Goal: Information Seeking & Learning: Learn about a topic

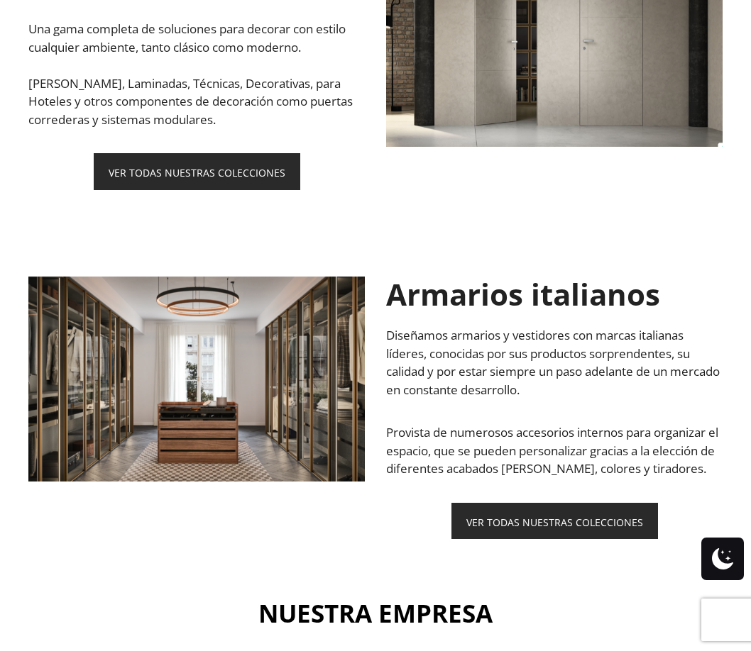
scroll to position [1916, 0]
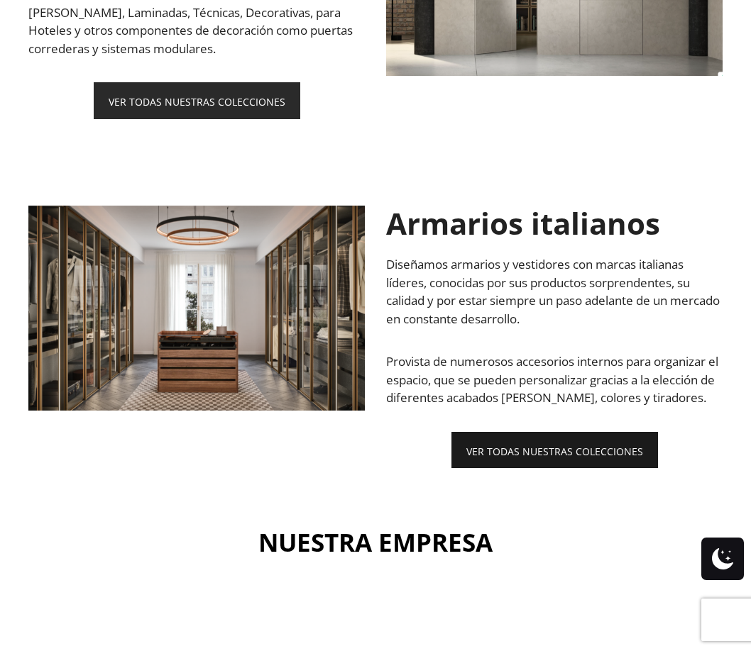
click at [573, 444] on font "VER TODAS NUESTRAS COLECCIONES" at bounding box center [554, 450] width 177 height 13
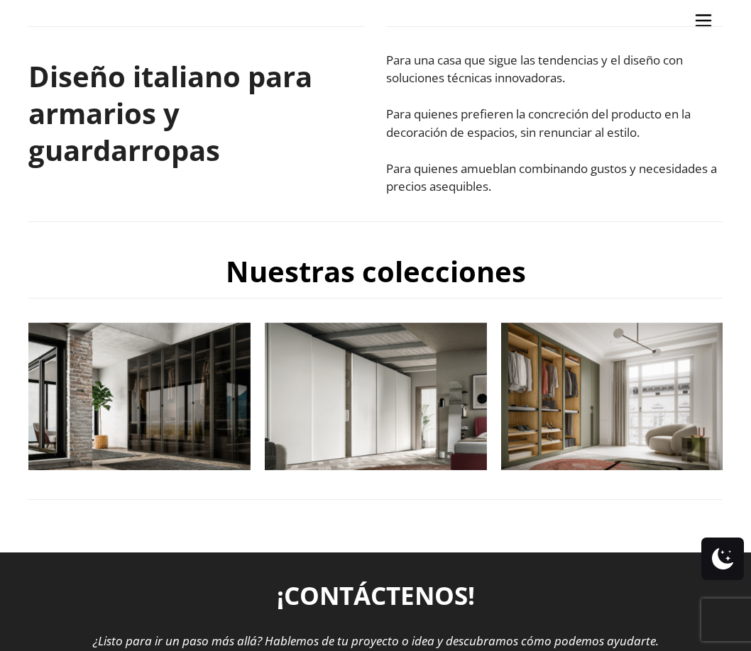
scroll to position [426, 0]
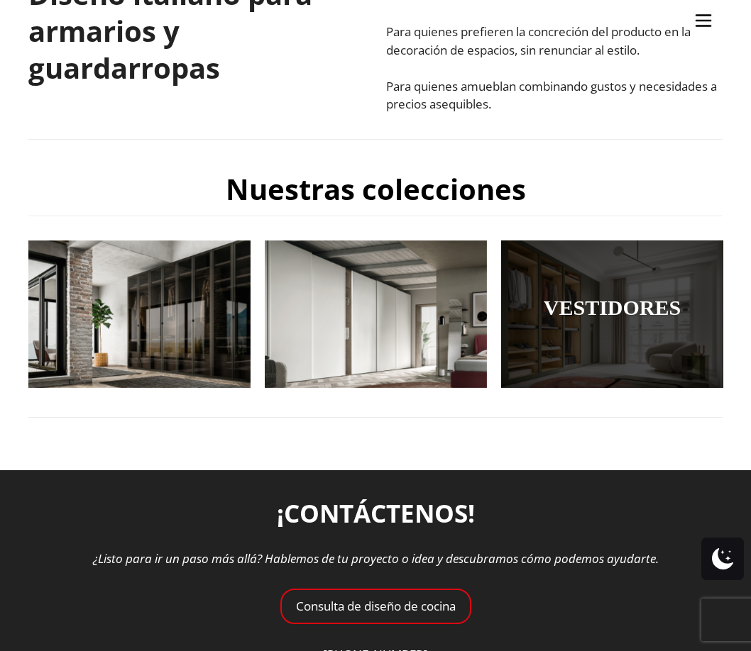
click at [595, 329] on div at bounding box center [612, 315] width 222 height 148
click at [592, 312] on font "VESTIDORES" at bounding box center [612, 307] width 137 height 23
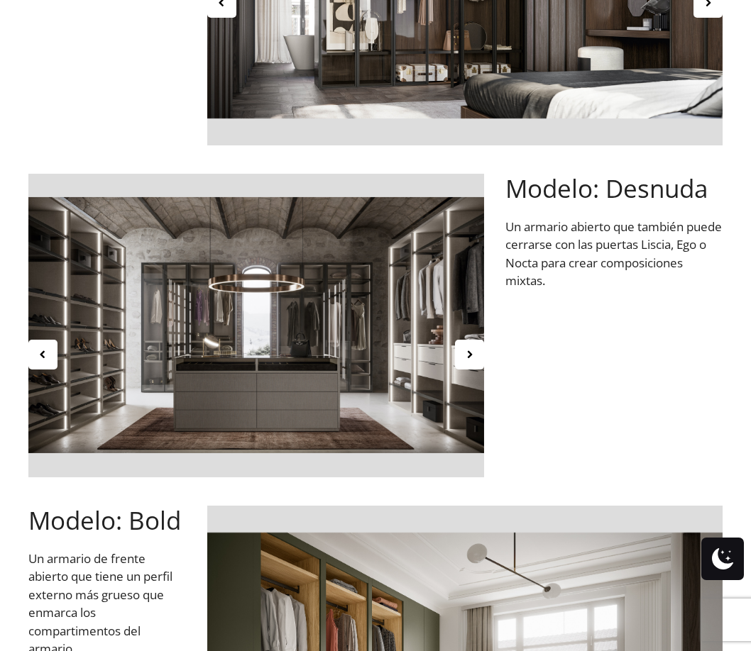
scroll to position [781, 0]
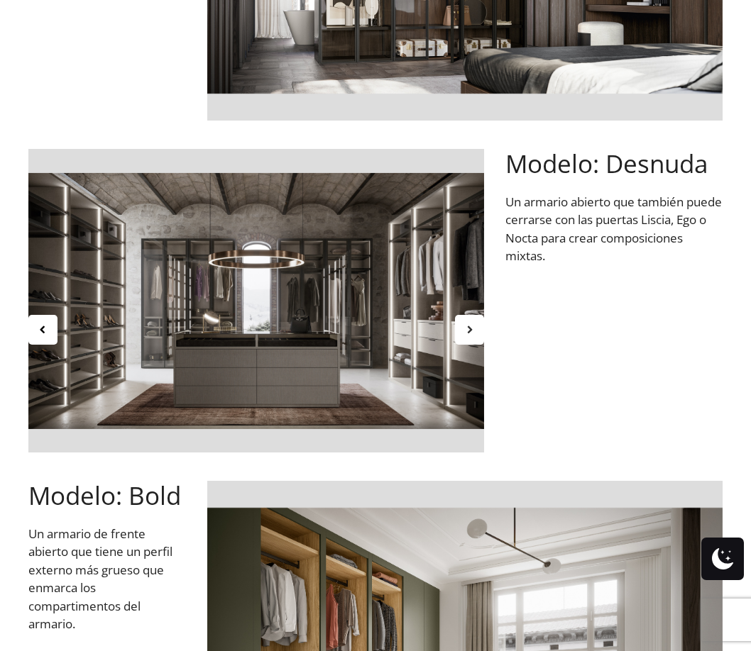
click at [477, 334] on div at bounding box center [469, 330] width 29 height 30
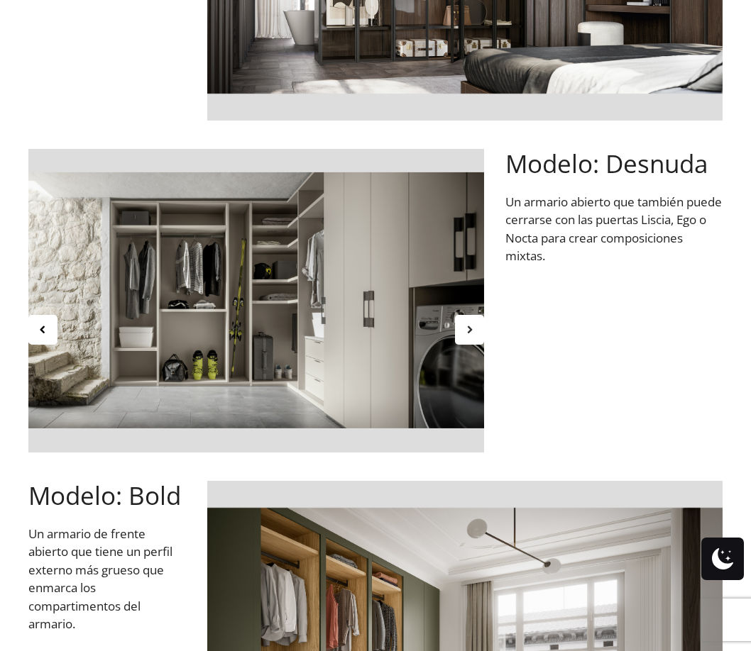
click at [477, 334] on div at bounding box center [469, 330] width 29 height 30
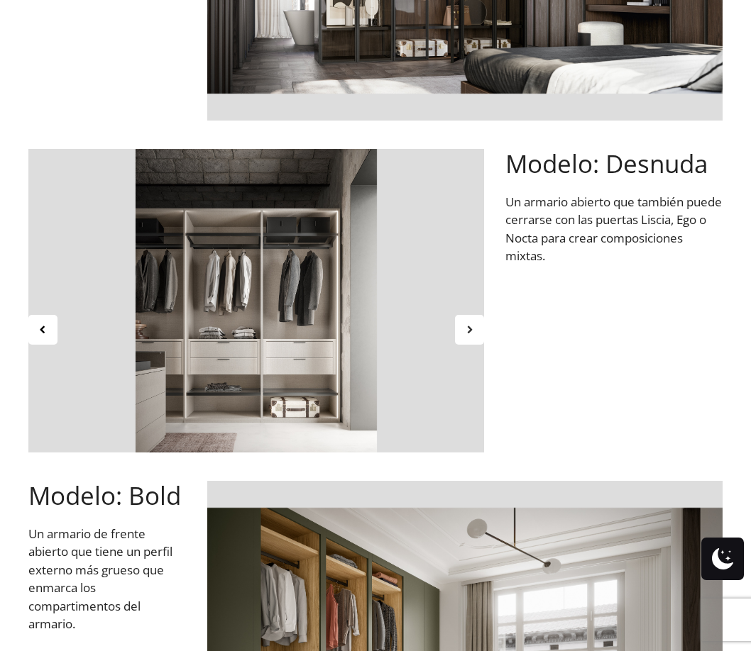
click at [477, 334] on div at bounding box center [469, 330] width 29 height 30
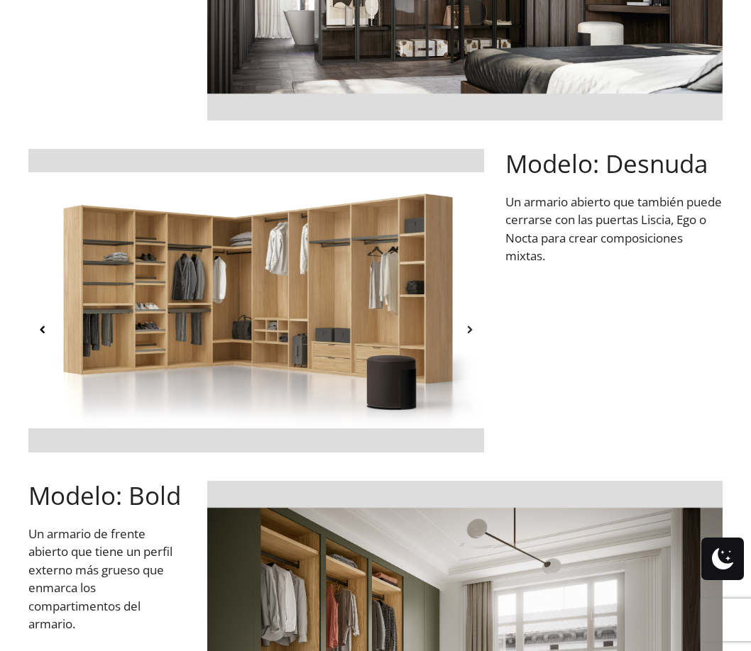
click at [477, 334] on div at bounding box center [469, 330] width 29 height 30
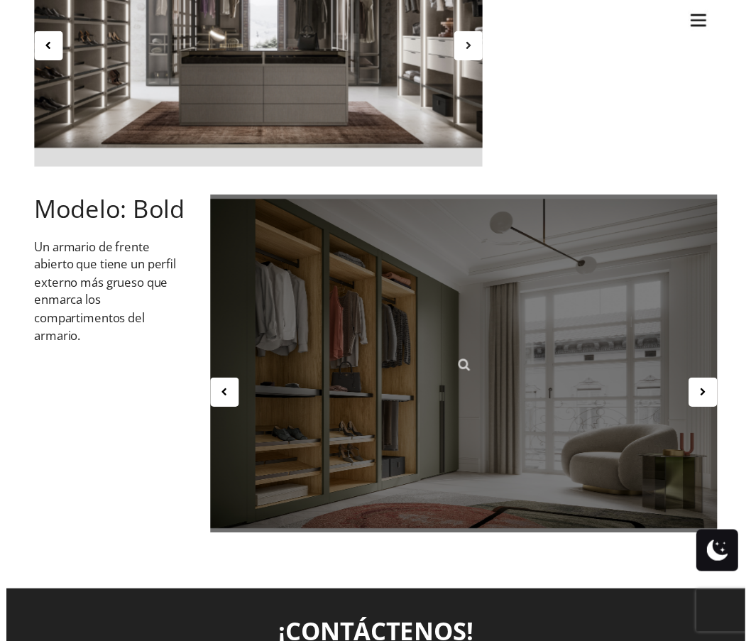
scroll to position [1064, 0]
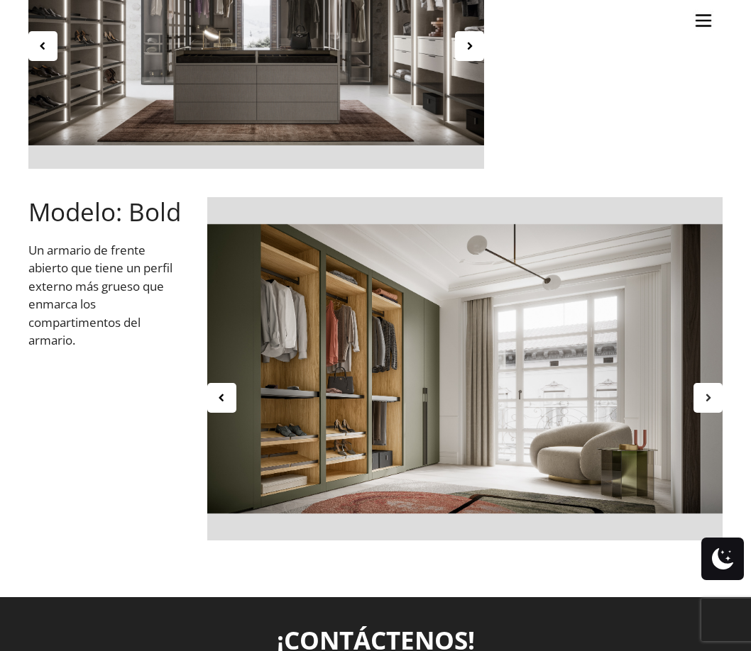
click at [704, 397] on icon at bounding box center [708, 398] width 12 height 12
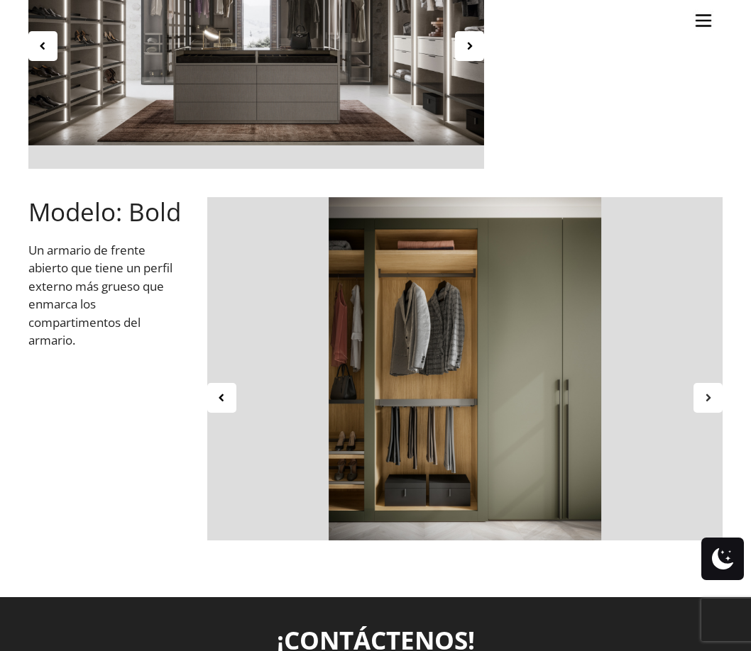
click at [704, 397] on icon at bounding box center [708, 398] width 12 height 12
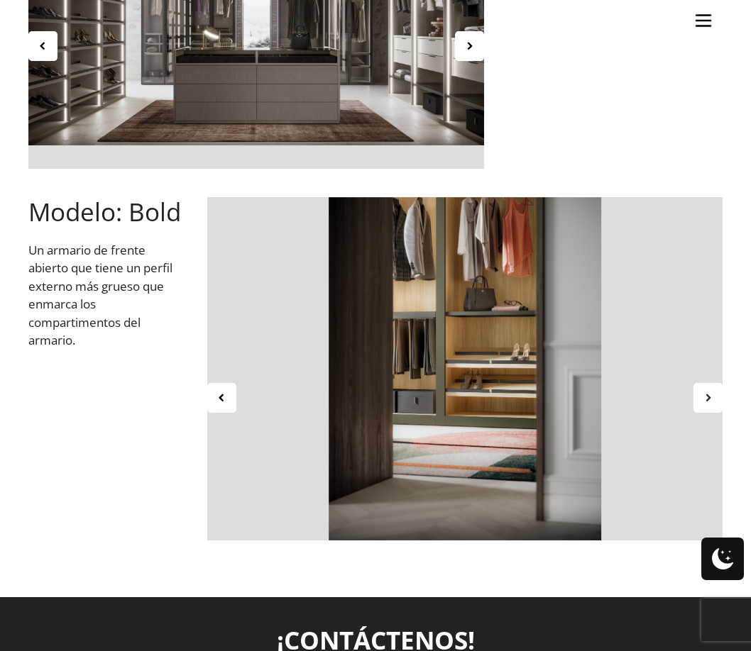
click at [704, 397] on icon at bounding box center [708, 398] width 12 height 12
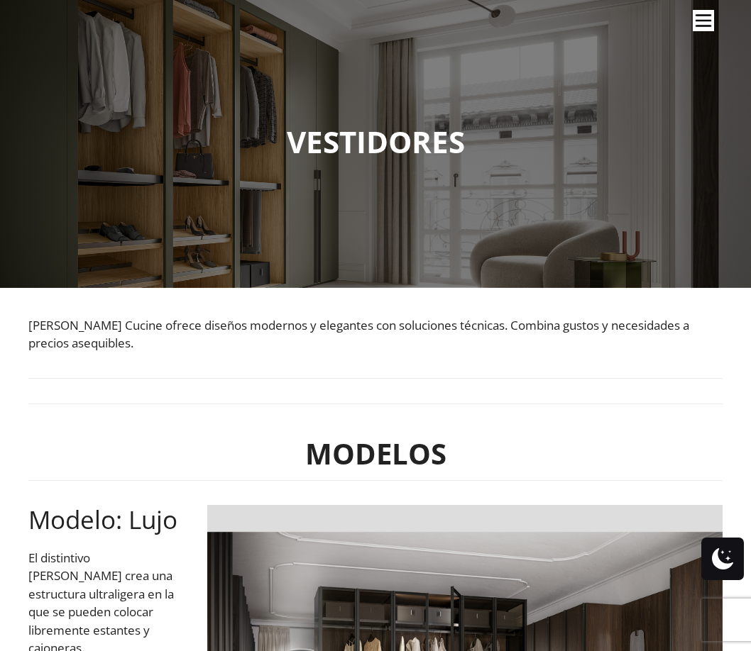
scroll to position [0, 0]
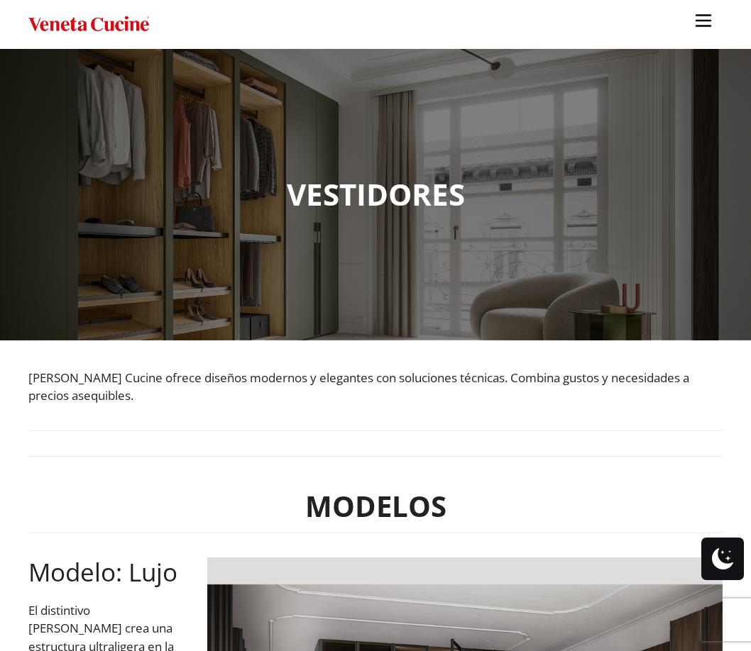
click at [698, 16] on img "Sitio" at bounding box center [703, 20] width 21 height 21
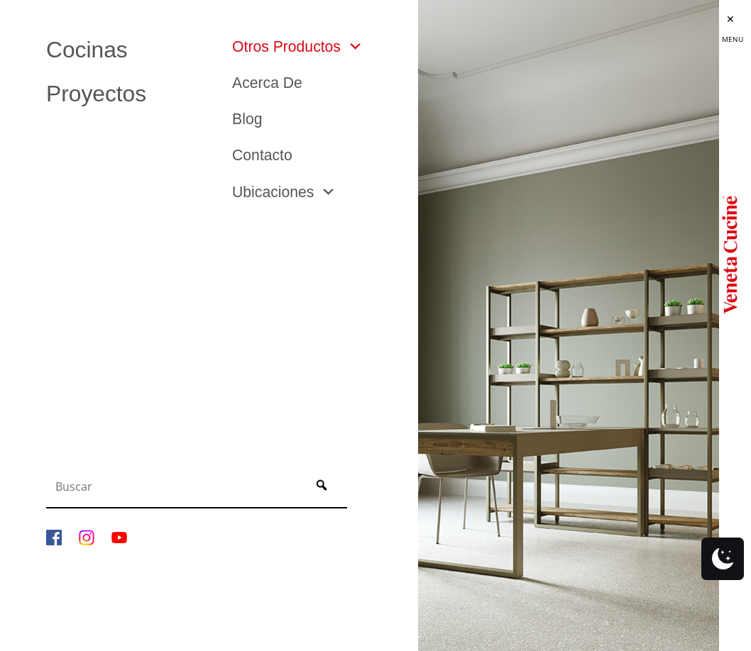
click at [251, 52] on font "Otros productos" at bounding box center [286, 46] width 109 height 16
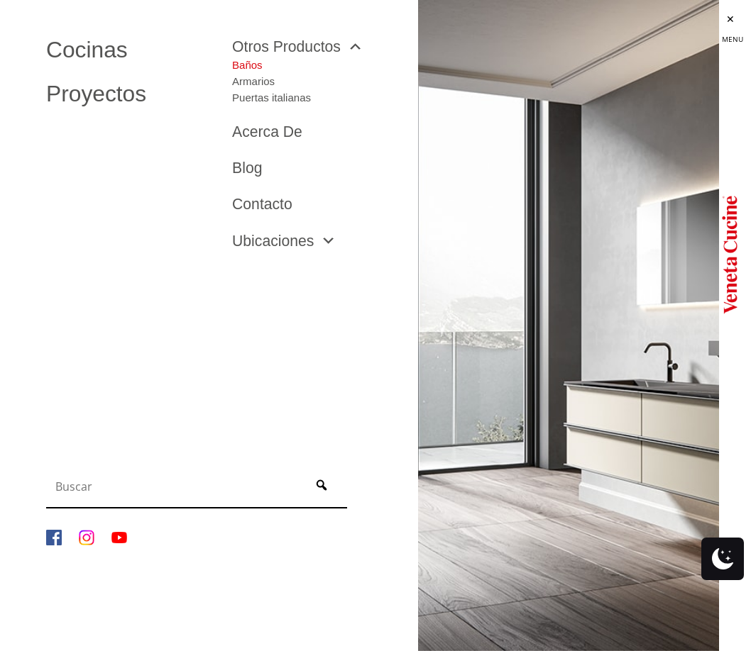
click at [243, 67] on font "Baños" at bounding box center [247, 65] width 31 height 12
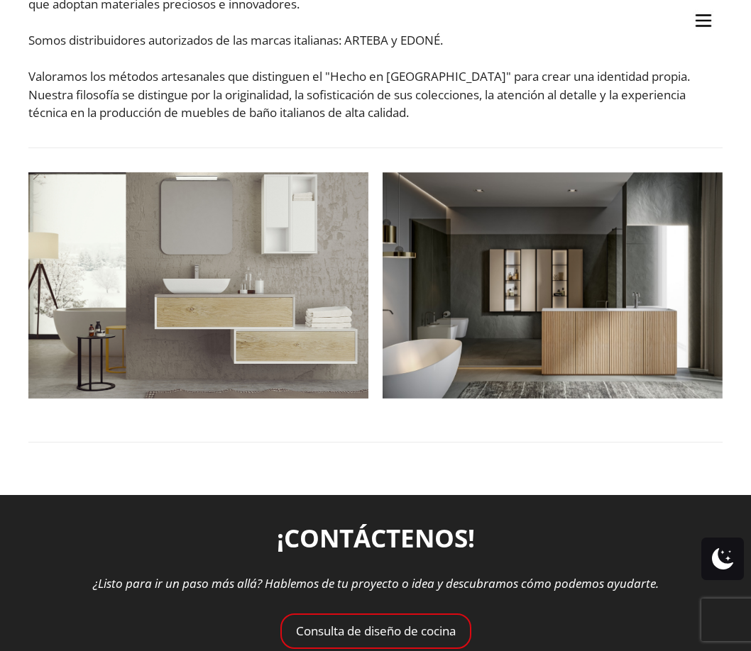
scroll to position [426, 0]
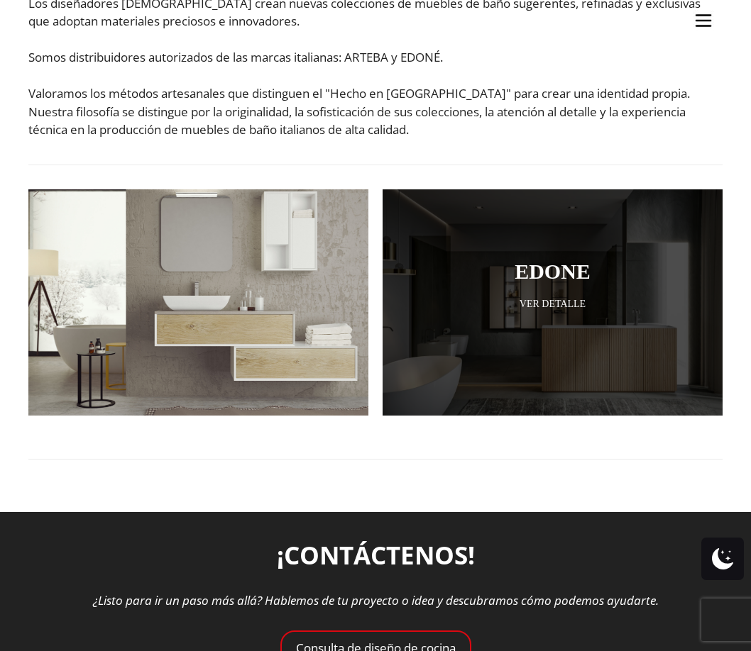
click at [467, 339] on div at bounding box center [552, 302] width 340 height 226
click at [561, 276] on font "Edone" at bounding box center [552, 271] width 76 height 23
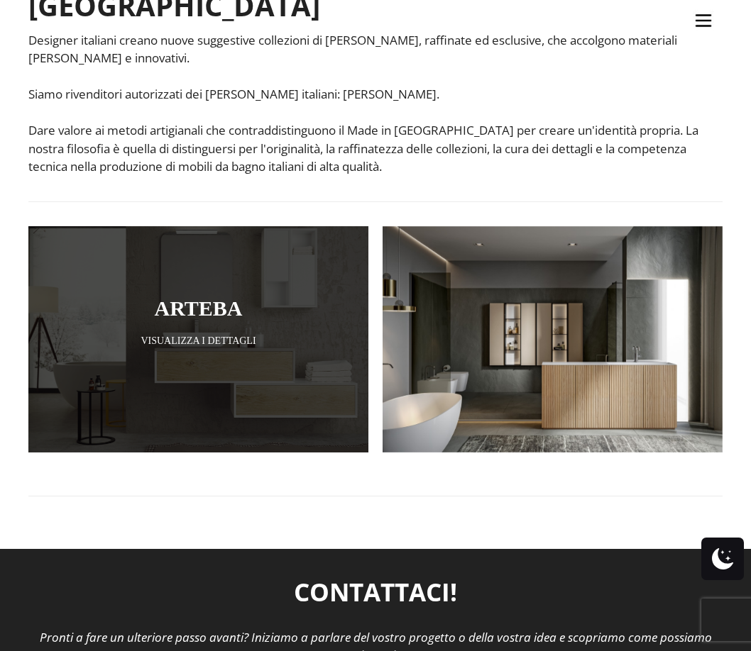
click at [201, 297] on font "ARTEBA" at bounding box center [199, 308] width 88 height 23
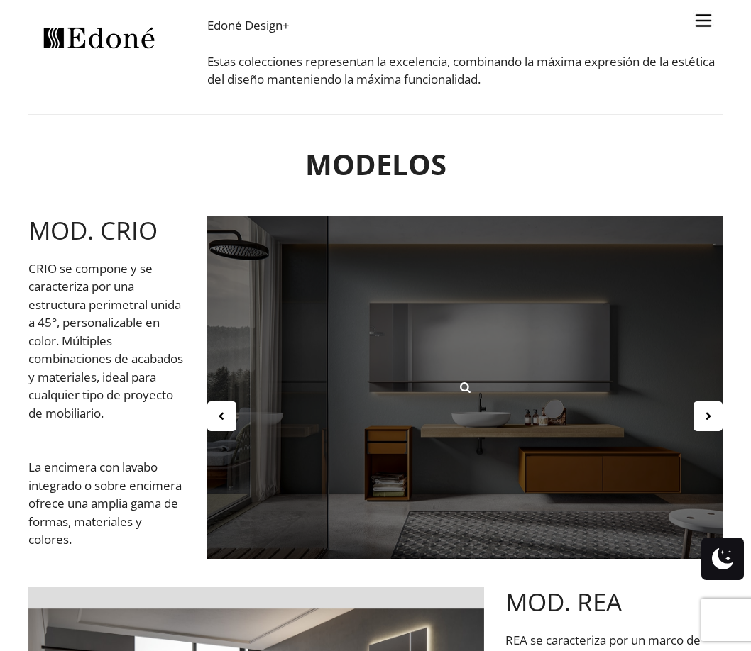
scroll to position [426, 0]
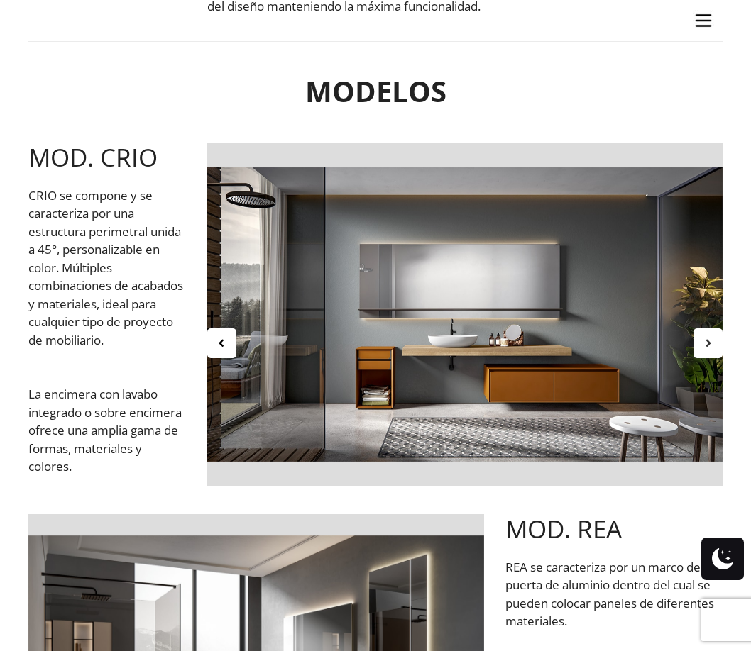
click at [712, 348] on icon at bounding box center [708, 343] width 12 height 12
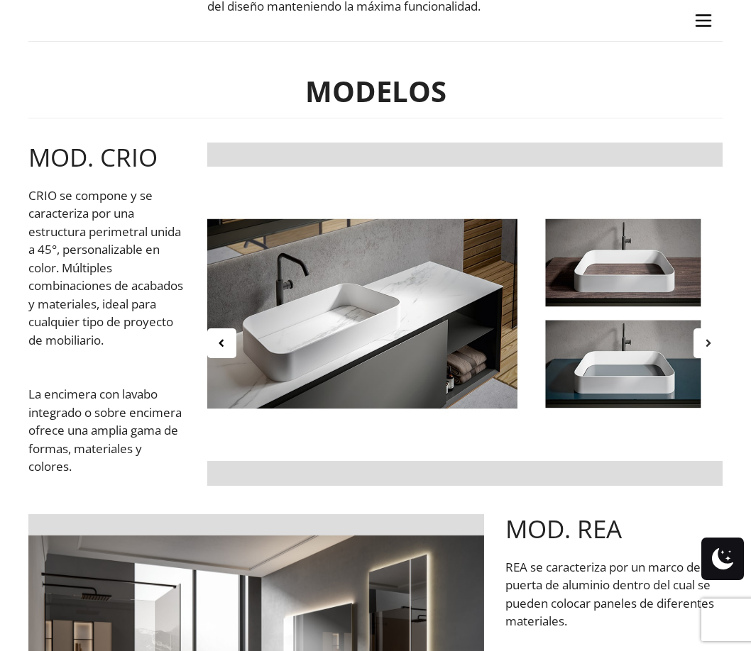
click at [712, 348] on icon at bounding box center [708, 343] width 12 height 12
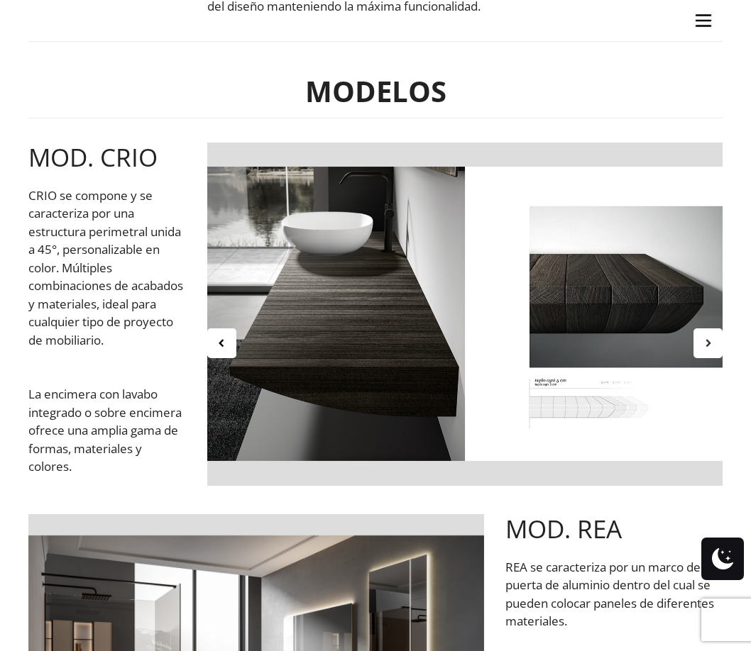
click at [712, 348] on icon at bounding box center [708, 343] width 12 height 12
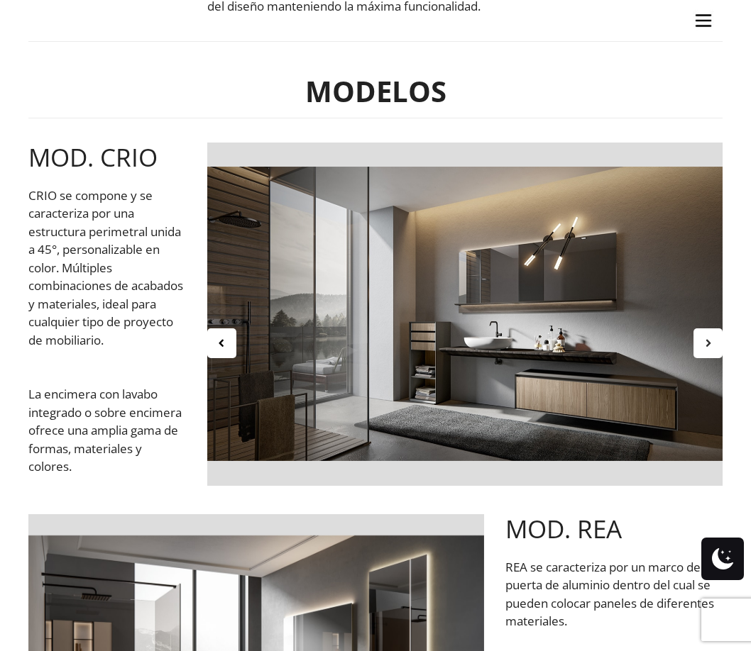
click at [712, 348] on icon at bounding box center [708, 343] width 12 height 12
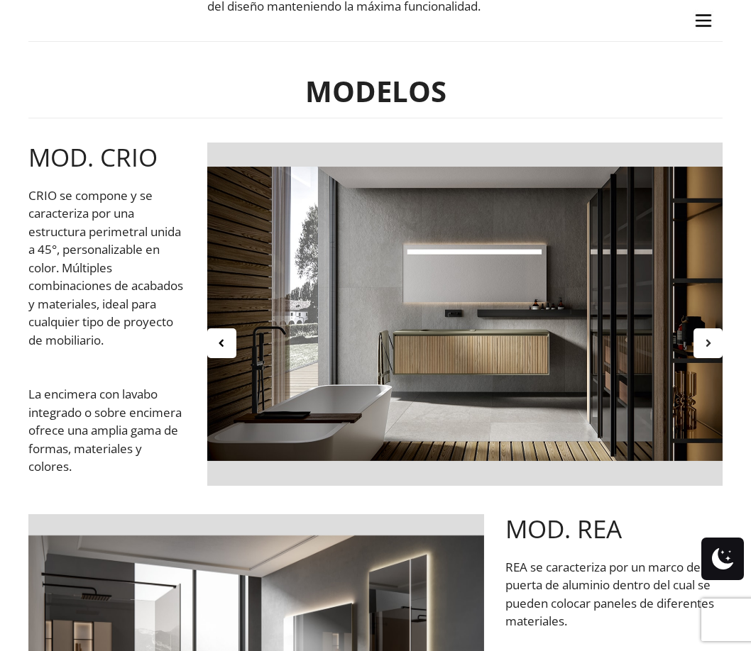
click at [712, 348] on icon at bounding box center [708, 343] width 12 height 12
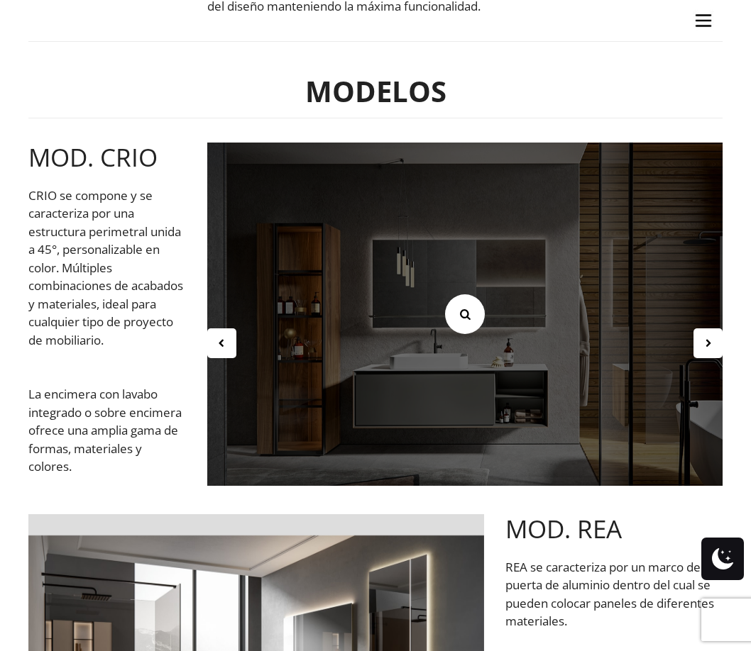
click at [463, 303] on link at bounding box center [465, 314] width 40 height 40
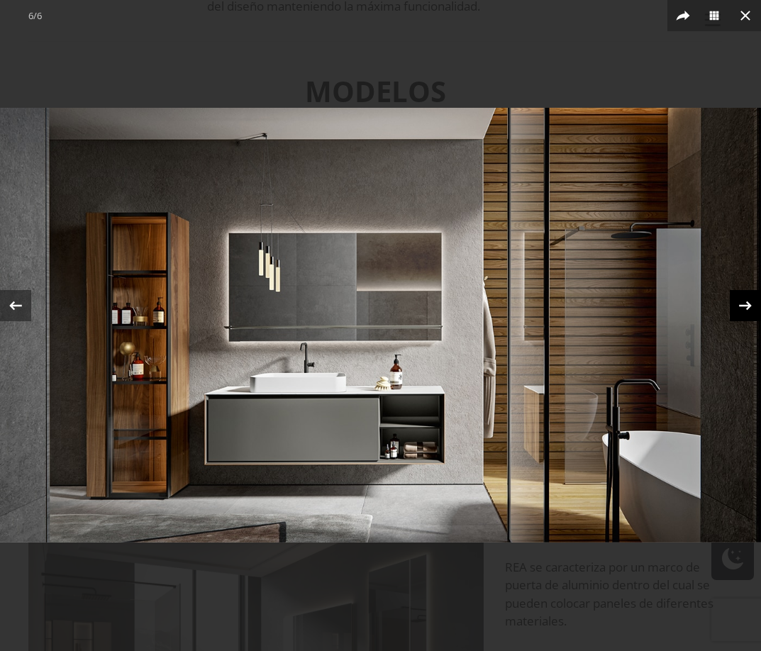
click at [739, 312] on icon at bounding box center [745, 305] width 21 height 21
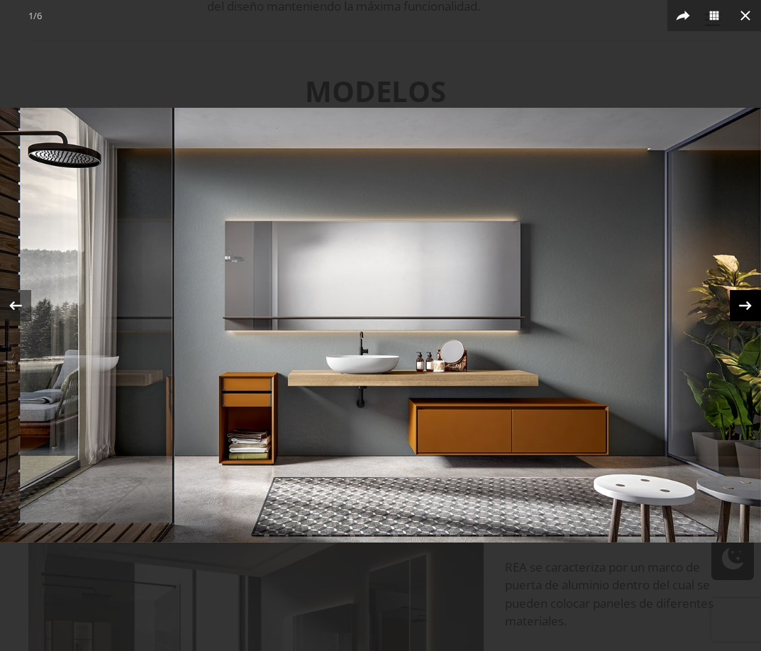
click at [739, 312] on icon at bounding box center [745, 305] width 21 height 21
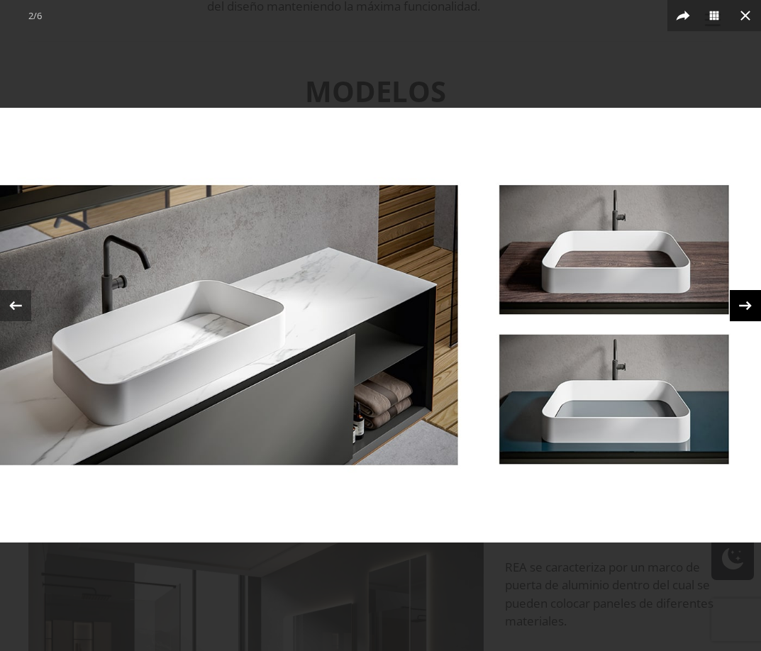
click at [739, 312] on icon at bounding box center [745, 305] width 21 height 21
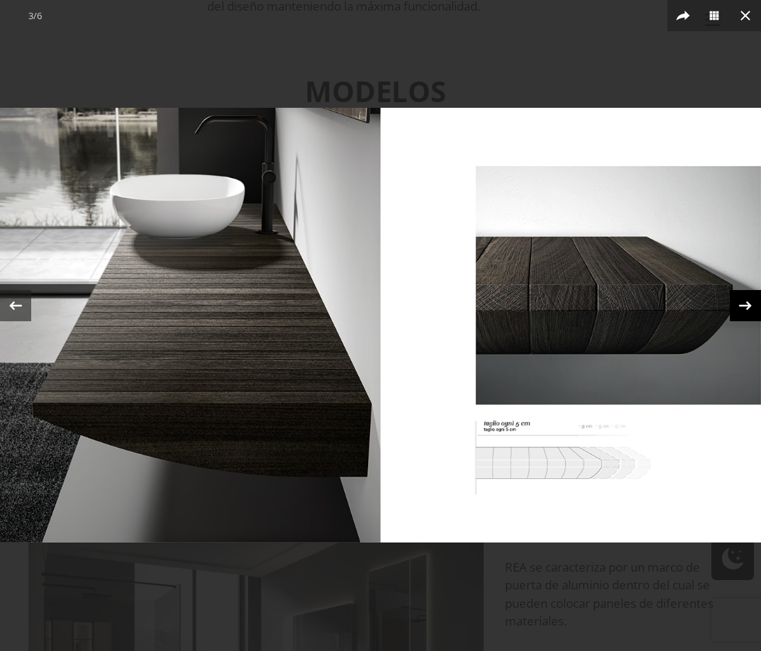
click at [739, 312] on icon at bounding box center [745, 305] width 21 height 21
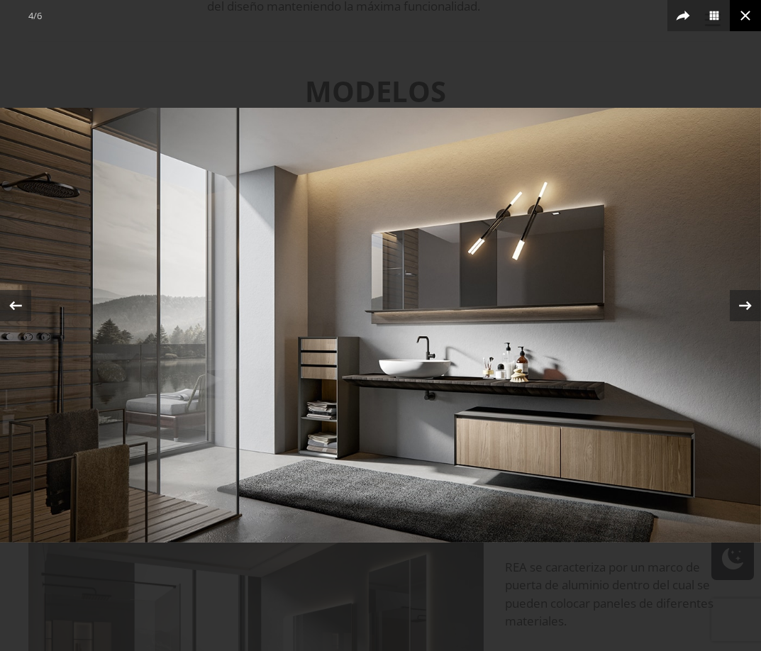
click at [746, 21] on icon at bounding box center [745, 15] width 17 height 17
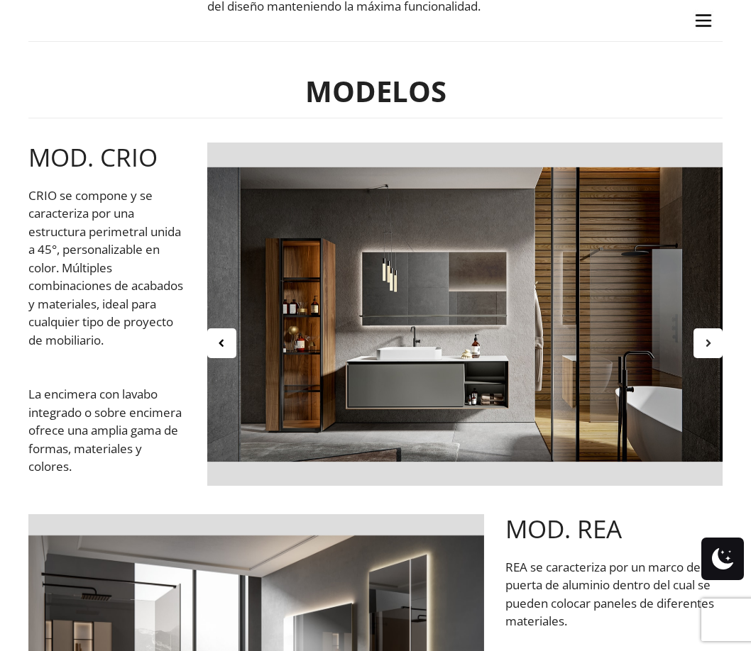
click at [713, 344] on icon at bounding box center [708, 343] width 12 height 12
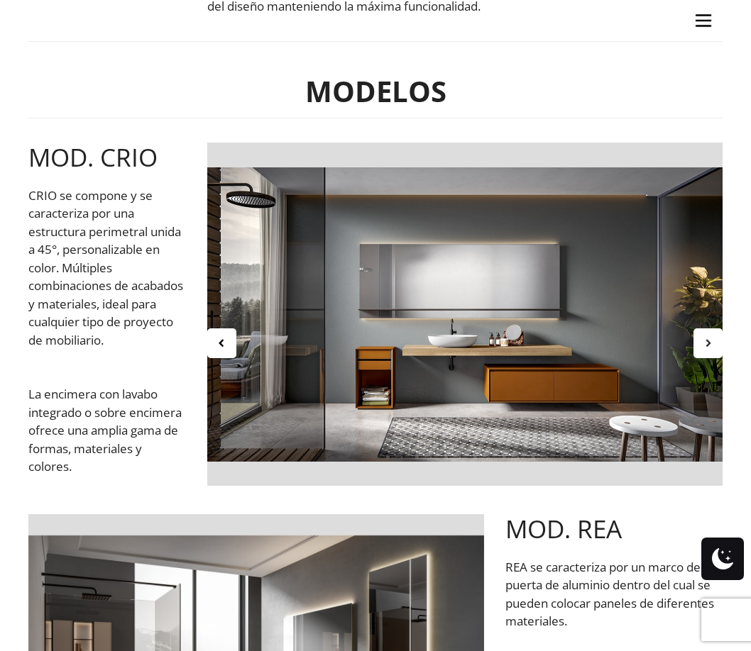
click at [713, 344] on icon at bounding box center [708, 343] width 12 height 12
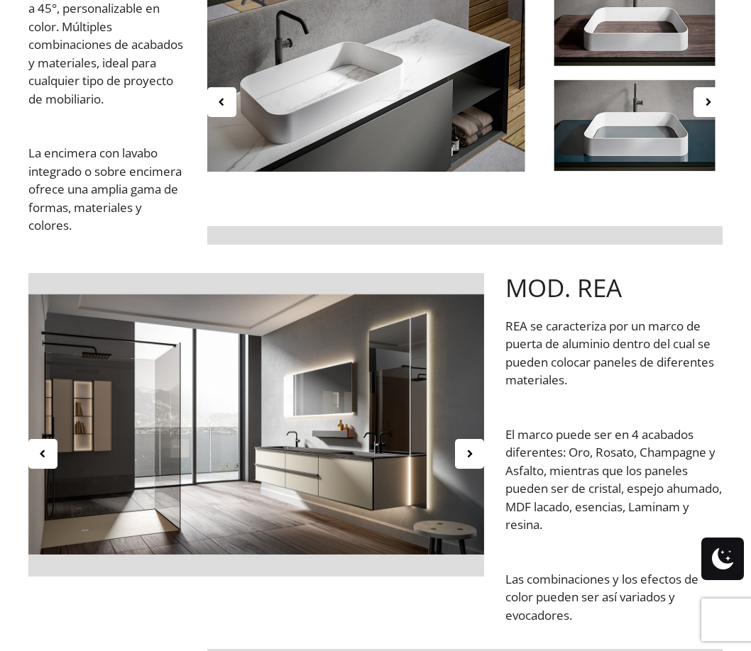
scroll to position [781, 0]
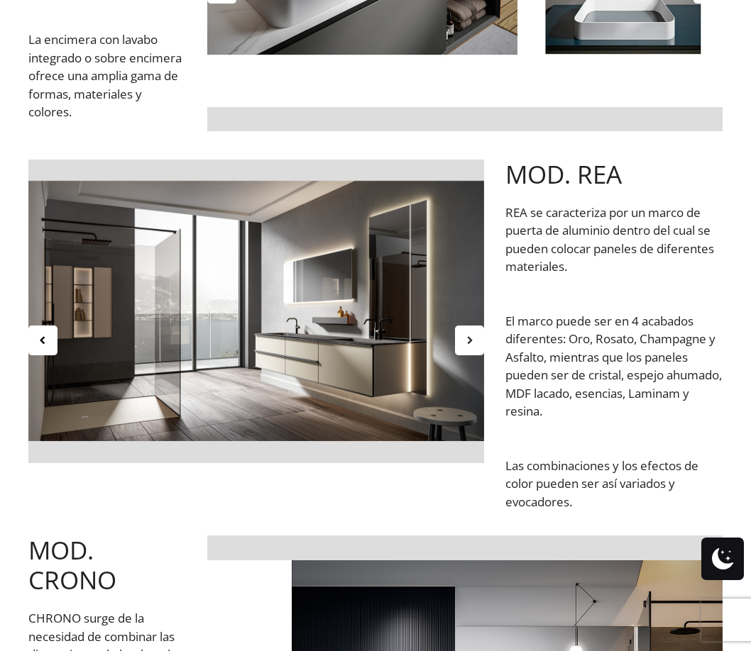
click at [473, 342] on icon at bounding box center [469, 340] width 12 height 12
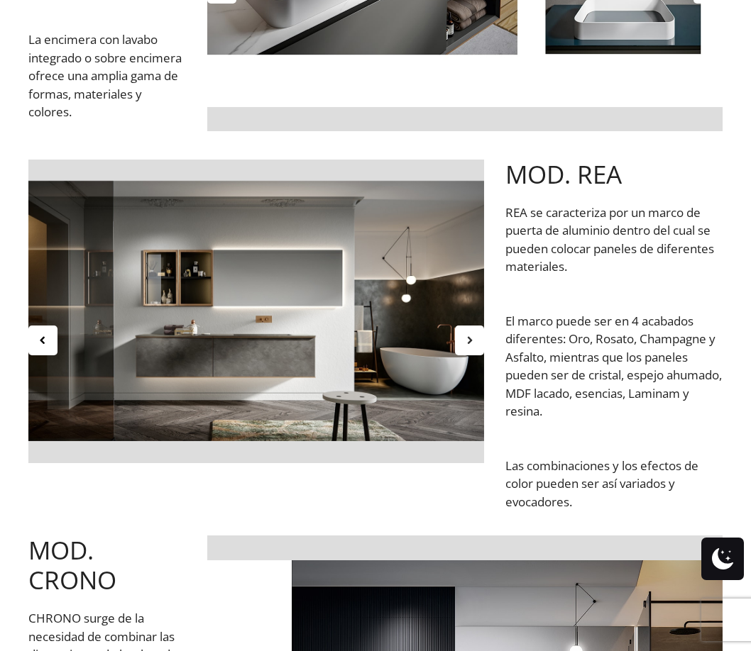
click at [473, 342] on icon at bounding box center [469, 340] width 12 height 12
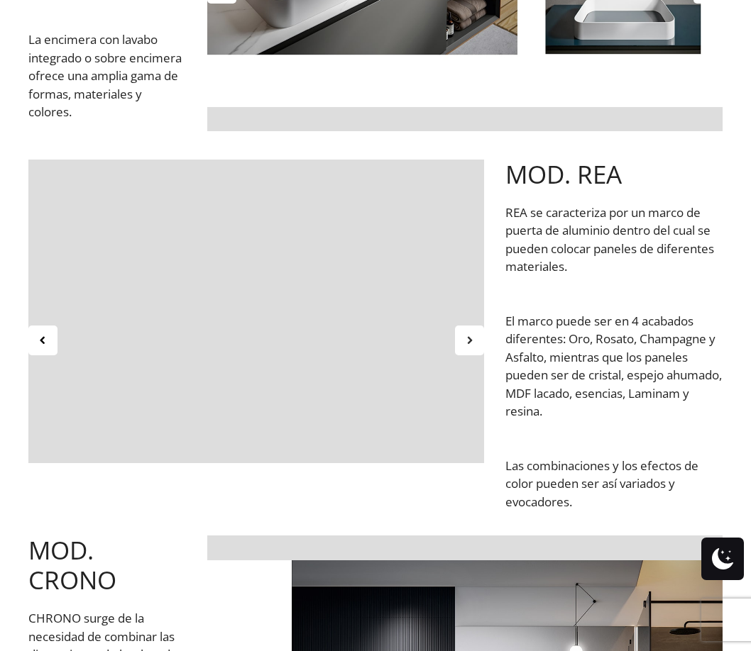
click at [473, 342] on icon at bounding box center [469, 340] width 12 height 12
click at [471, 346] on icon at bounding box center [469, 340] width 12 height 12
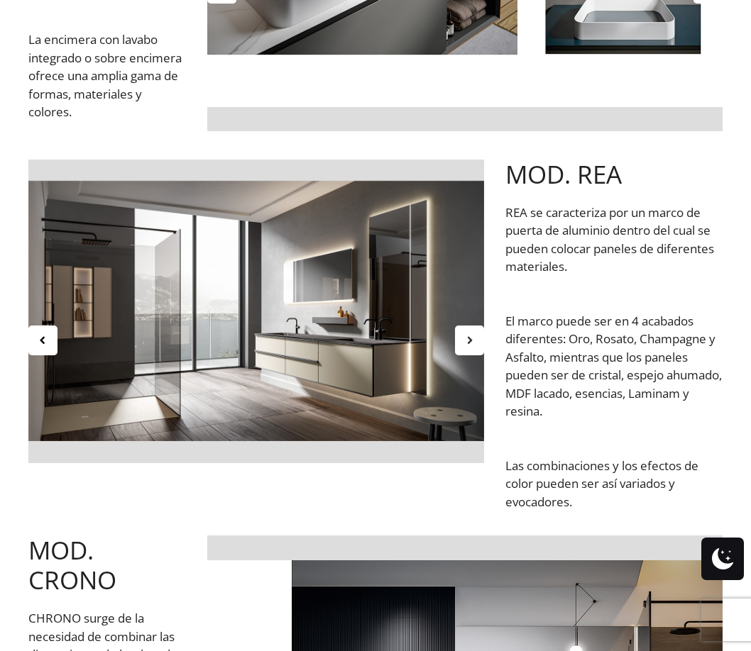
click at [471, 346] on icon at bounding box center [469, 340] width 12 height 12
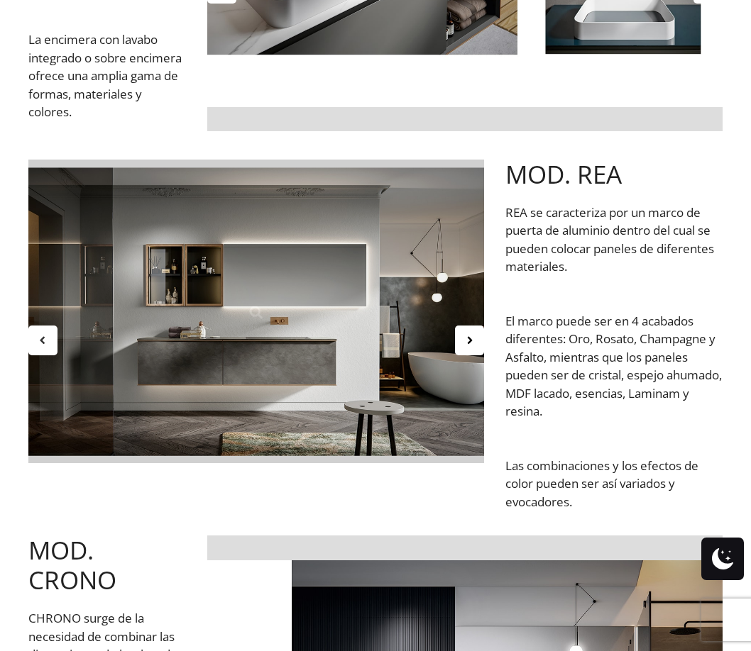
click at [40, 341] on icon at bounding box center [43, 340] width 12 height 12
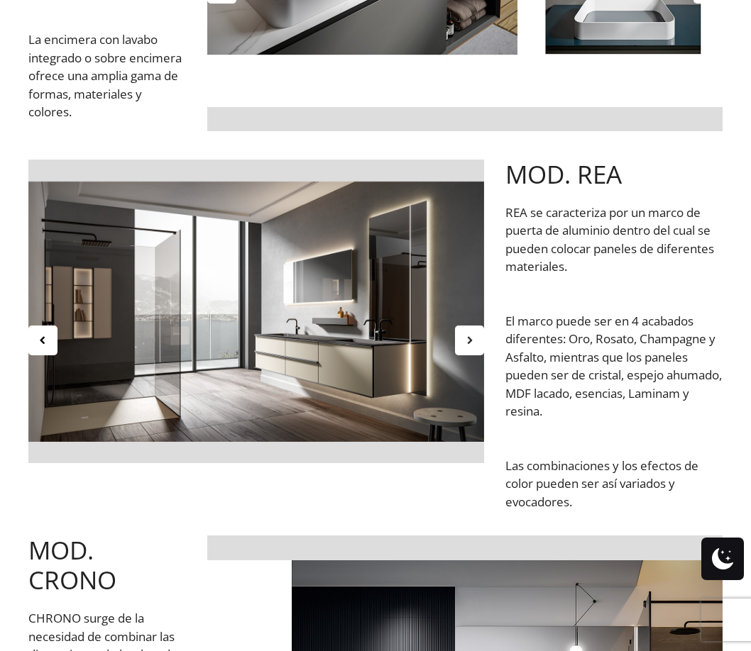
click at [461, 340] on div at bounding box center [469, 341] width 29 height 30
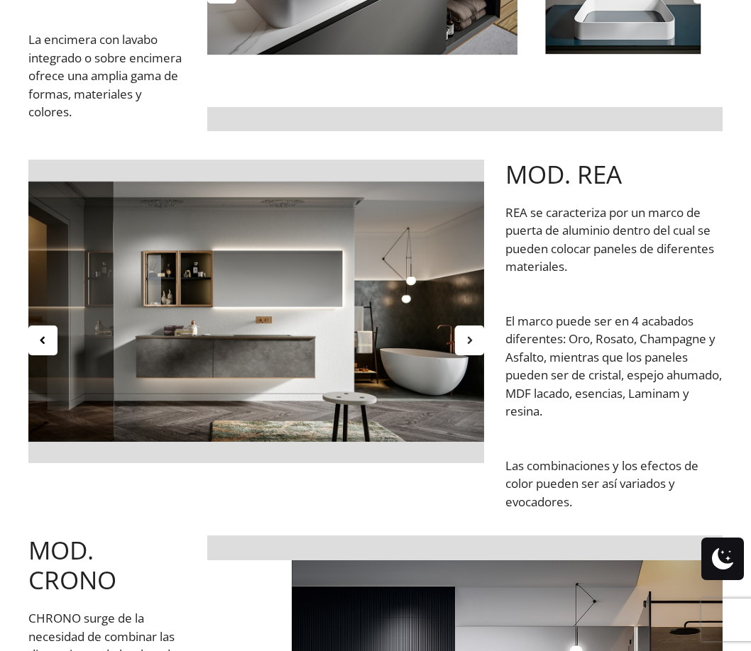
click at [461, 340] on div at bounding box center [469, 341] width 29 height 30
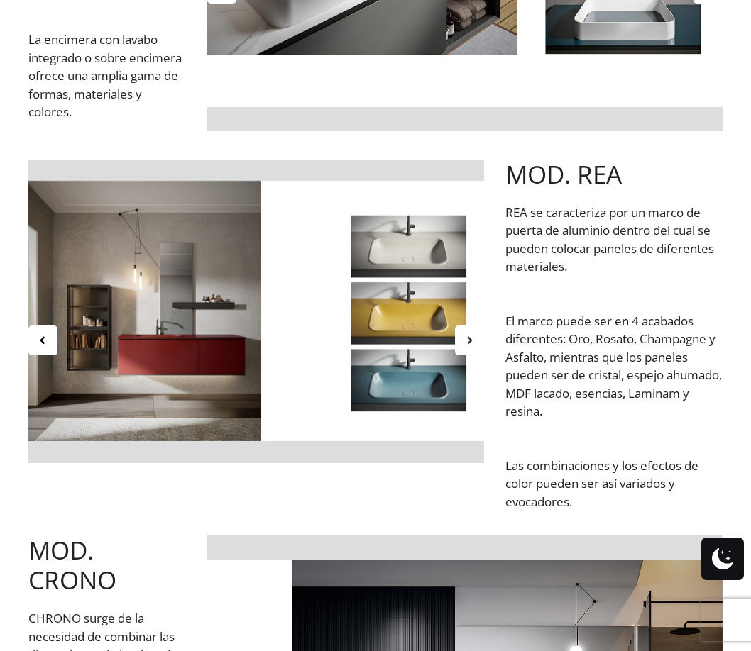
click at [461, 340] on div at bounding box center [469, 341] width 29 height 30
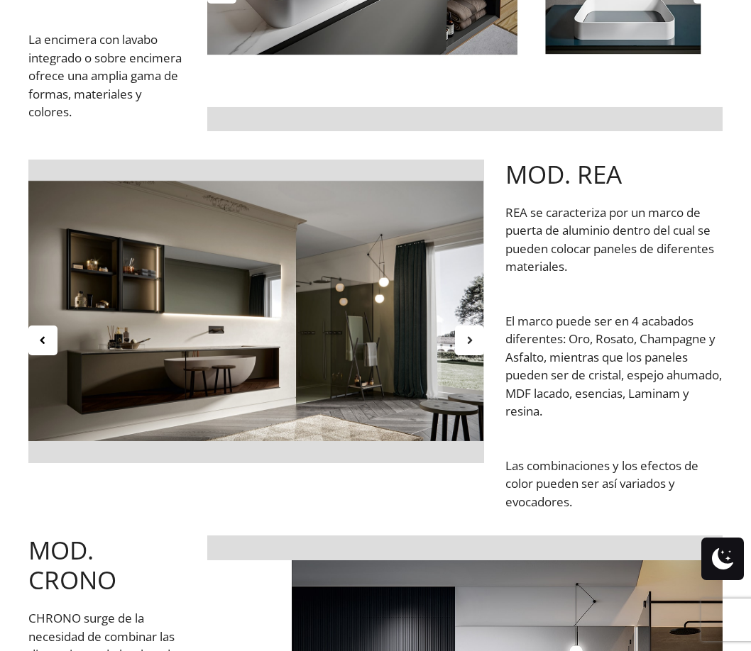
click at [461, 340] on div at bounding box center [469, 341] width 29 height 30
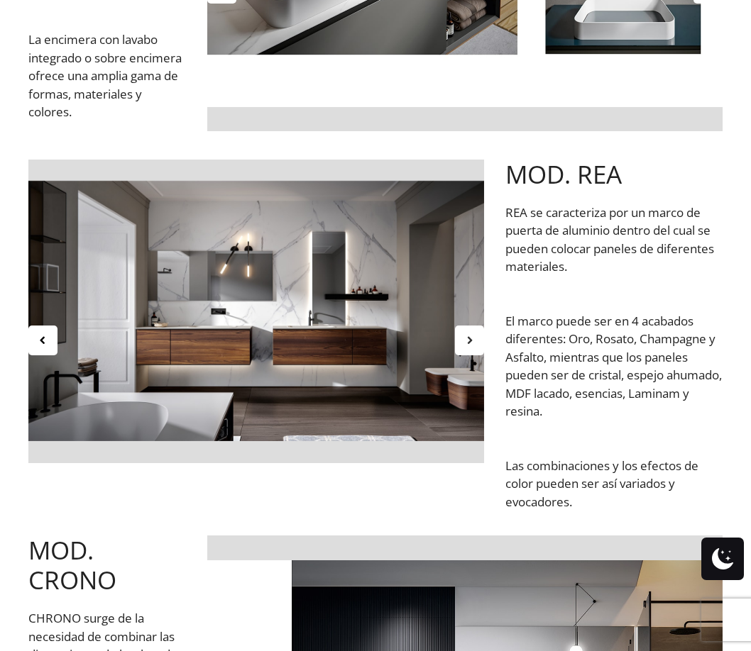
click at [461, 340] on div at bounding box center [469, 341] width 29 height 30
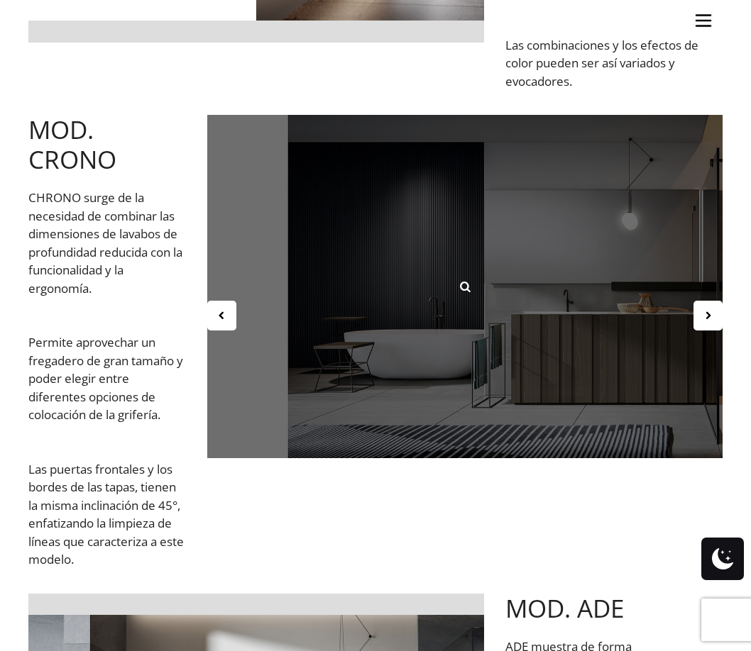
scroll to position [1206, 0]
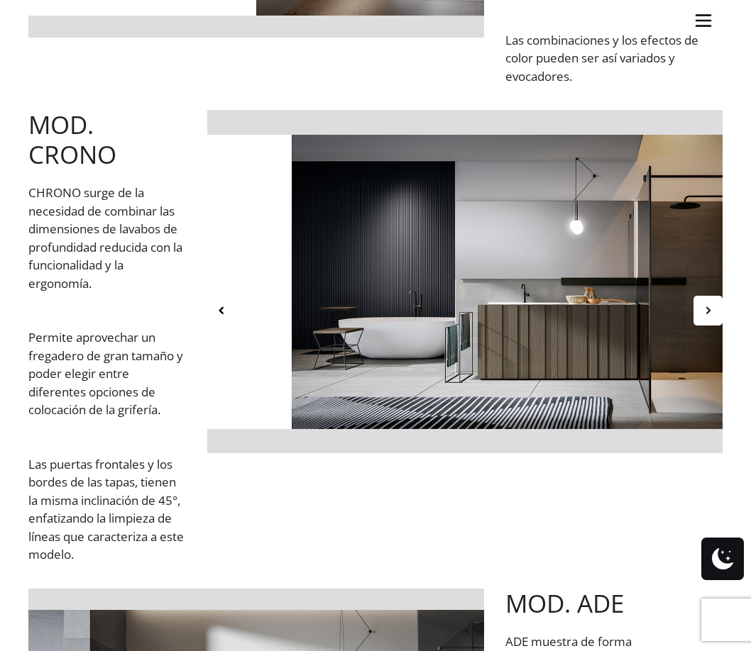
click at [715, 316] on div at bounding box center [707, 311] width 29 height 30
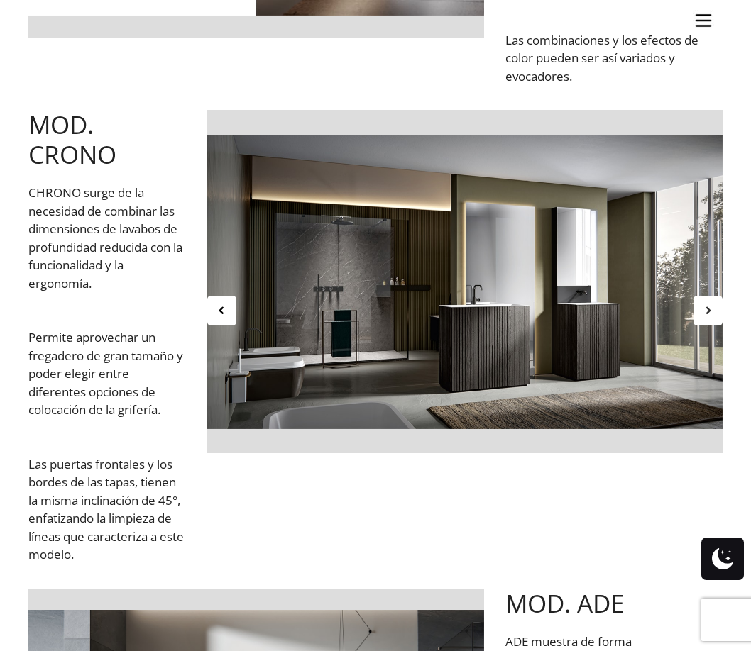
click at [712, 316] on icon at bounding box center [708, 310] width 12 height 12
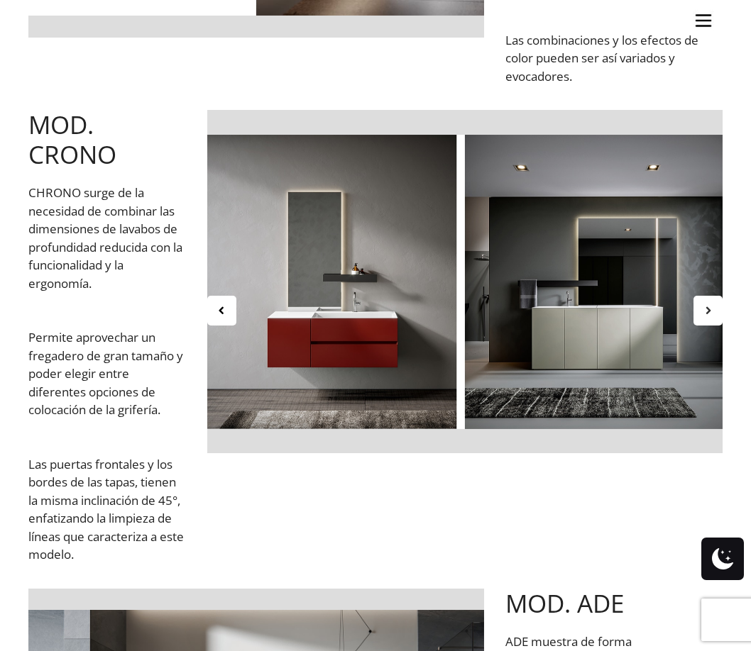
click at [712, 316] on icon at bounding box center [708, 310] width 12 height 12
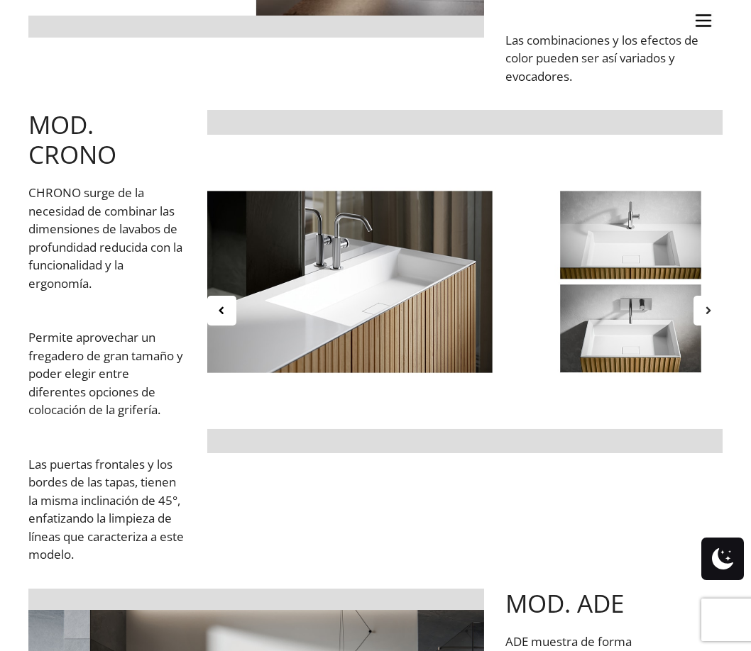
click at [712, 316] on icon at bounding box center [708, 310] width 12 height 12
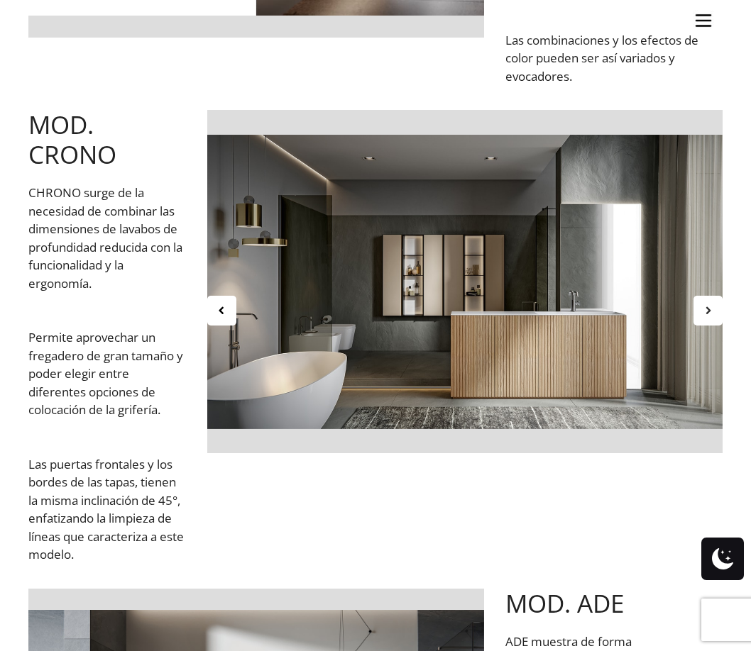
click at [712, 316] on icon at bounding box center [708, 310] width 12 height 12
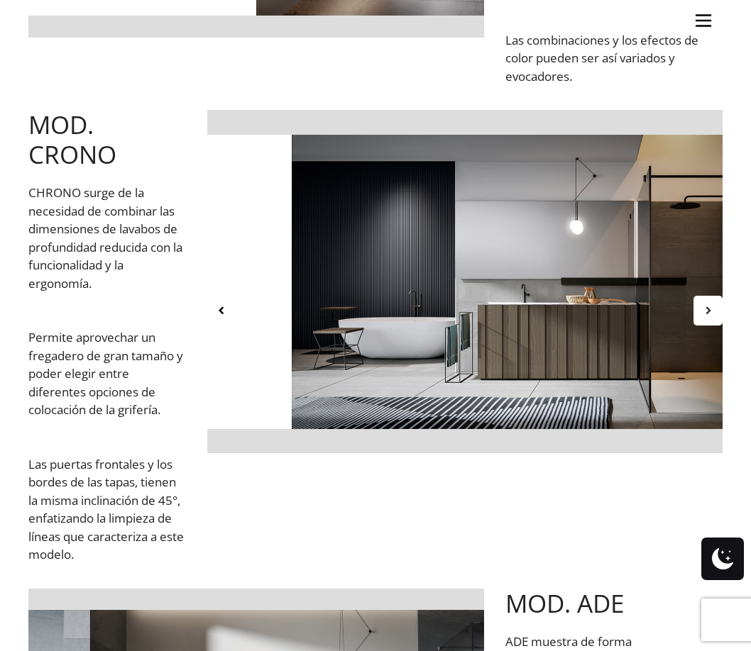
click at [712, 316] on icon at bounding box center [708, 310] width 12 height 12
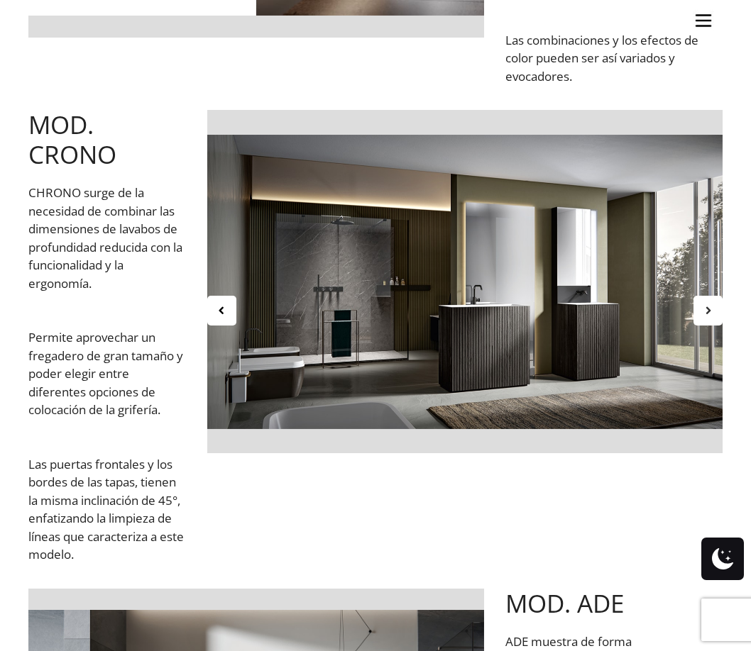
click at [712, 316] on icon at bounding box center [708, 310] width 12 height 12
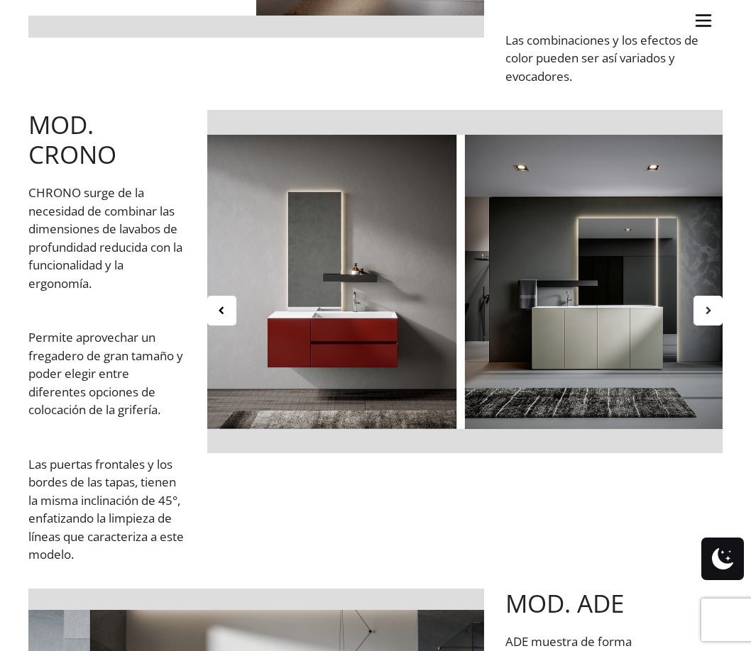
click at [712, 316] on icon at bounding box center [708, 310] width 12 height 12
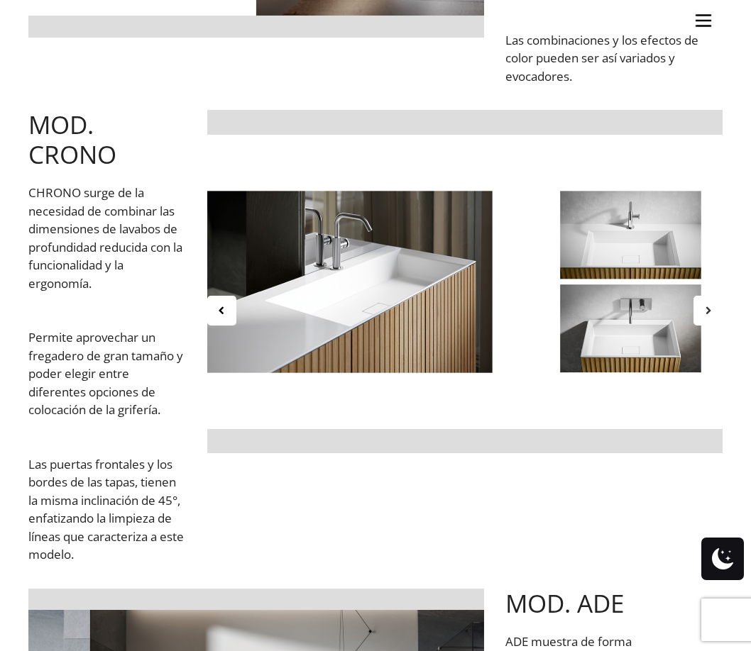
click at [712, 316] on icon at bounding box center [708, 310] width 12 height 12
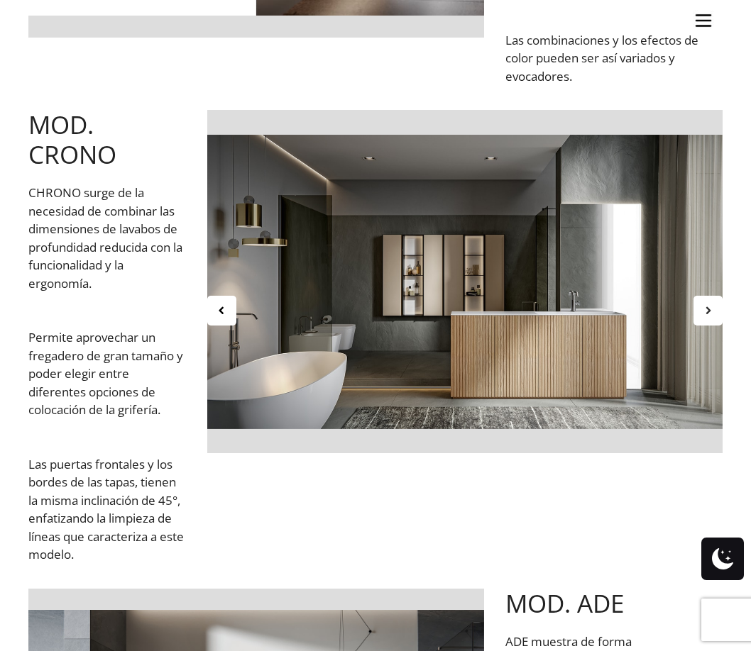
click at [712, 316] on icon at bounding box center [708, 310] width 12 height 12
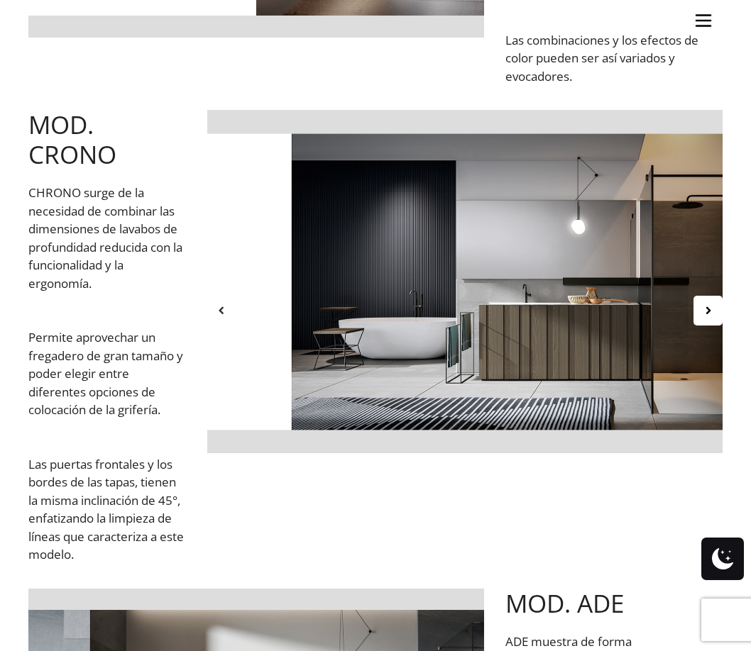
click at [222, 305] on icon at bounding box center [222, 310] width 12 height 12
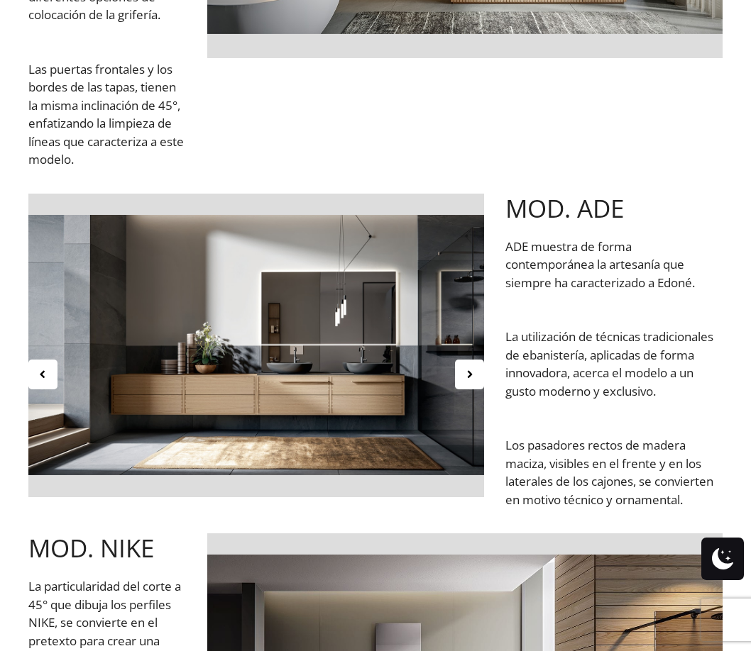
scroll to position [1632, 0]
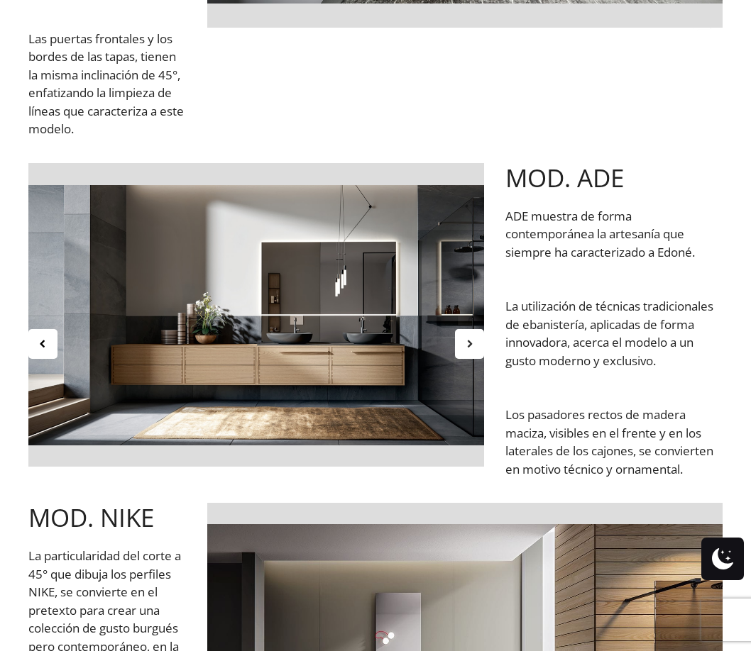
click at [478, 346] on div at bounding box center [469, 344] width 29 height 30
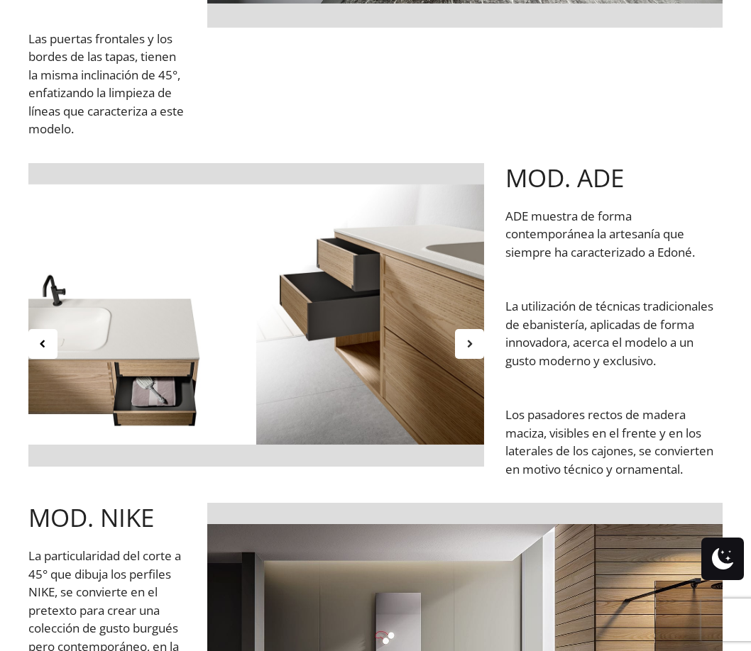
click at [478, 346] on div at bounding box center [469, 344] width 29 height 30
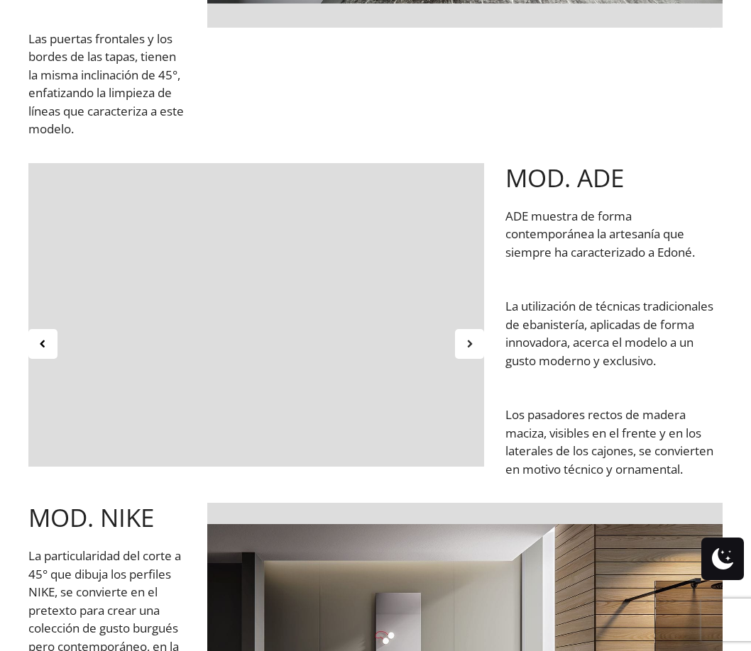
click at [478, 346] on div at bounding box center [469, 344] width 29 height 30
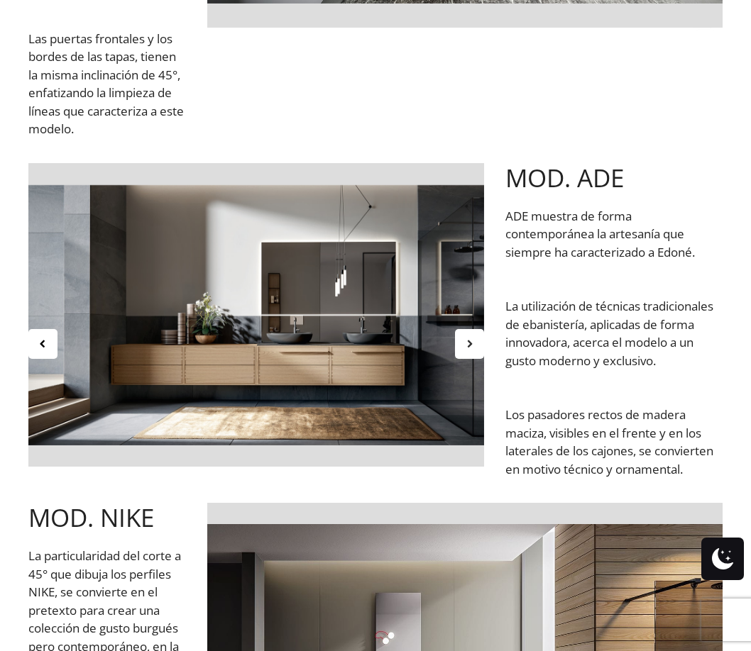
click at [478, 346] on div at bounding box center [469, 344] width 29 height 30
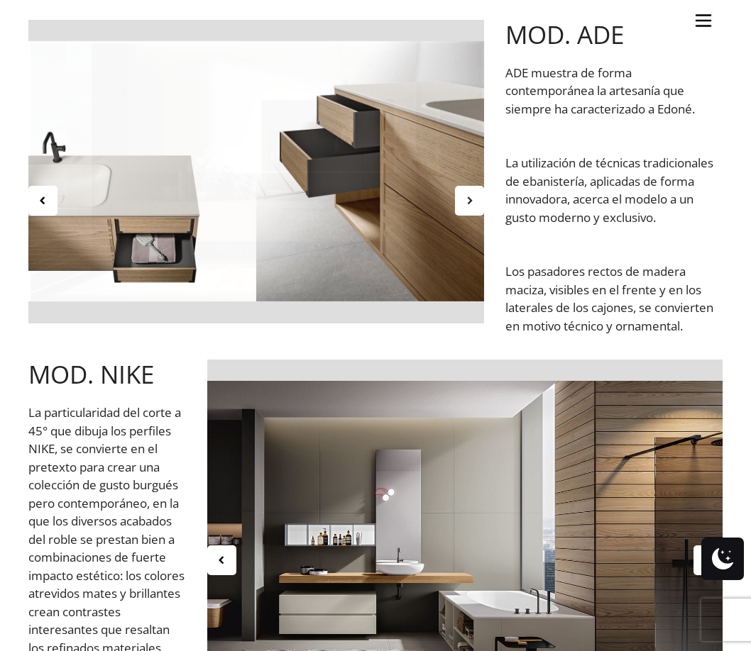
scroll to position [1987, 0]
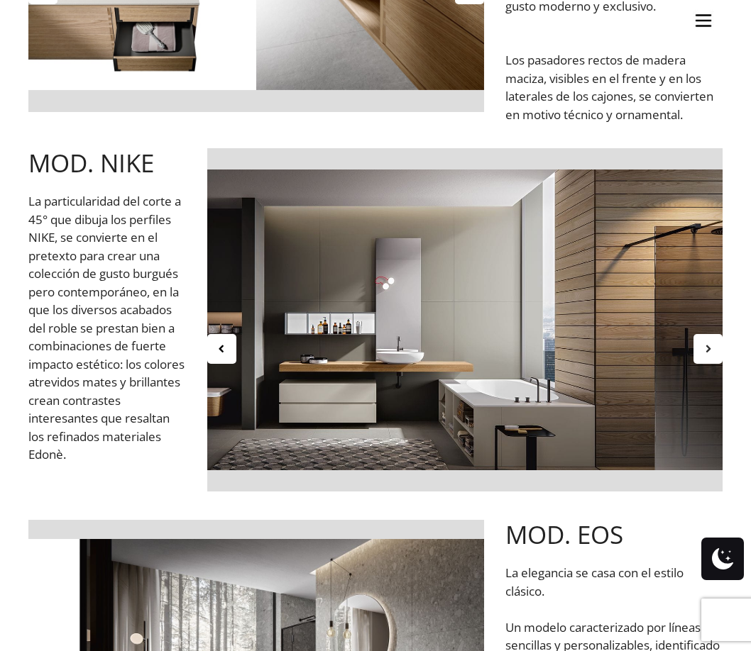
click at [711, 353] on icon at bounding box center [708, 349] width 12 height 12
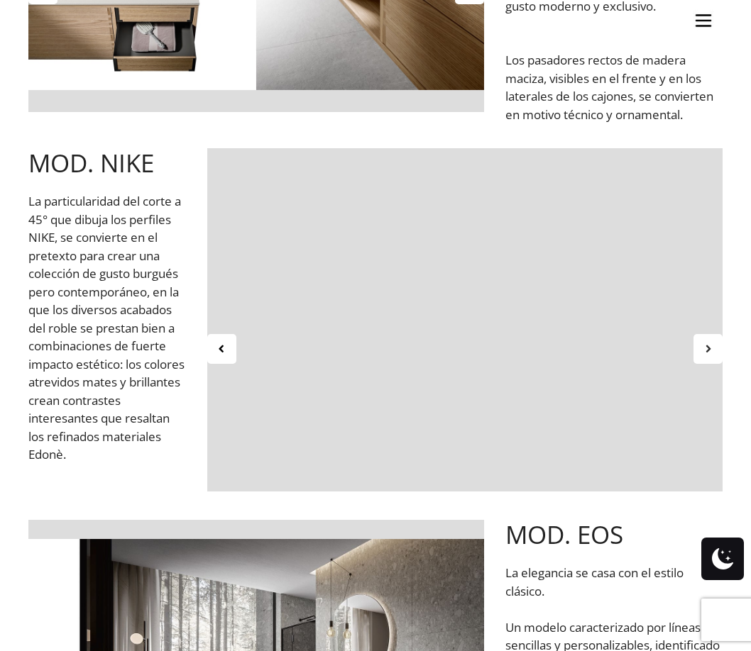
click at [711, 353] on icon at bounding box center [708, 349] width 12 height 12
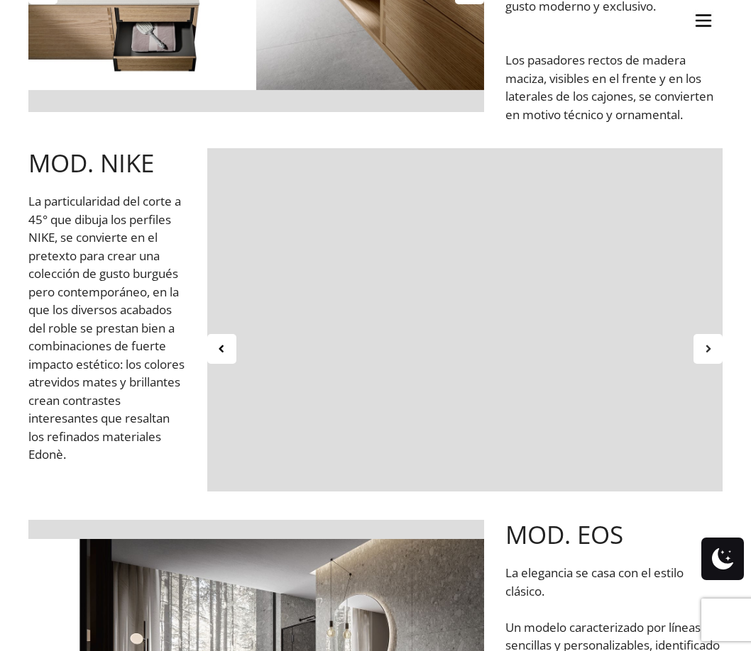
click at [711, 353] on icon at bounding box center [708, 349] width 12 height 12
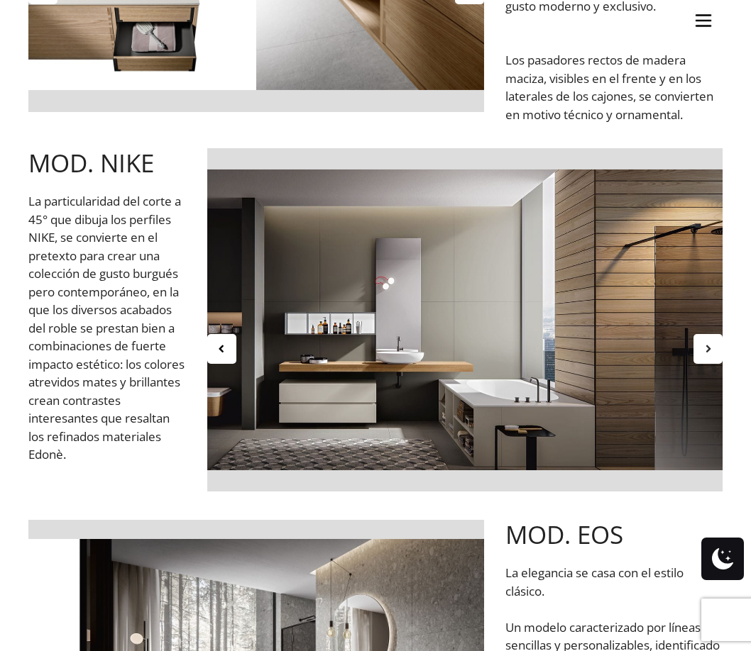
click at [711, 353] on icon at bounding box center [708, 349] width 12 height 12
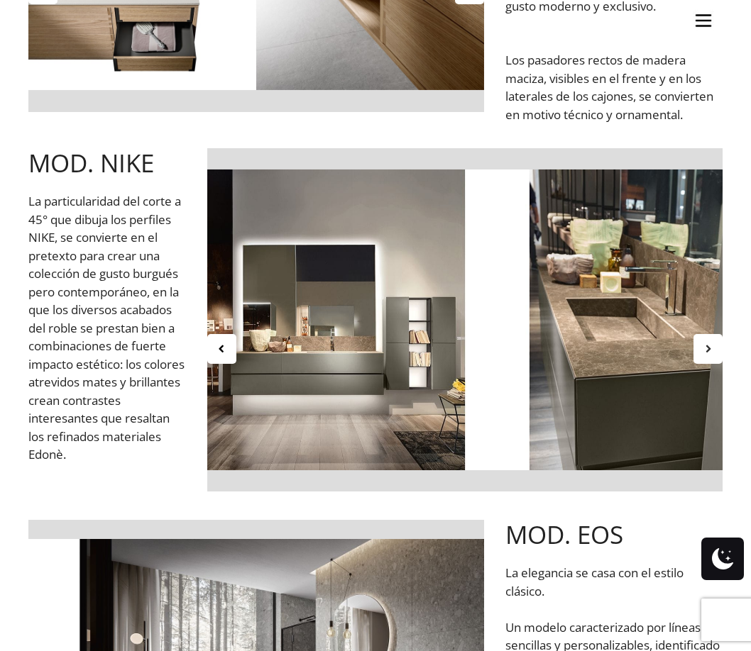
click at [711, 353] on icon at bounding box center [708, 349] width 12 height 12
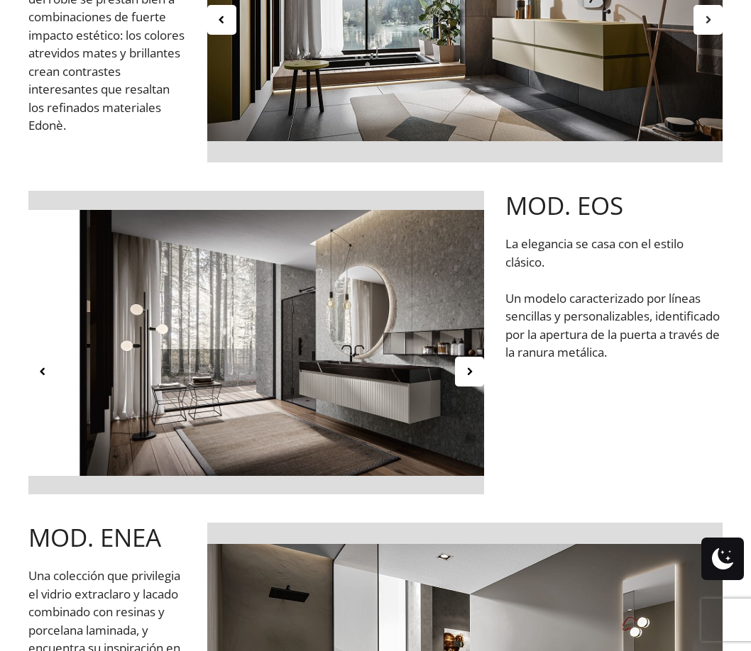
scroll to position [2342, 0]
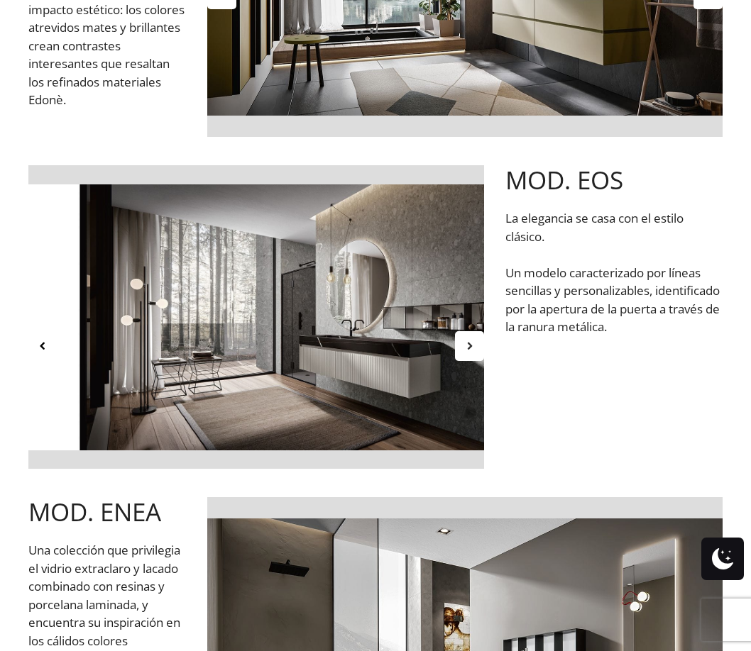
click at [468, 343] on icon at bounding box center [469, 346] width 12 height 12
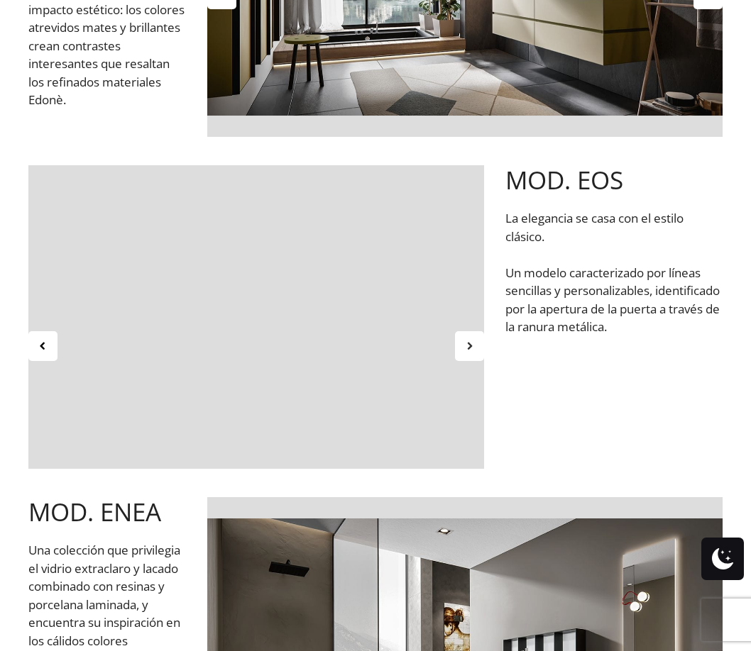
click at [470, 343] on icon at bounding box center [469, 346] width 12 height 12
click at [468, 343] on icon at bounding box center [469, 346] width 12 height 12
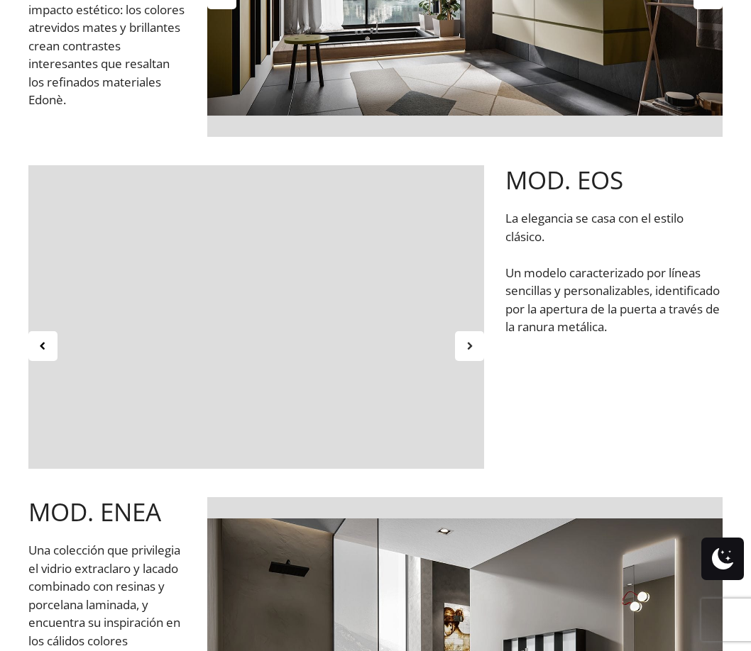
click at [468, 343] on icon at bounding box center [469, 346] width 12 height 12
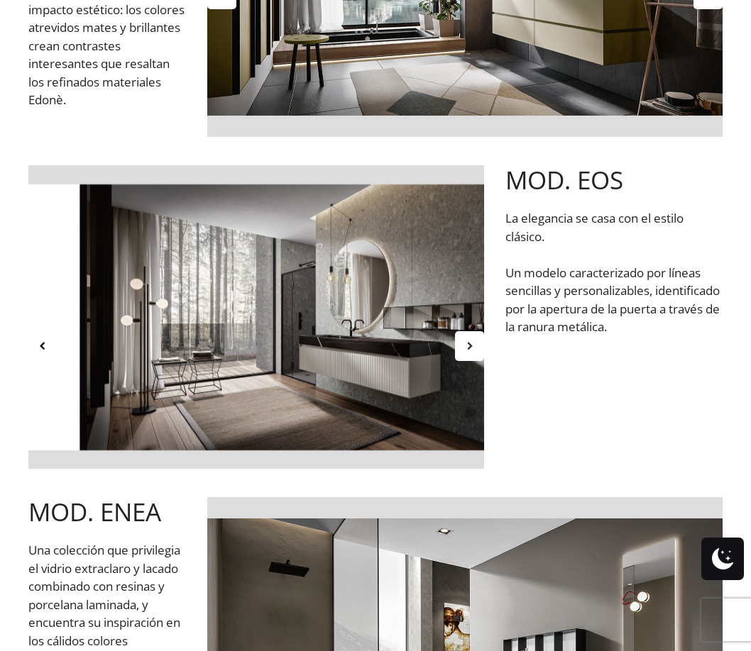
click at [468, 343] on icon at bounding box center [469, 346] width 12 height 12
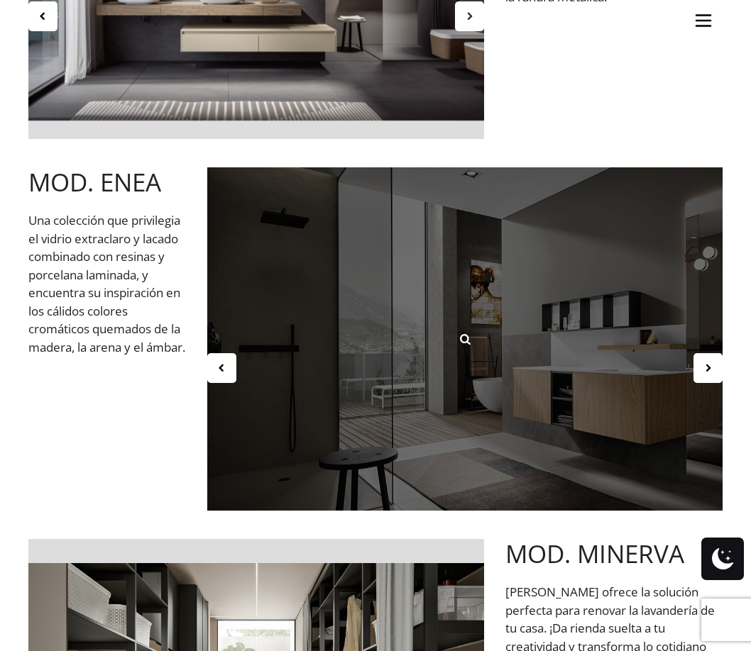
scroll to position [2697, 0]
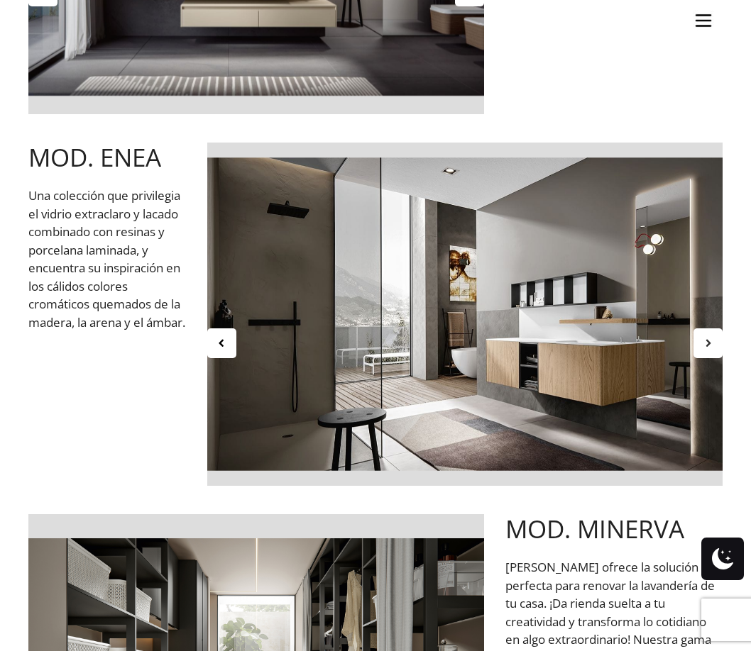
click at [698, 347] on div at bounding box center [707, 344] width 29 height 30
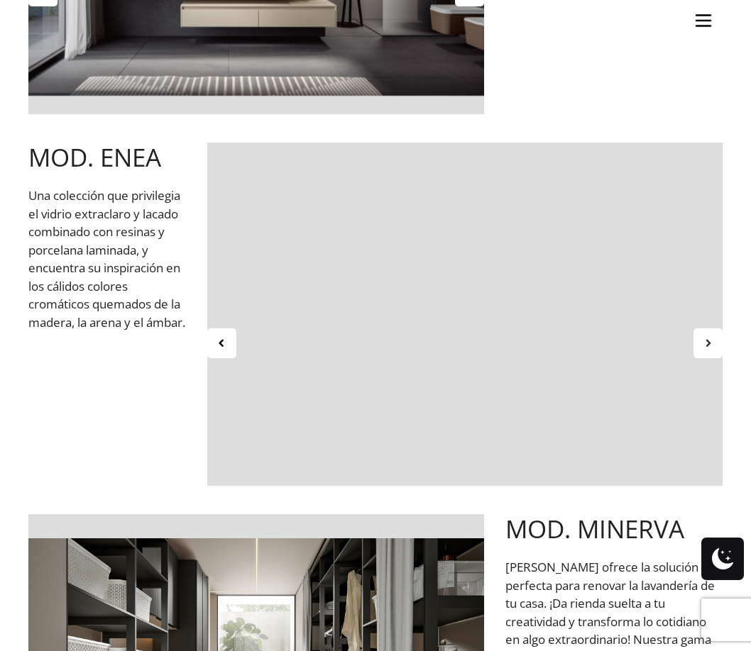
click at [710, 349] on icon at bounding box center [708, 343] width 12 height 12
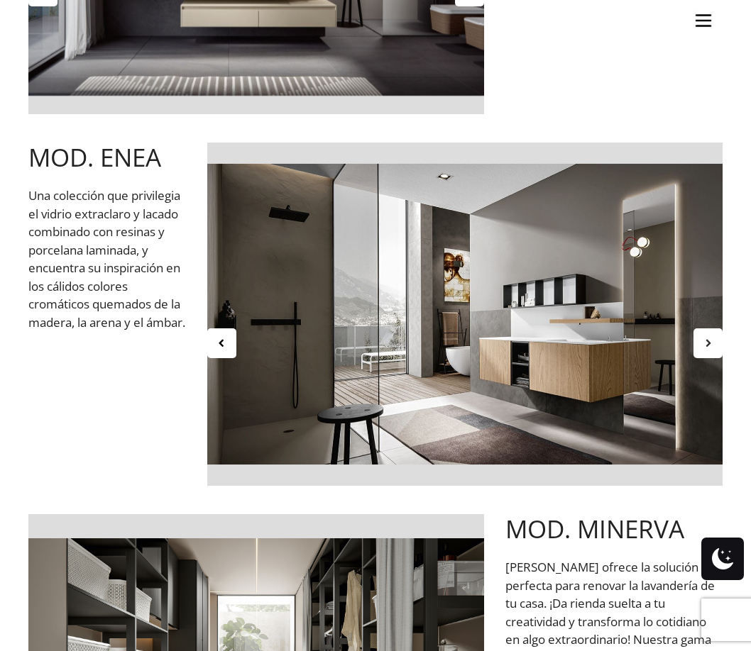
click at [710, 349] on icon at bounding box center [708, 343] width 12 height 12
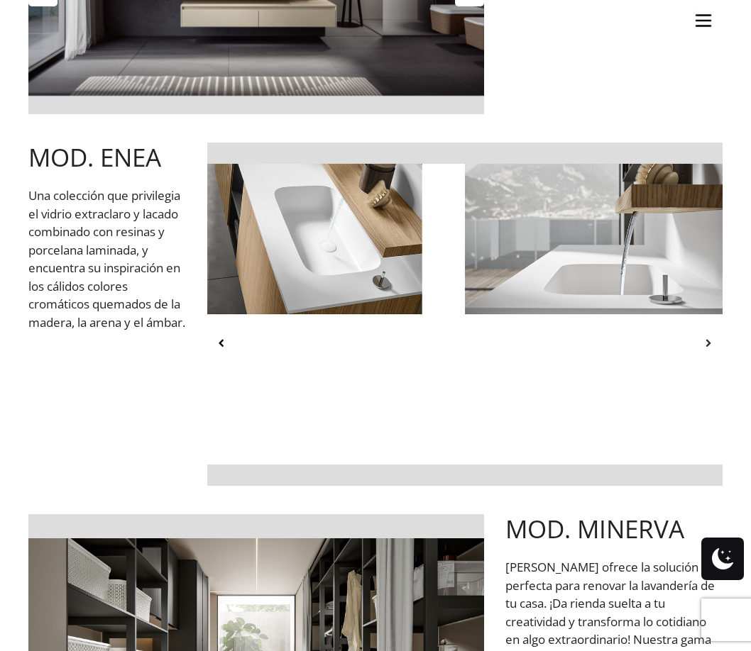
click at [710, 349] on icon at bounding box center [708, 343] width 12 height 12
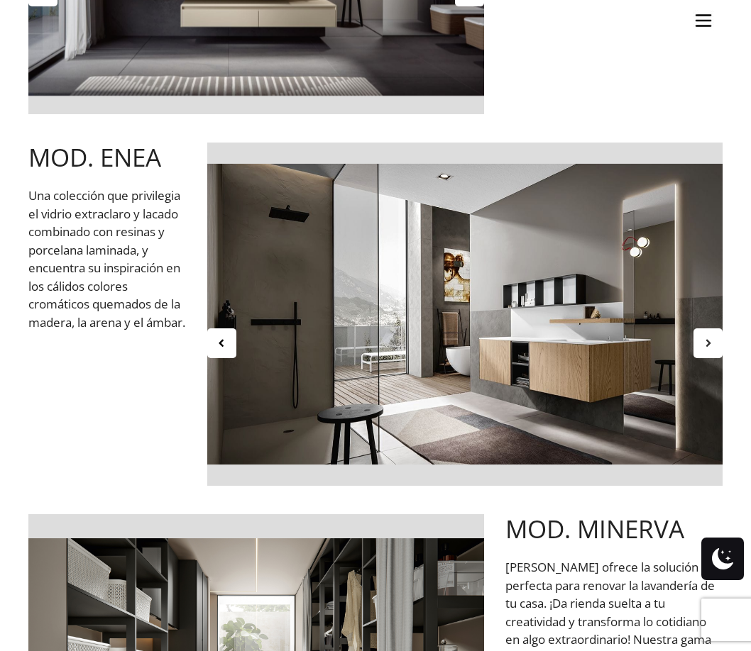
click at [710, 352] on div at bounding box center [707, 344] width 29 height 30
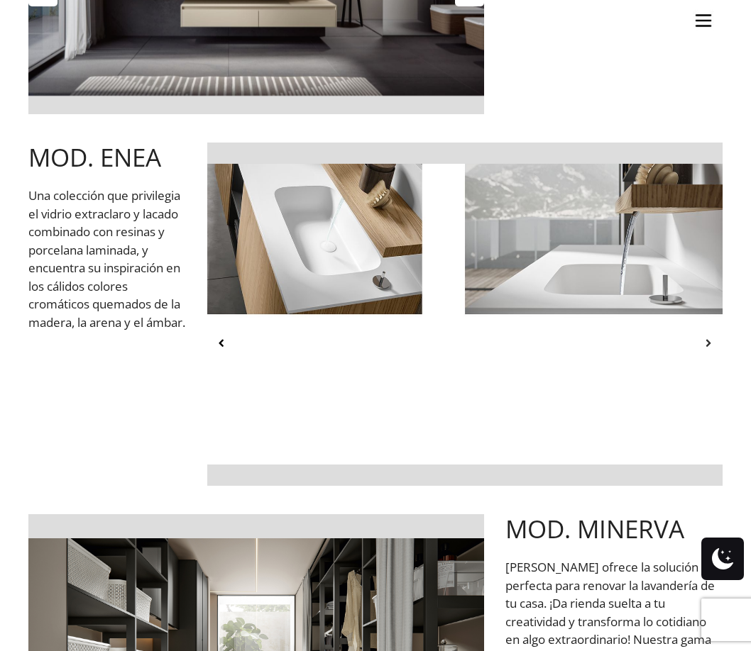
click at [707, 342] on icon at bounding box center [708, 343] width 12 height 12
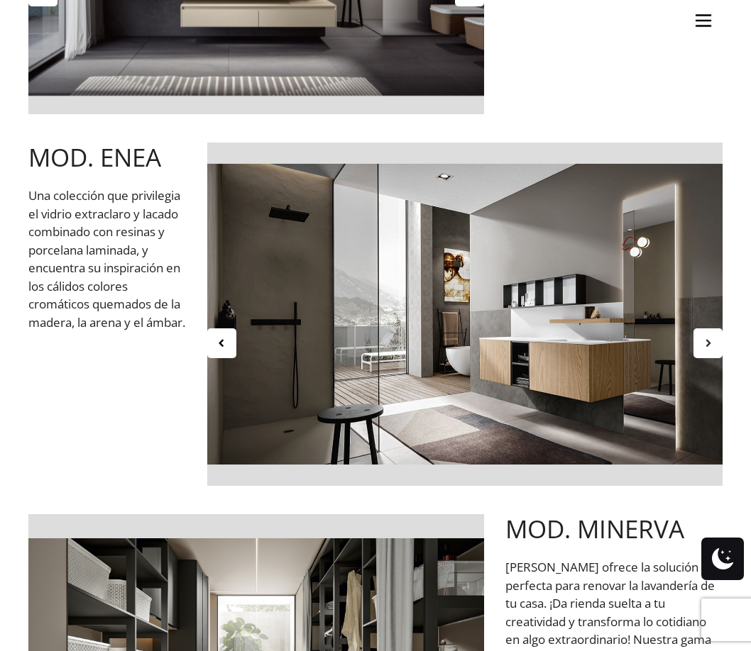
click at [707, 341] on icon at bounding box center [708, 343] width 12 height 12
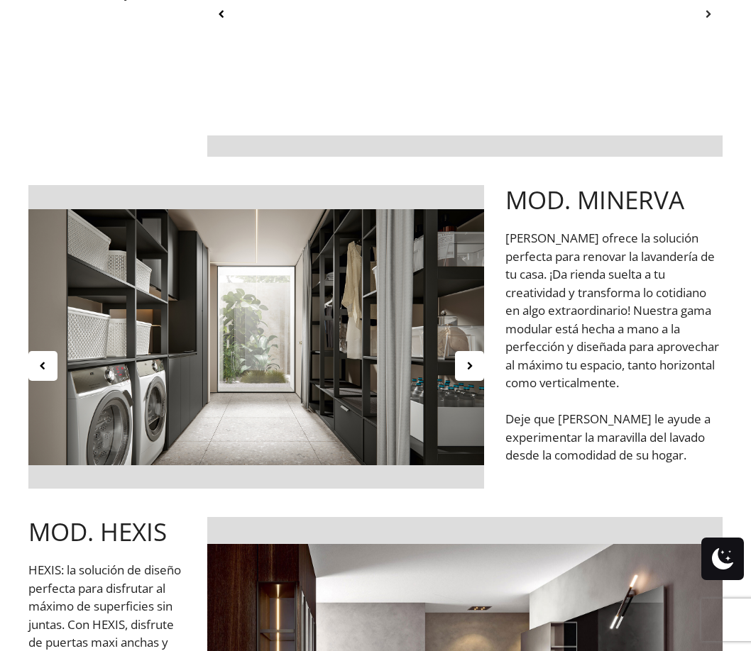
scroll to position [3051, 0]
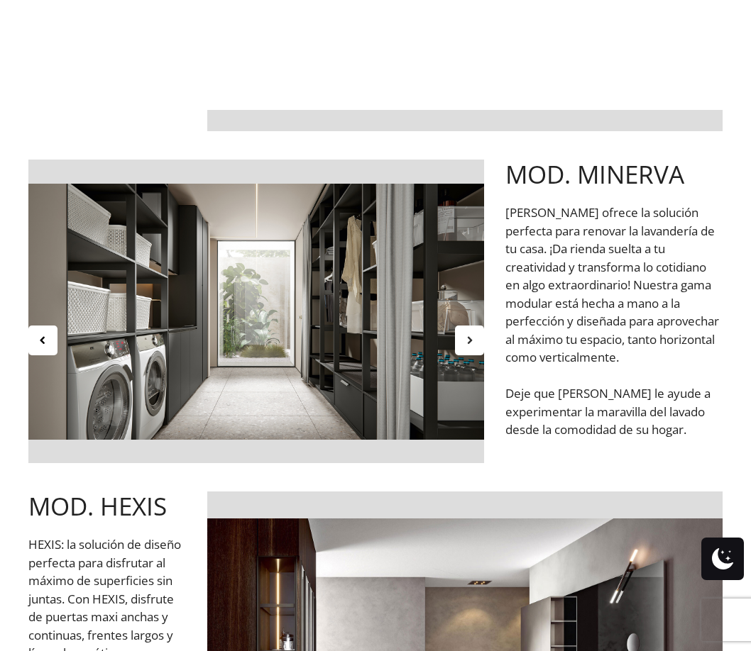
click at [466, 337] on icon at bounding box center [469, 340] width 12 height 12
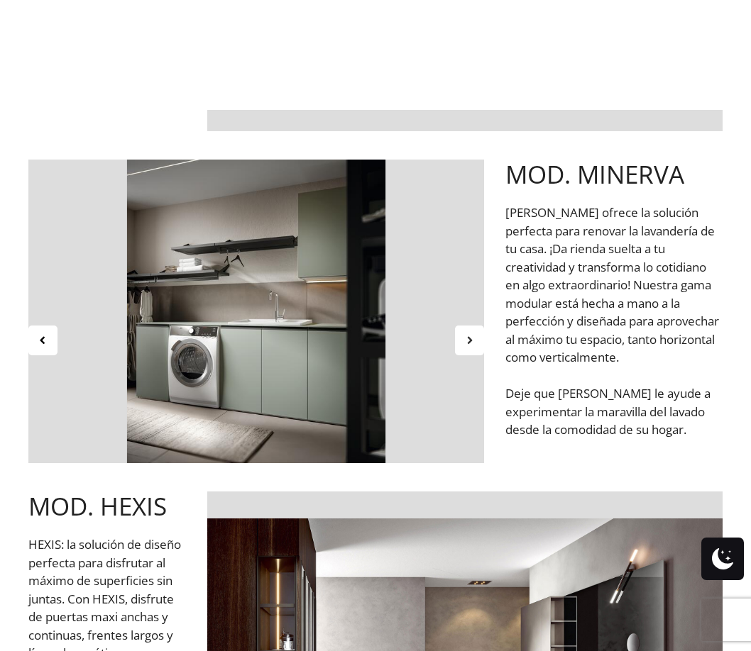
click at [463, 338] on div at bounding box center [469, 341] width 29 height 30
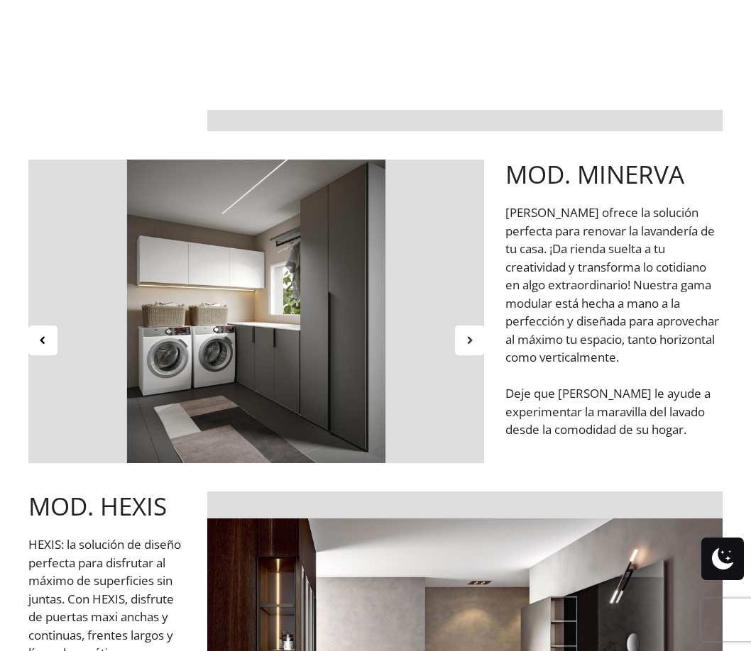
click at [470, 342] on icon at bounding box center [469, 340] width 12 height 12
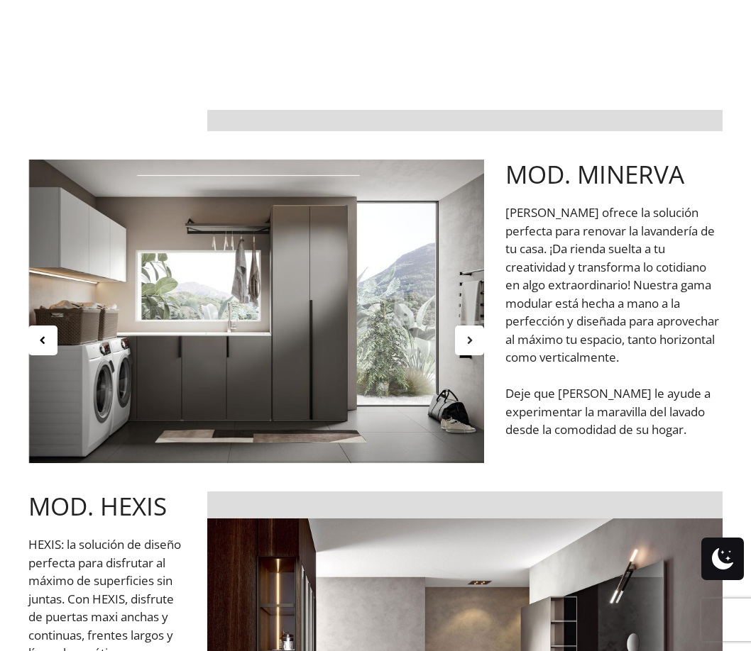
click at [471, 343] on icon at bounding box center [469, 340] width 12 height 12
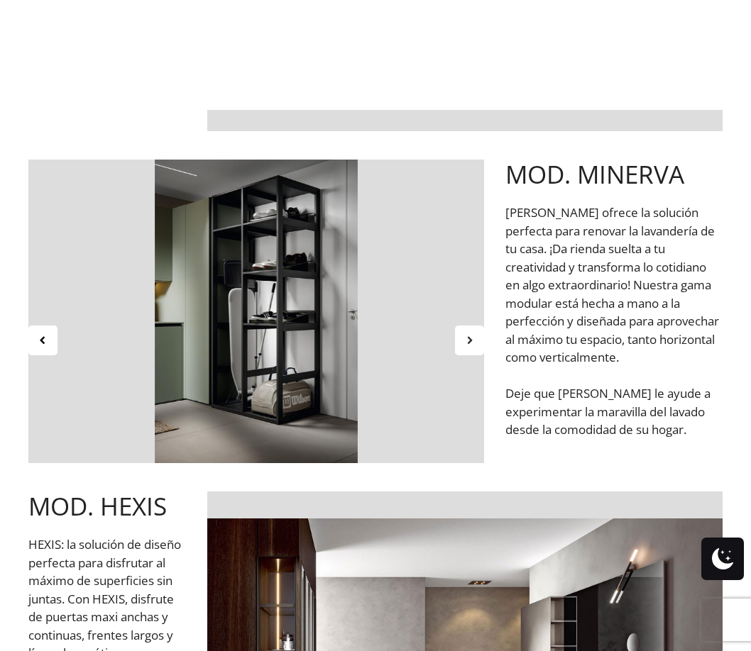
click at [471, 343] on icon at bounding box center [469, 340] width 12 height 12
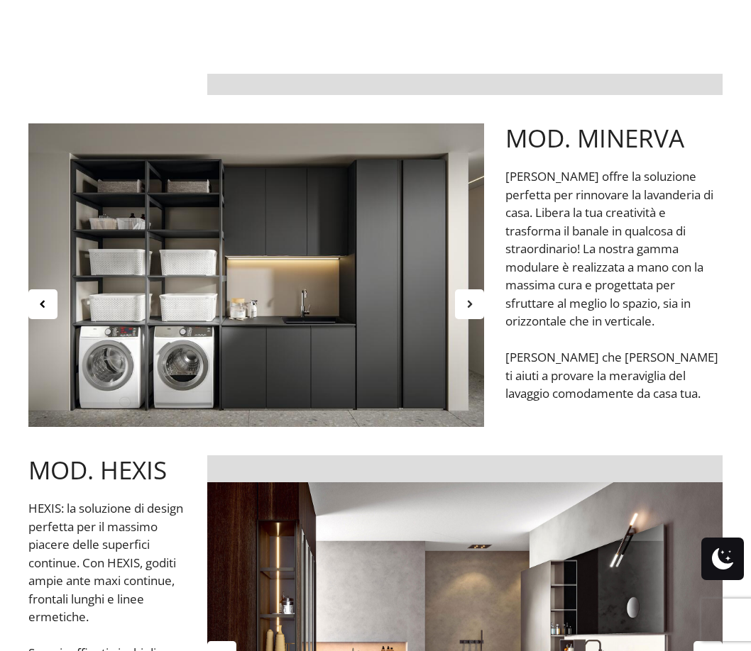
click at [476, 319] on div at bounding box center [469, 305] width 29 height 30
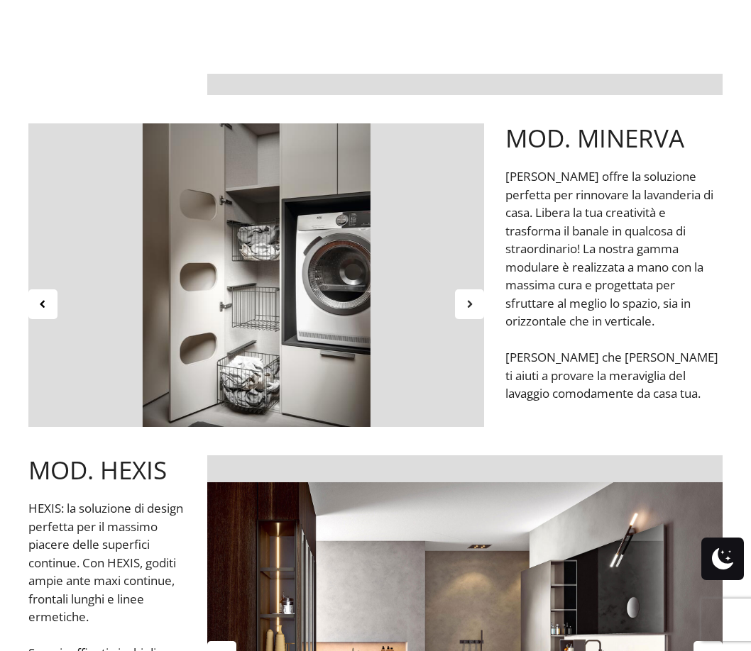
click at [474, 310] on icon at bounding box center [469, 304] width 12 height 12
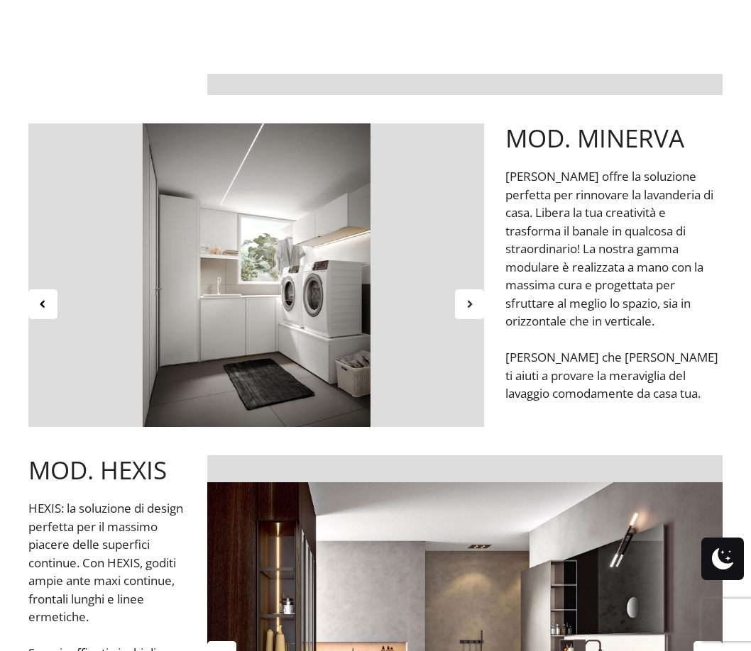
click at [474, 310] on icon at bounding box center [469, 304] width 12 height 12
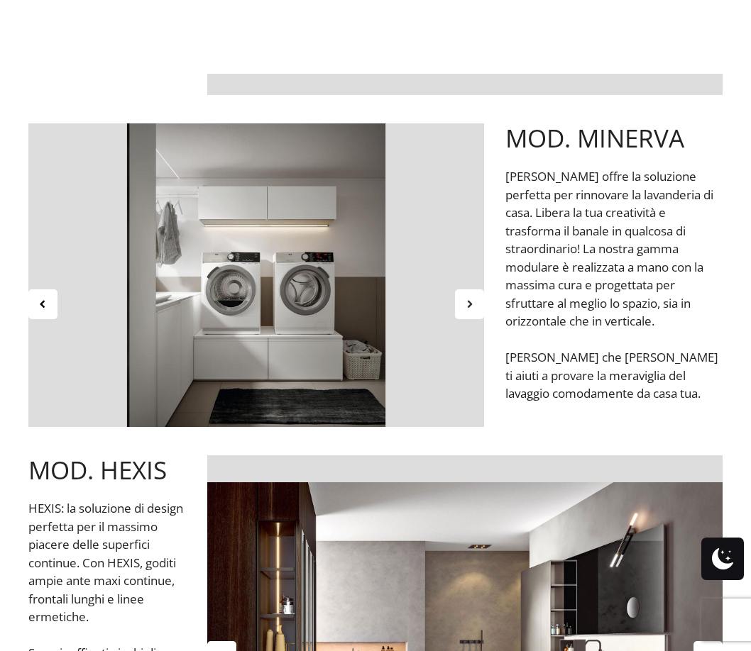
click at [474, 310] on icon at bounding box center [469, 304] width 12 height 12
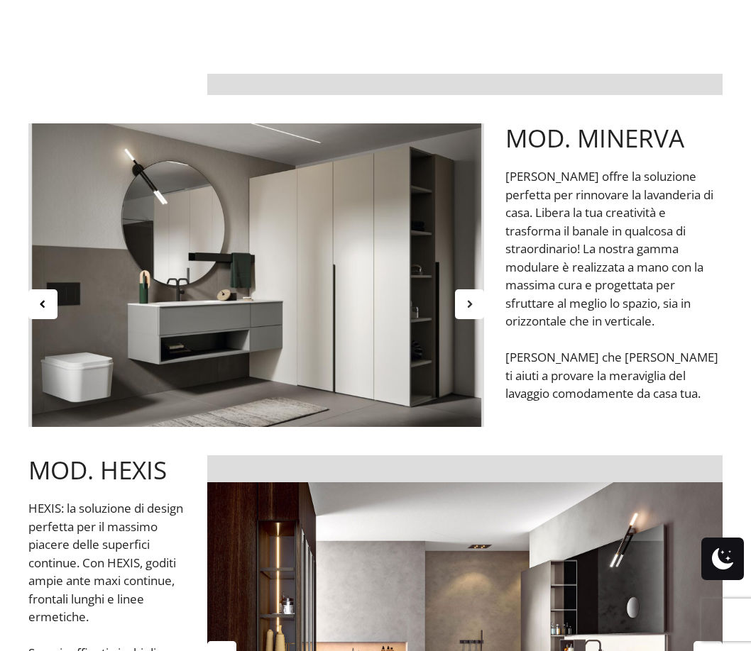
click at [474, 310] on icon at bounding box center [469, 304] width 12 height 12
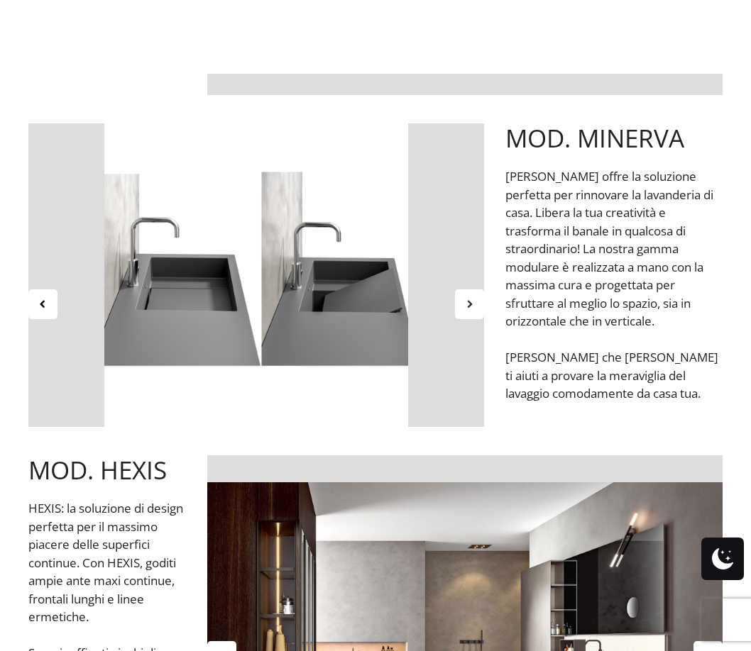
click at [474, 310] on icon at bounding box center [469, 304] width 12 height 12
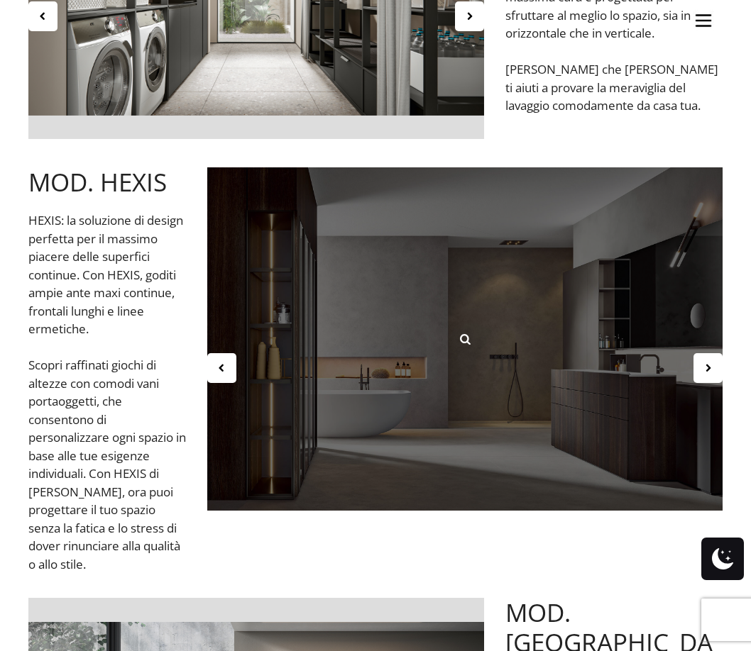
scroll to position [3477, 0]
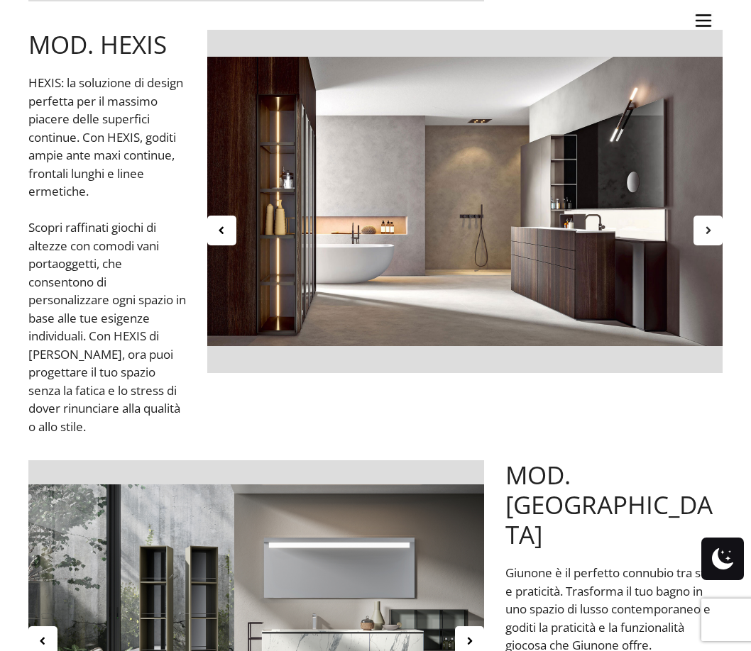
click at [704, 236] on icon at bounding box center [708, 230] width 12 height 12
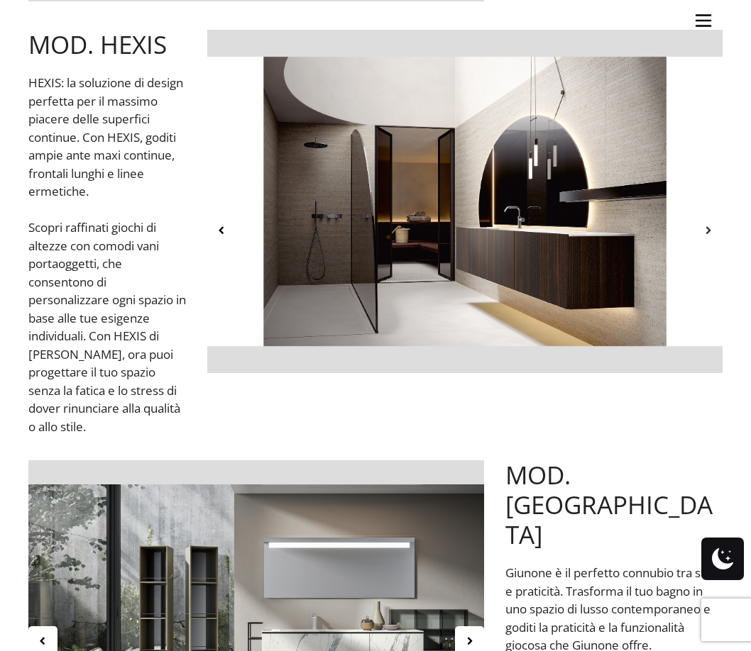
click at [704, 236] on icon at bounding box center [708, 230] width 12 height 12
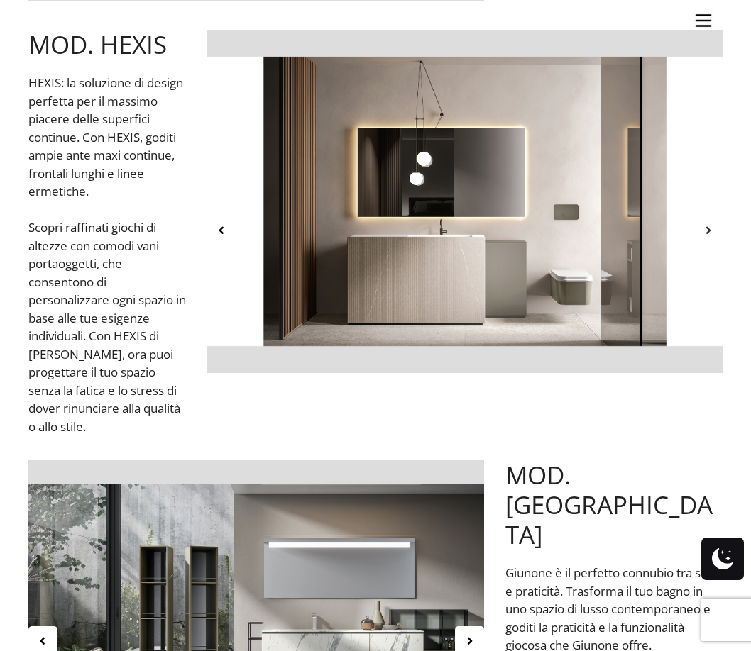
click at [707, 236] on icon at bounding box center [708, 230] width 12 height 12
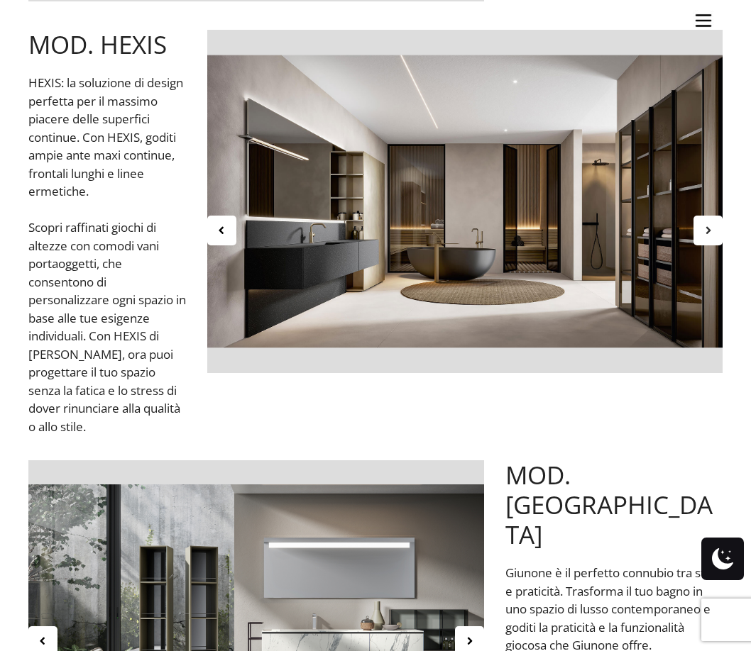
click at [702, 236] on icon at bounding box center [708, 230] width 12 height 12
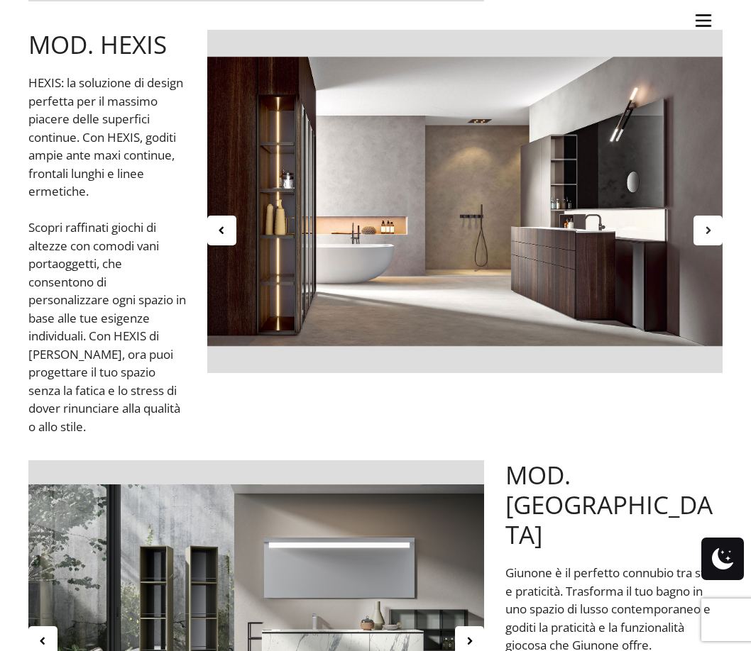
click at [702, 236] on icon at bounding box center [708, 230] width 12 height 12
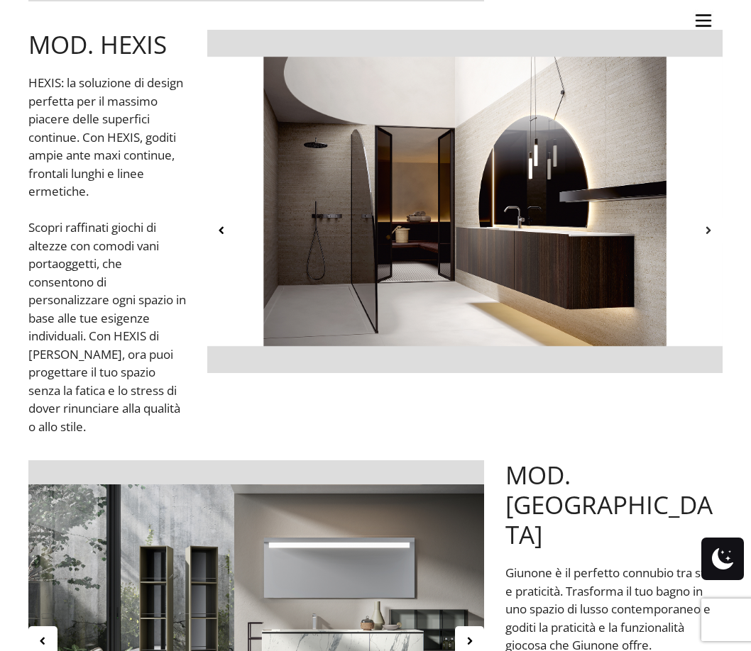
click at [702, 236] on icon at bounding box center [708, 230] width 12 height 12
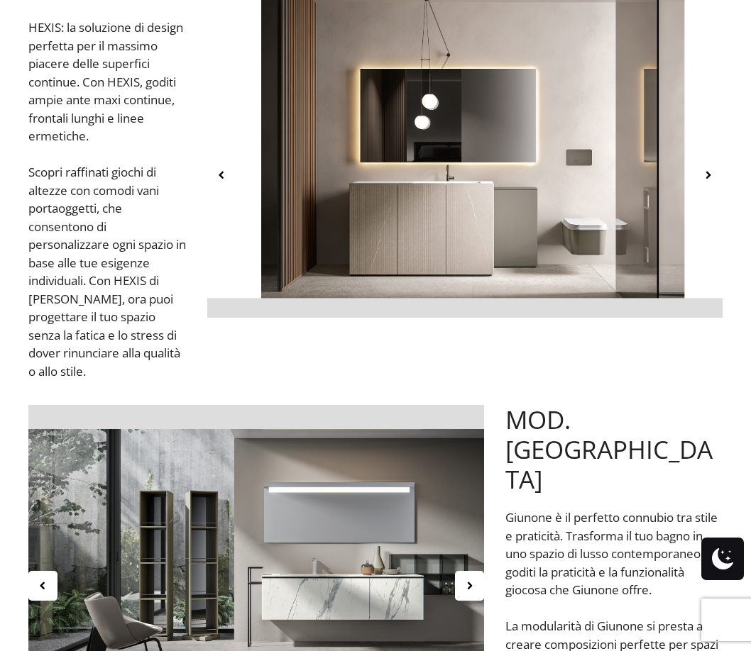
scroll to position [3761, 0]
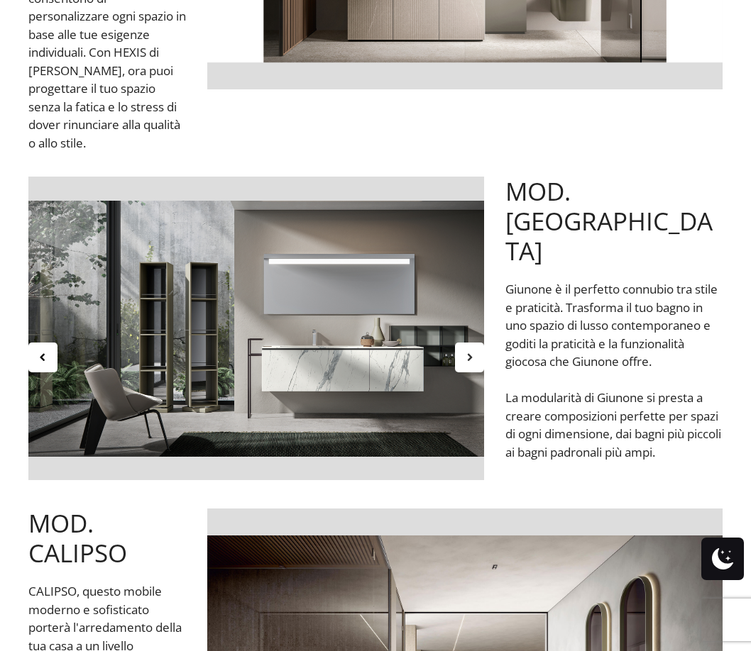
click at [470, 363] on icon at bounding box center [469, 357] width 12 height 12
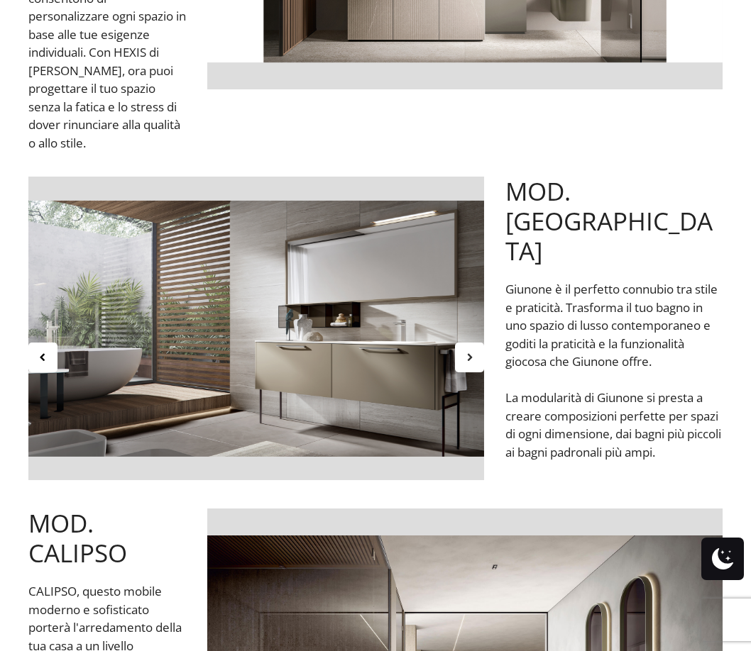
click at [473, 363] on icon at bounding box center [469, 357] width 12 height 12
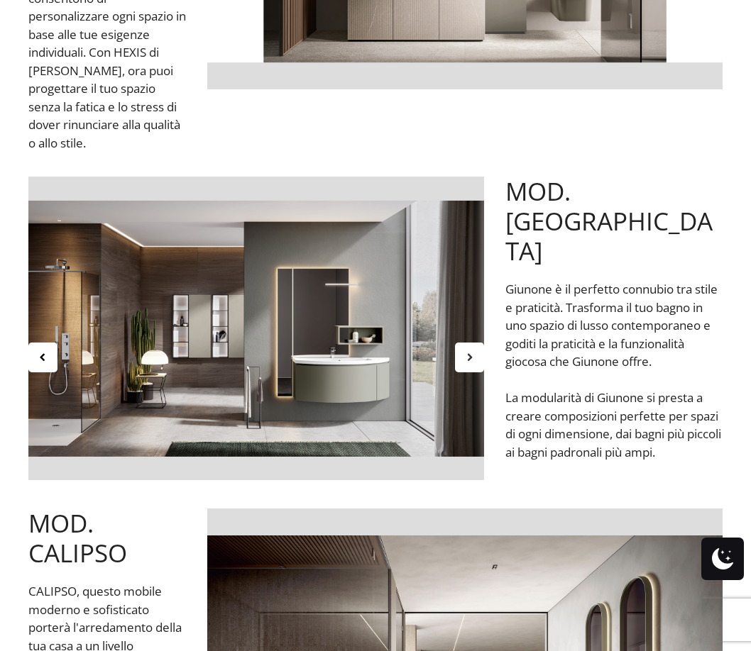
click at [473, 363] on icon at bounding box center [469, 357] width 12 height 12
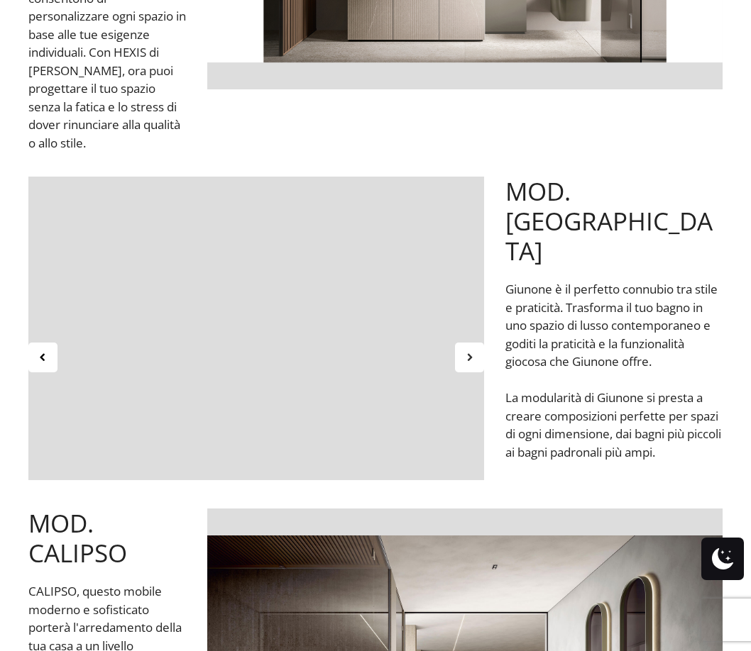
click at [473, 363] on icon at bounding box center [469, 357] width 12 height 12
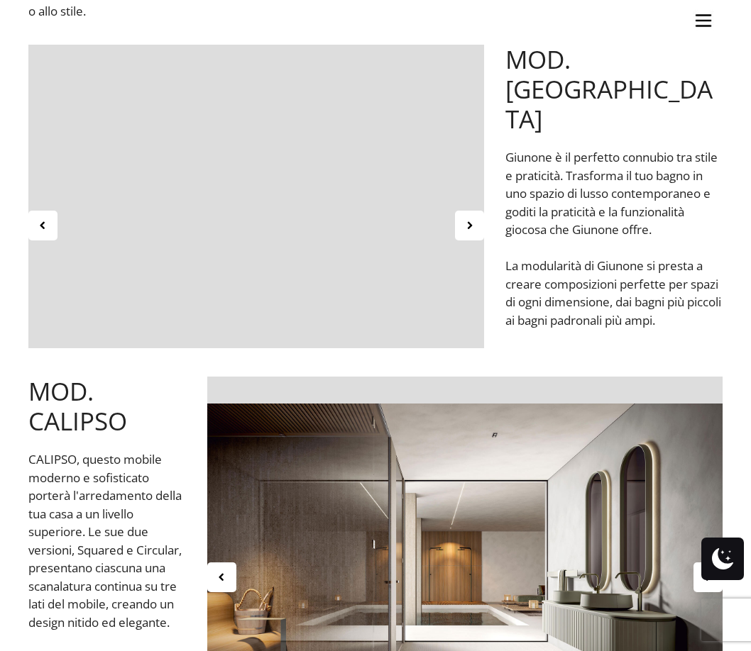
scroll to position [3903, 0]
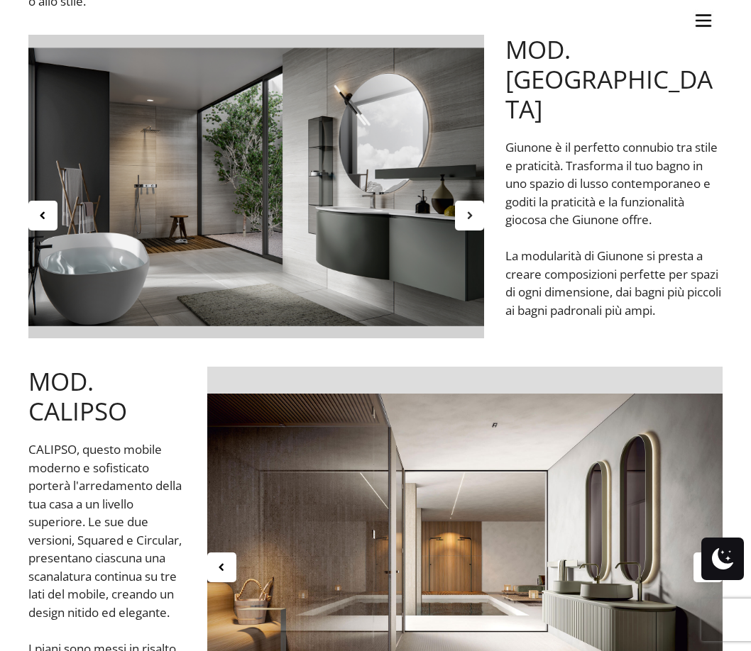
click at [461, 231] on div at bounding box center [469, 216] width 29 height 30
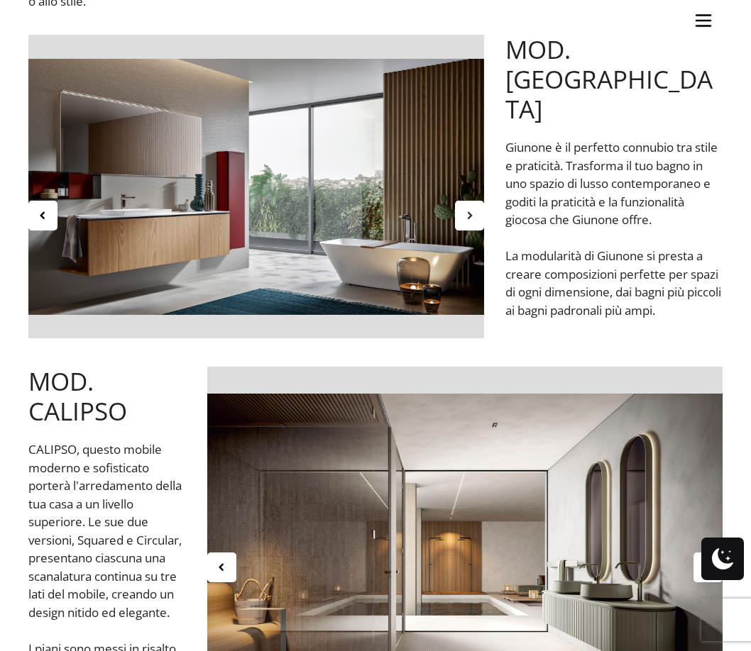
click at [461, 231] on div at bounding box center [469, 216] width 29 height 30
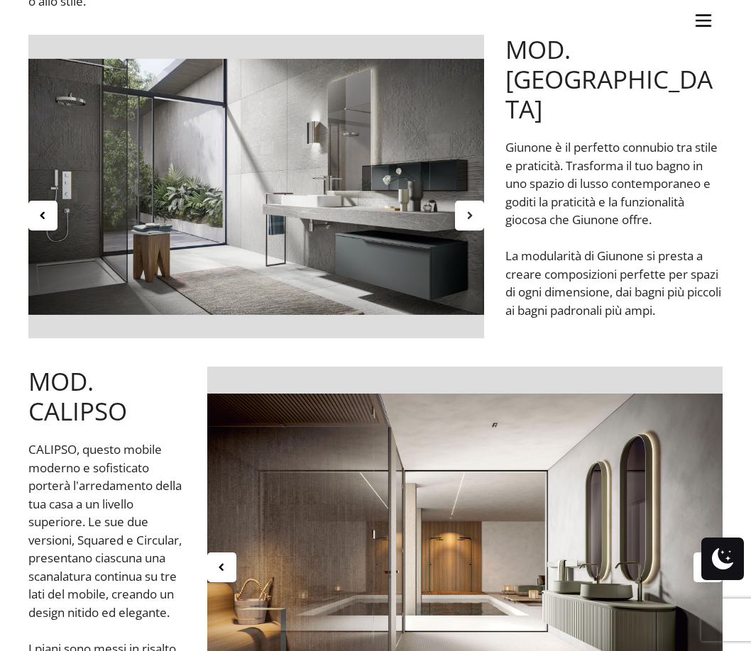
click at [471, 221] on icon at bounding box center [469, 215] width 12 height 12
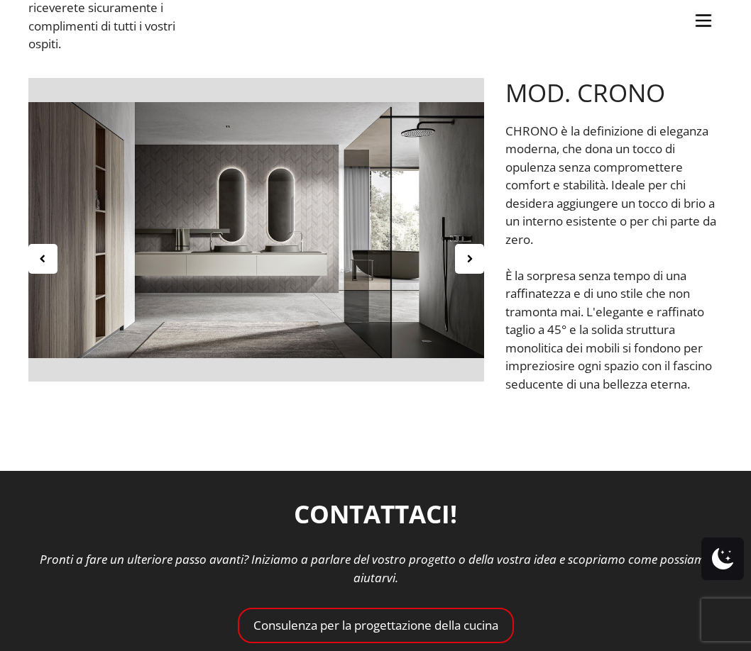
scroll to position [4627, 0]
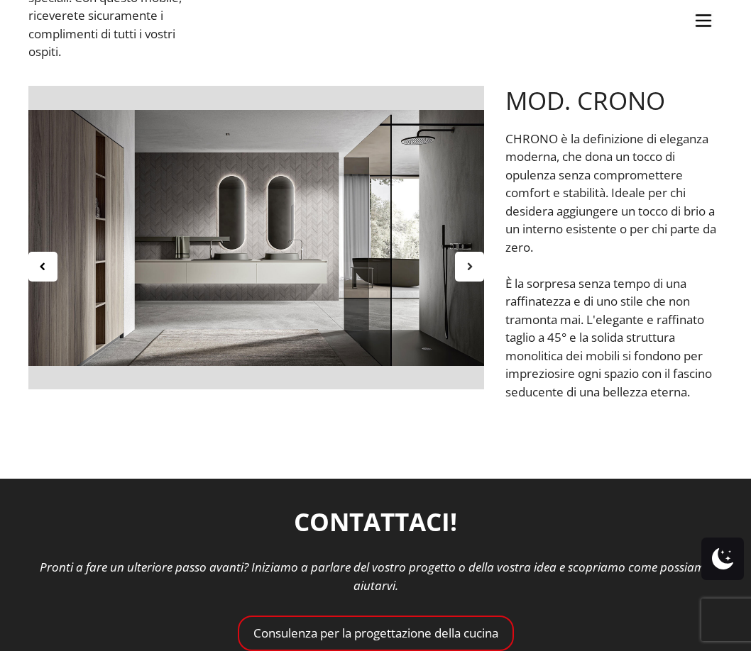
click at [463, 272] on icon at bounding box center [469, 266] width 12 height 12
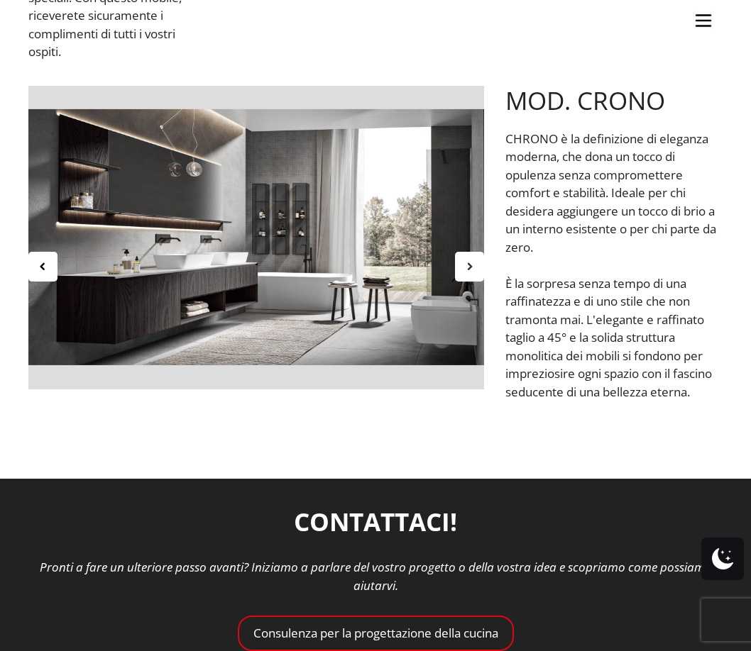
click at [466, 272] on icon at bounding box center [469, 266] width 12 height 12
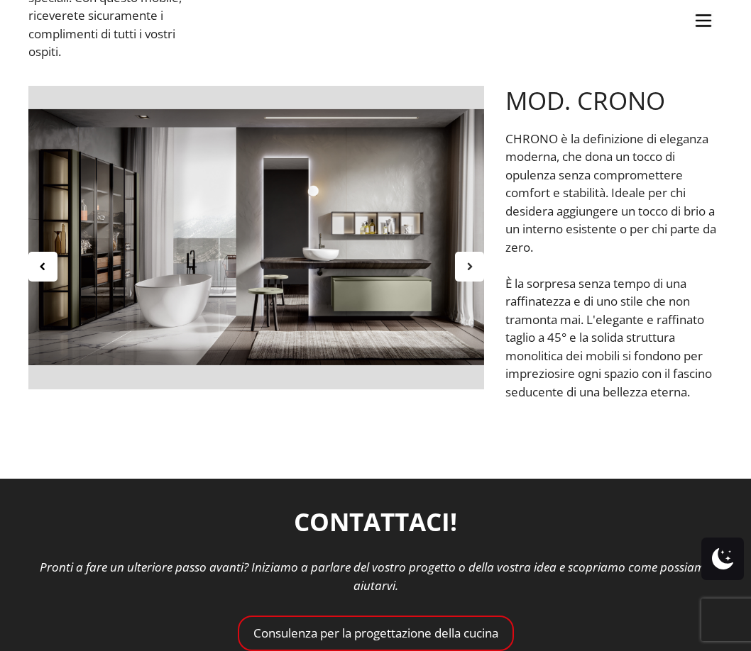
click at [466, 272] on icon at bounding box center [469, 266] width 12 height 12
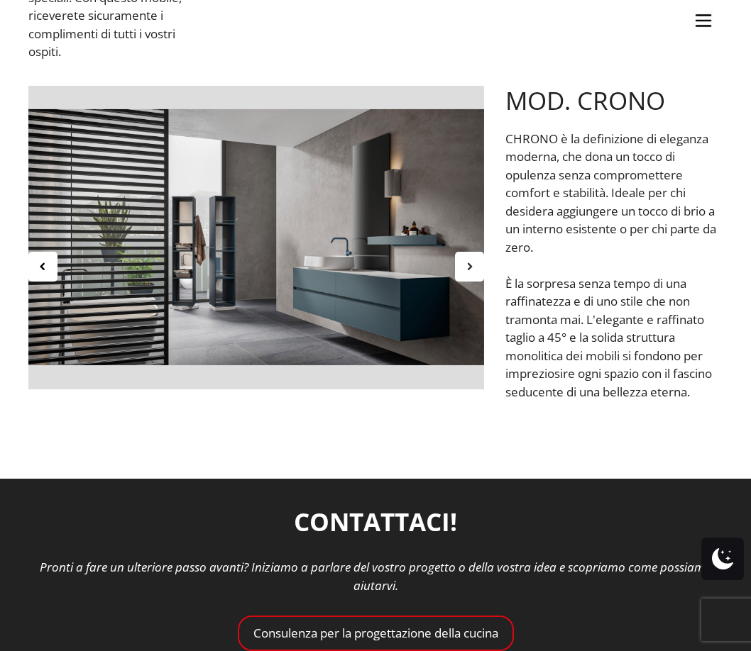
click at [466, 272] on icon at bounding box center [469, 266] width 12 height 12
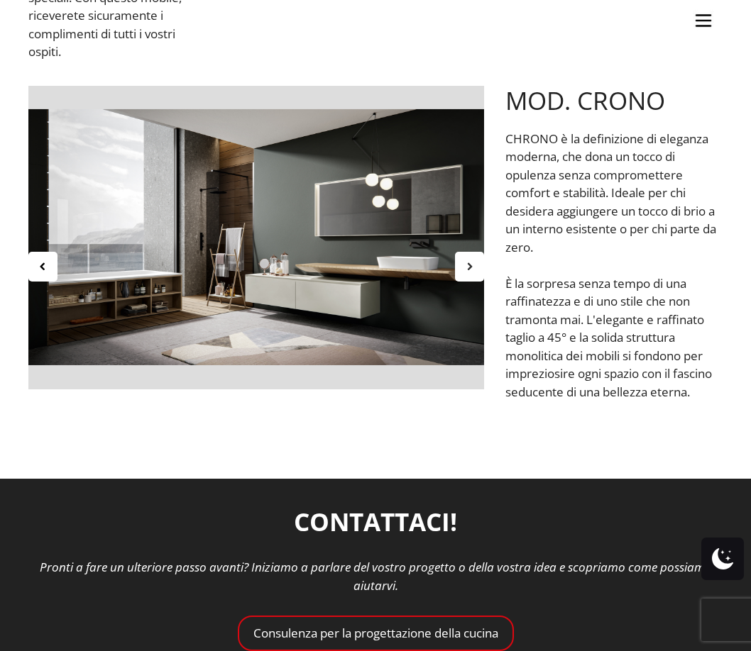
click at [466, 272] on icon at bounding box center [469, 266] width 12 height 12
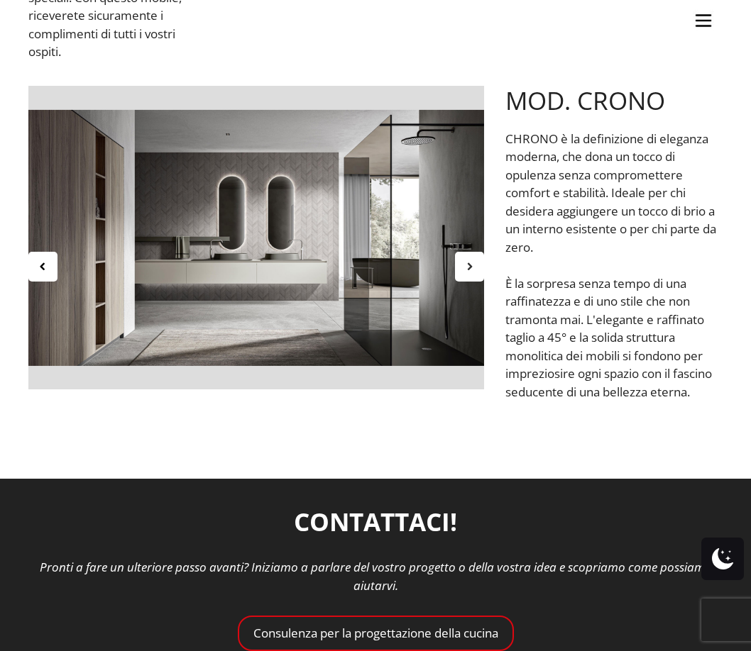
click at [466, 272] on icon at bounding box center [469, 266] width 12 height 12
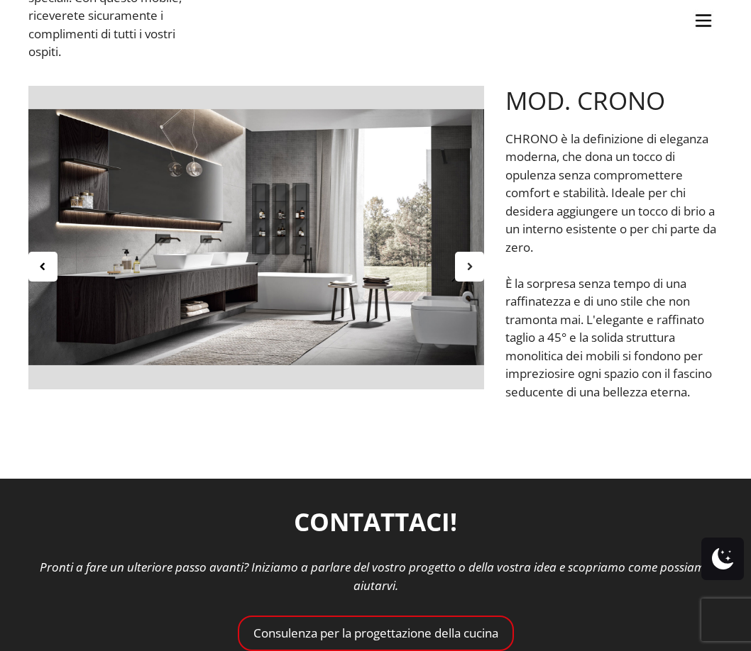
scroll to position [4272, 0]
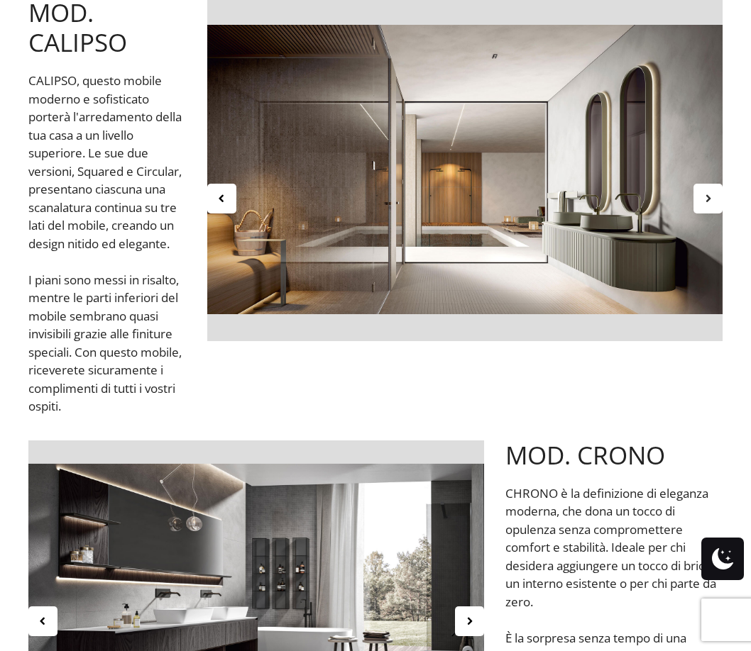
click at [714, 214] on div at bounding box center [707, 199] width 29 height 30
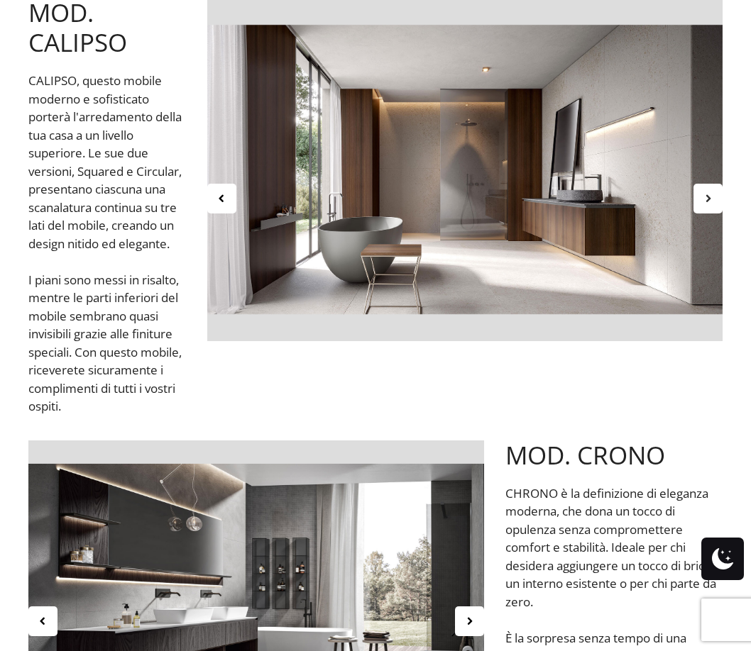
click at [714, 214] on div at bounding box center [707, 199] width 29 height 30
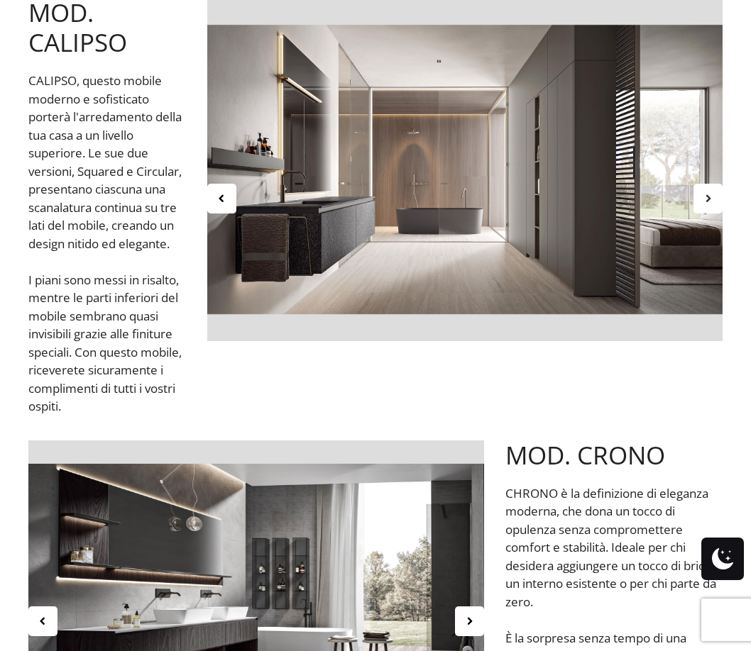
click at [702, 204] on icon at bounding box center [708, 198] width 12 height 12
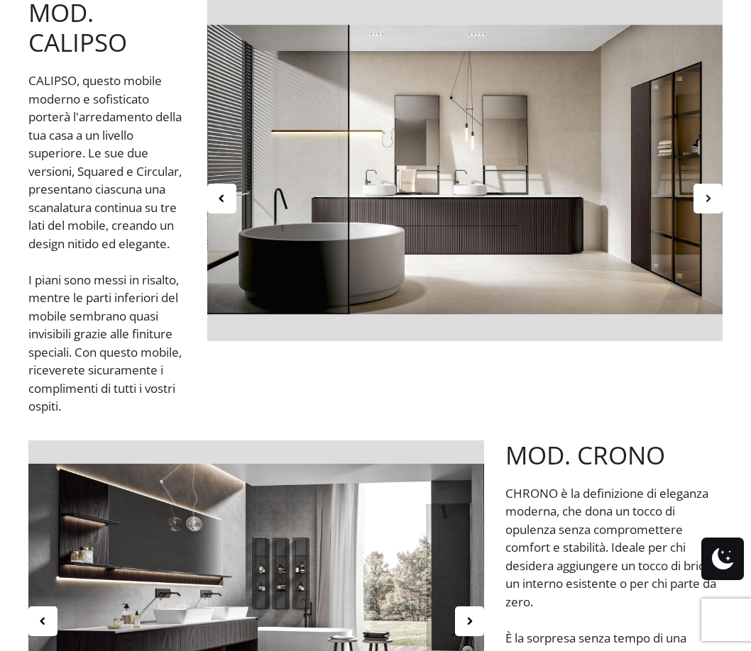
click at [702, 204] on icon at bounding box center [708, 198] width 12 height 12
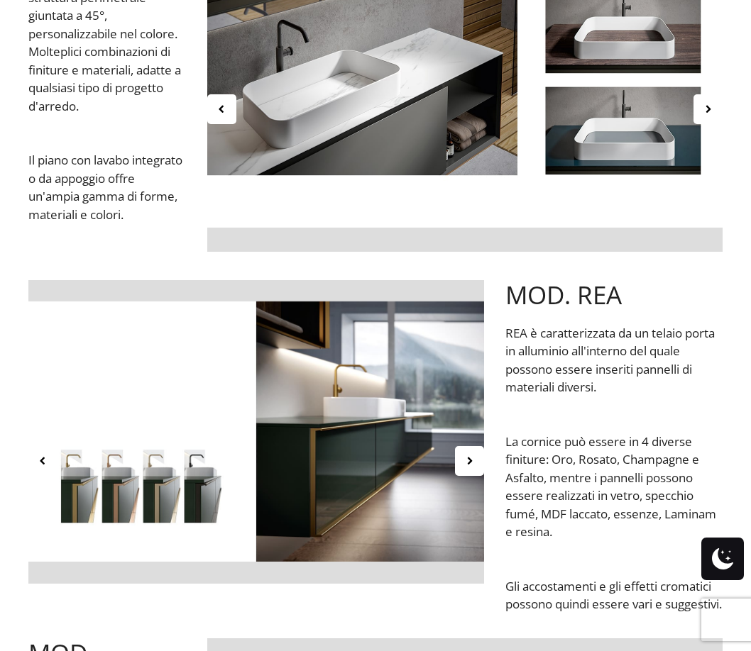
scroll to position [0, 0]
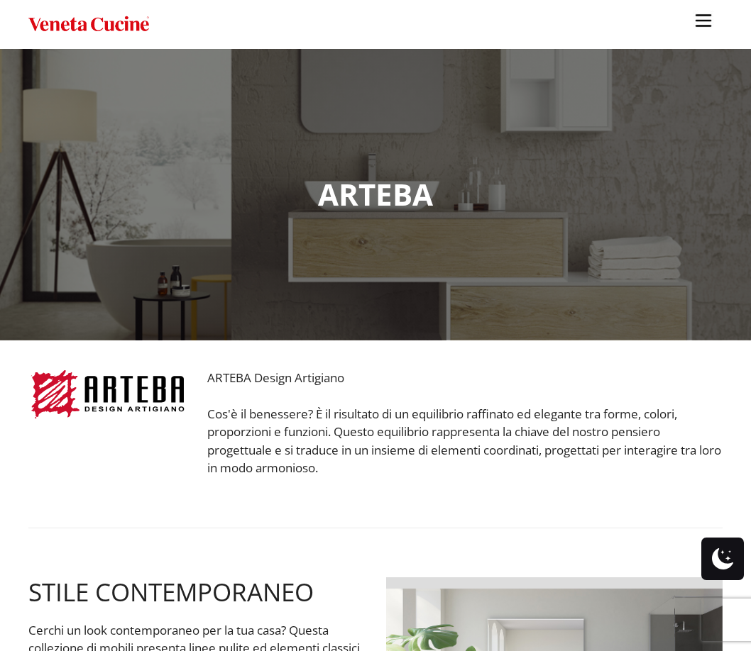
click at [534, 353] on ul "Cucine Progetti Altri prodotti Bagni Armadi Porte italiane Di Blog Contatto Pos…" at bounding box center [375, 325] width 751 height 651
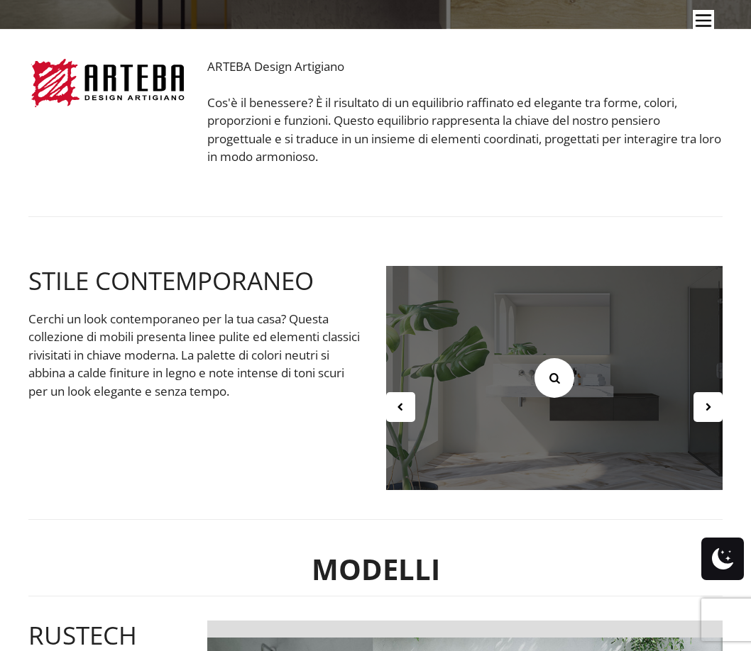
scroll to position [355, 0]
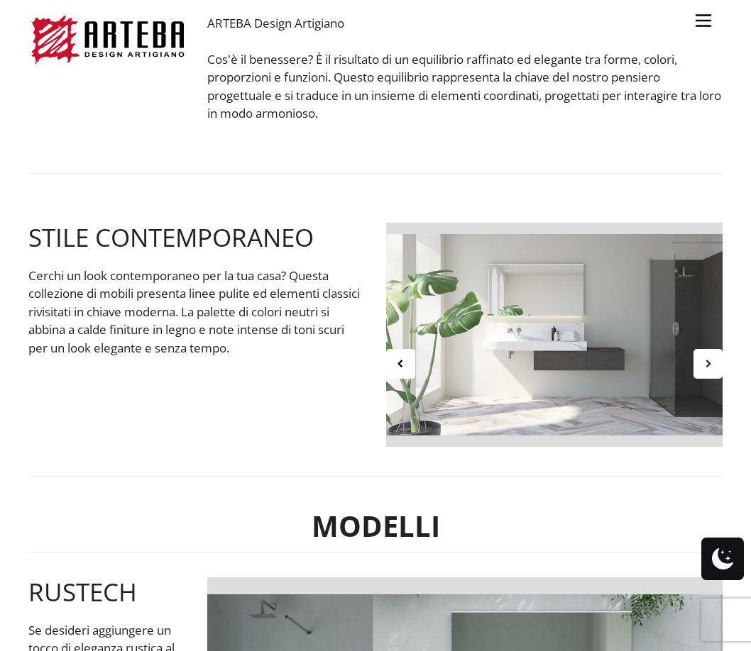
click at [712, 368] on icon at bounding box center [708, 364] width 12 height 12
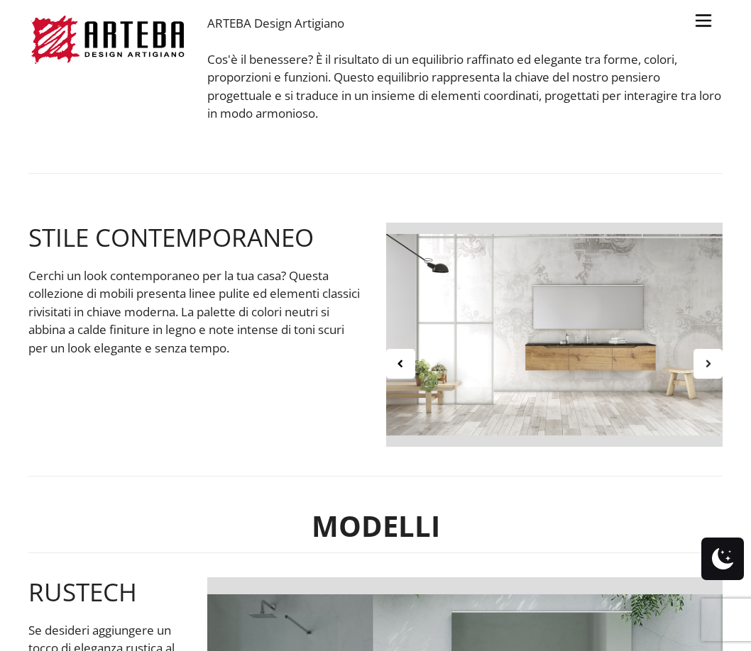
click at [712, 368] on icon at bounding box center [708, 364] width 12 height 12
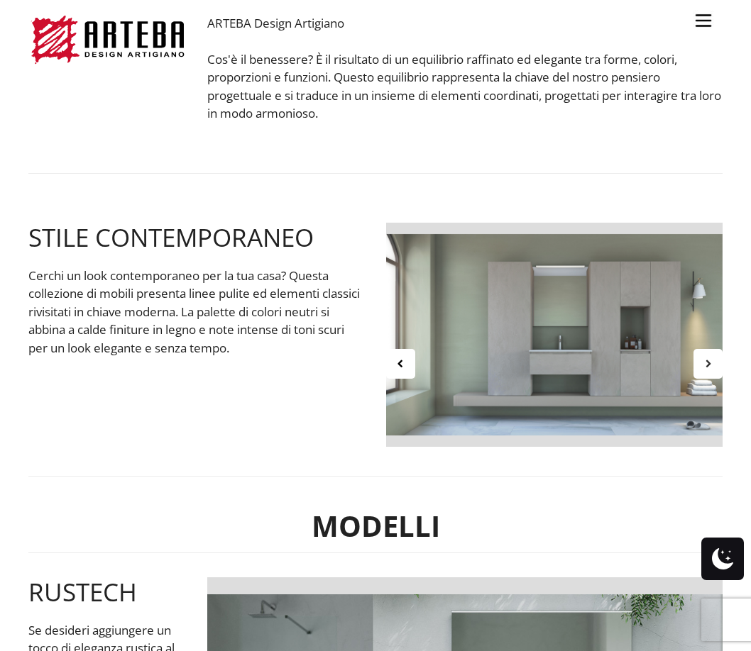
click at [712, 368] on icon at bounding box center [708, 364] width 12 height 12
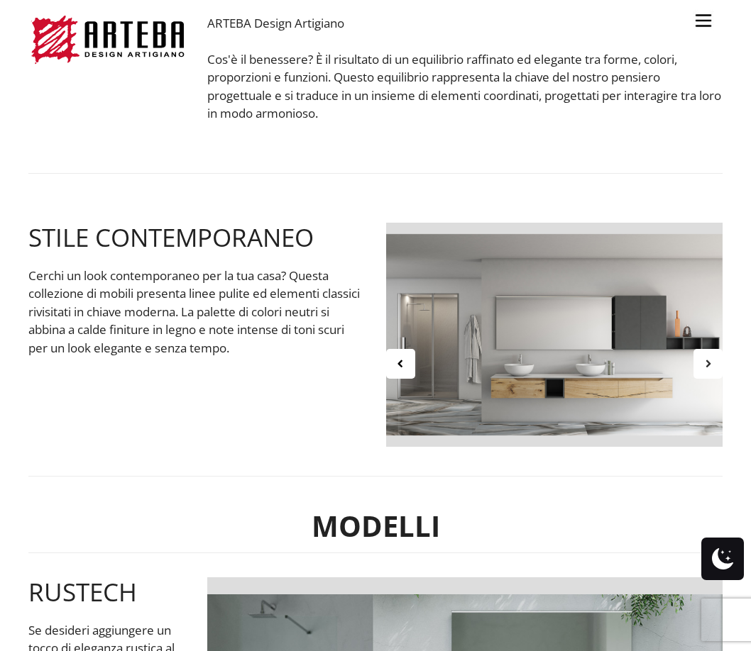
click at [705, 369] on icon at bounding box center [708, 364] width 12 height 12
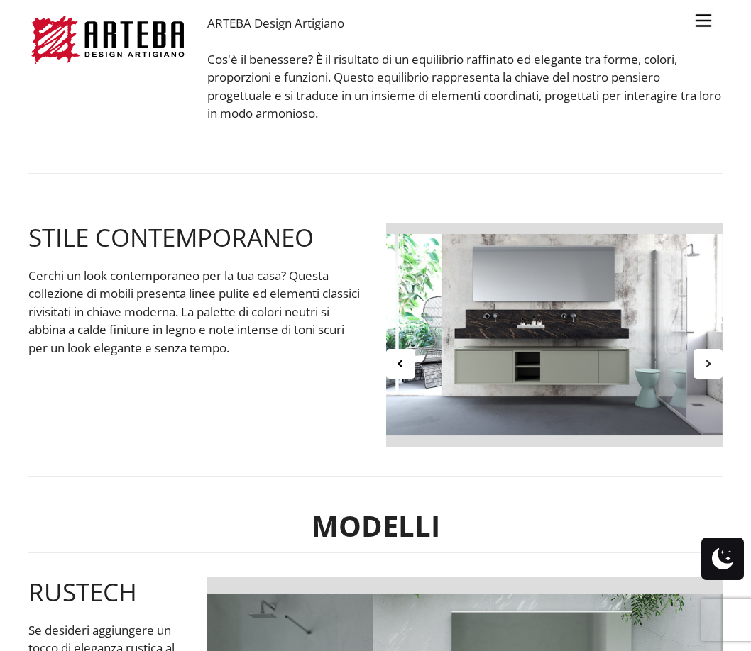
click at [705, 369] on icon at bounding box center [708, 364] width 12 height 12
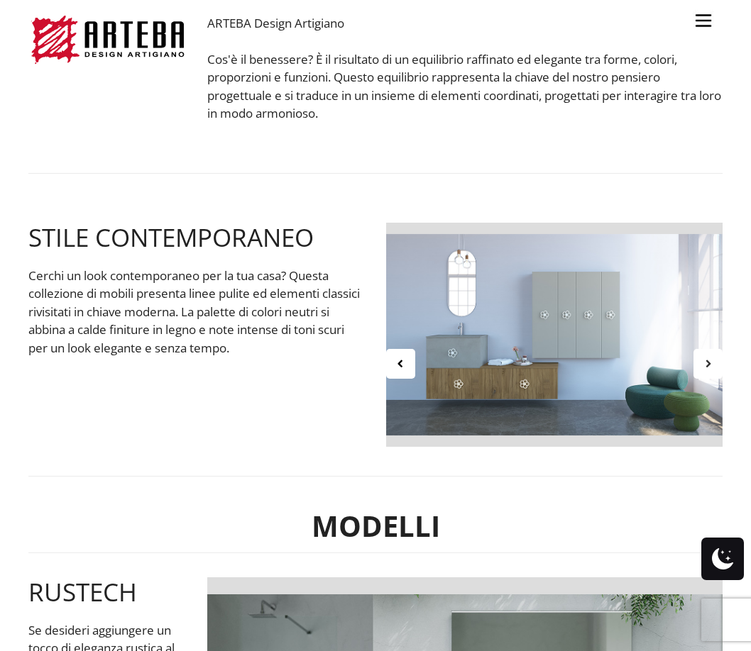
click at [705, 369] on icon at bounding box center [708, 364] width 12 height 12
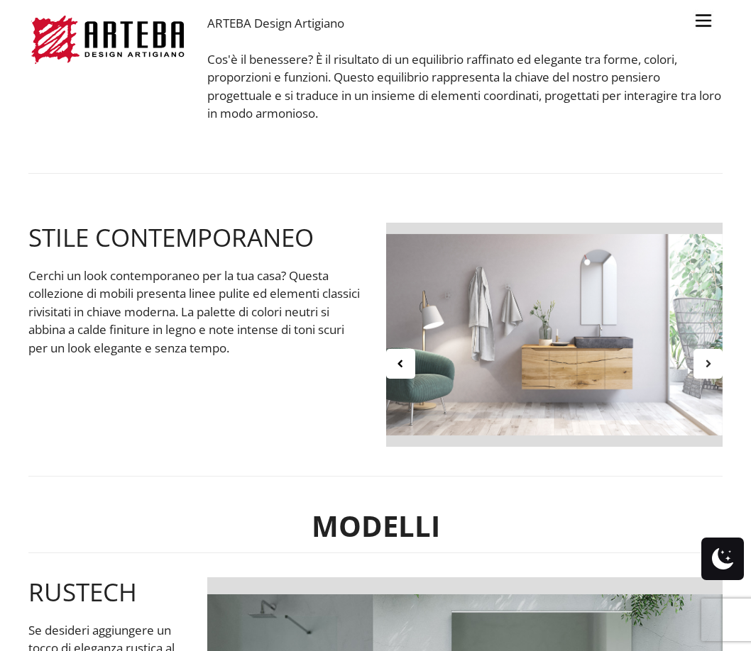
click at [705, 369] on icon at bounding box center [708, 364] width 12 height 12
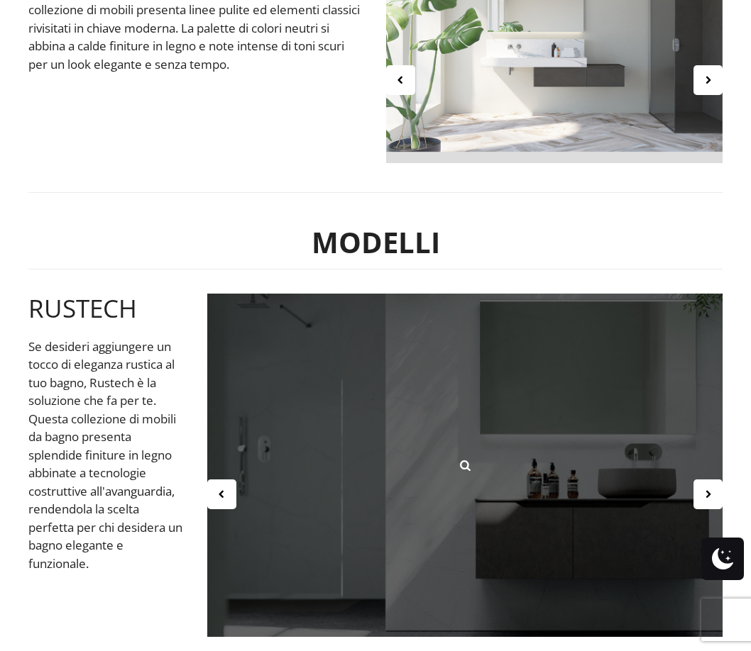
scroll to position [781, 0]
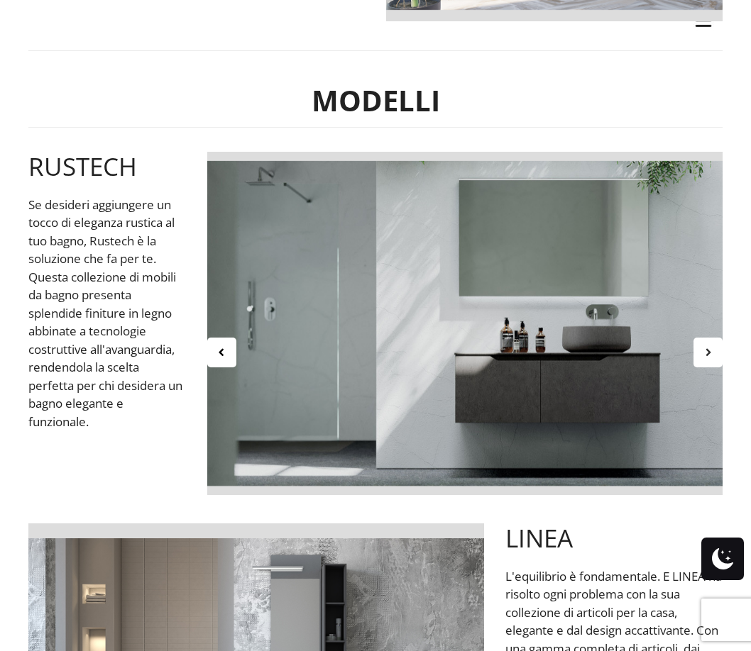
click at [707, 352] on icon at bounding box center [708, 352] width 12 height 12
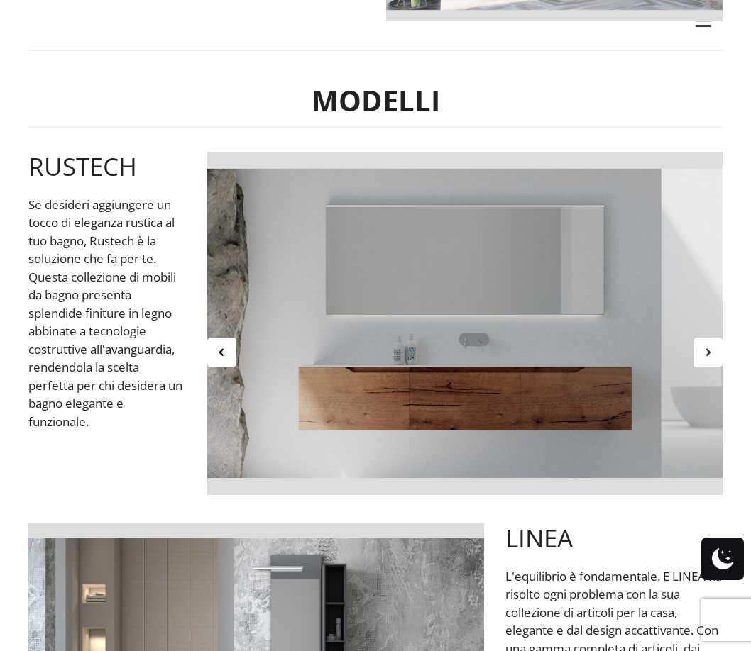
click at [707, 352] on icon at bounding box center [708, 352] width 12 height 12
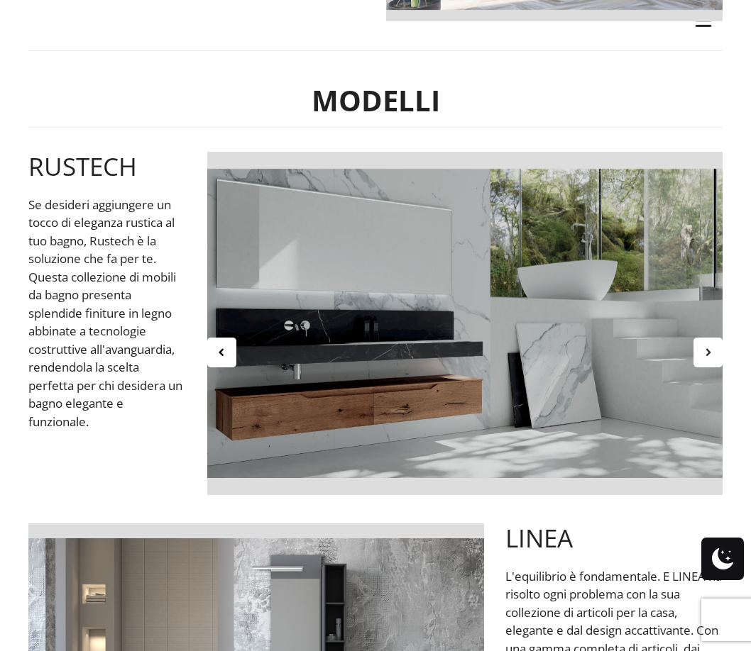
click at [707, 352] on icon at bounding box center [708, 352] width 12 height 12
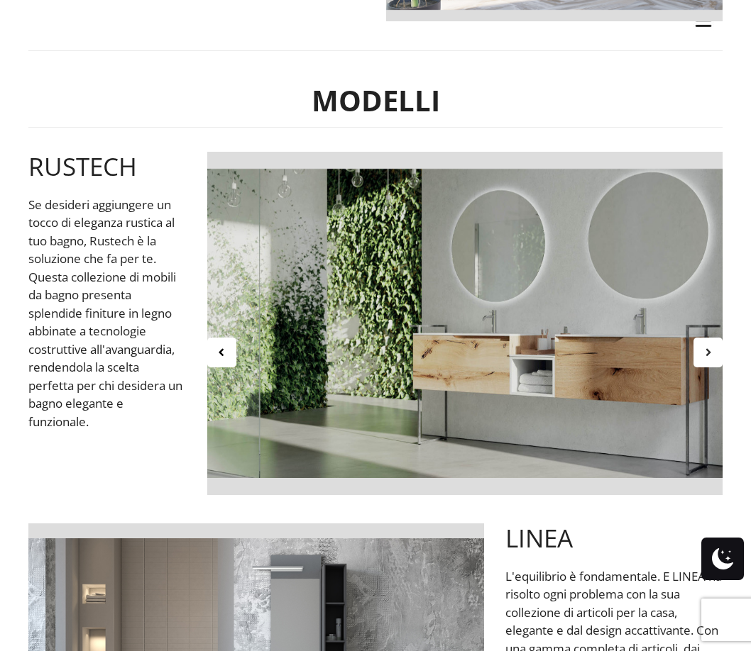
click at [707, 352] on icon at bounding box center [708, 352] width 12 height 12
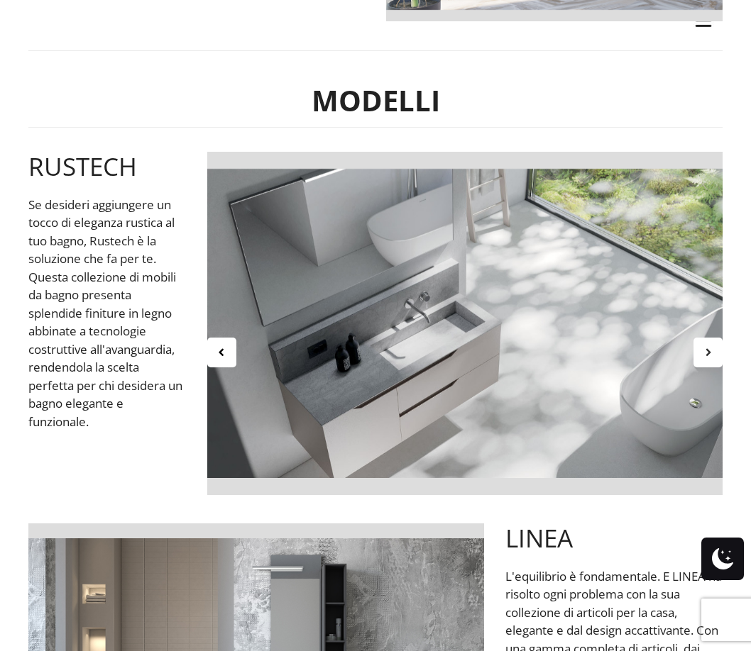
click at [707, 352] on icon at bounding box center [708, 352] width 12 height 12
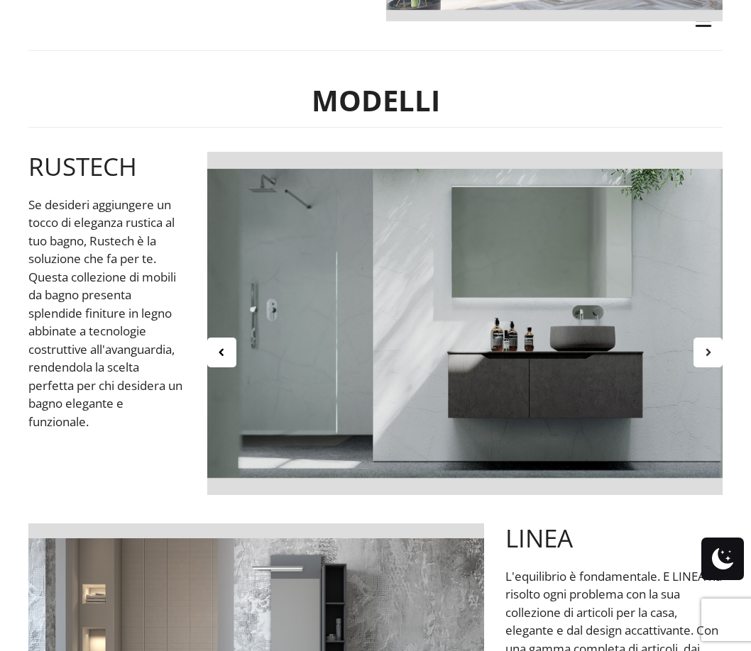
click at [707, 352] on icon at bounding box center [708, 352] width 12 height 12
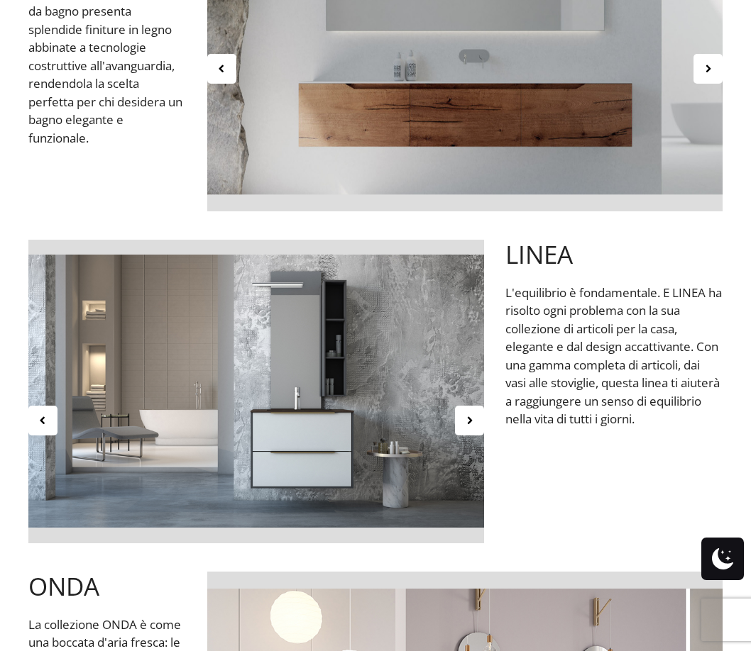
scroll to position [1135, 0]
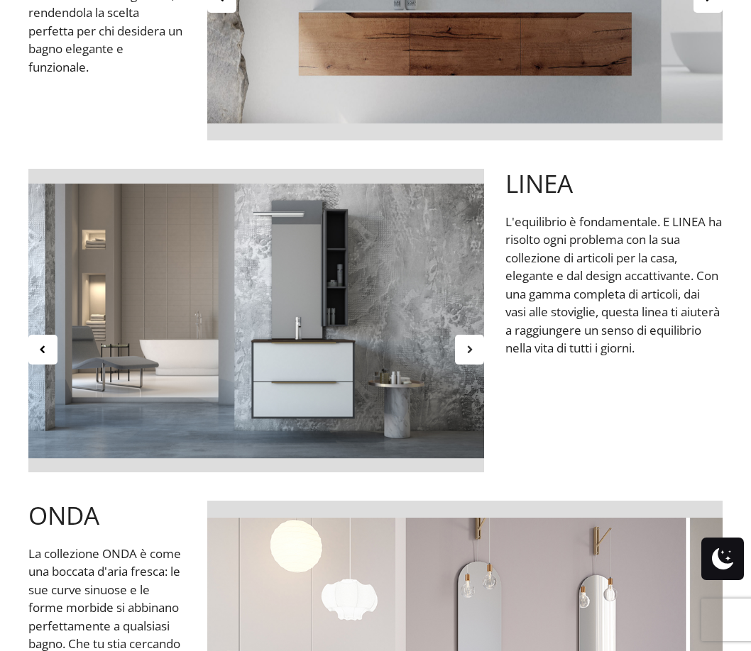
click at [469, 351] on icon at bounding box center [469, 349] width 12 height 12
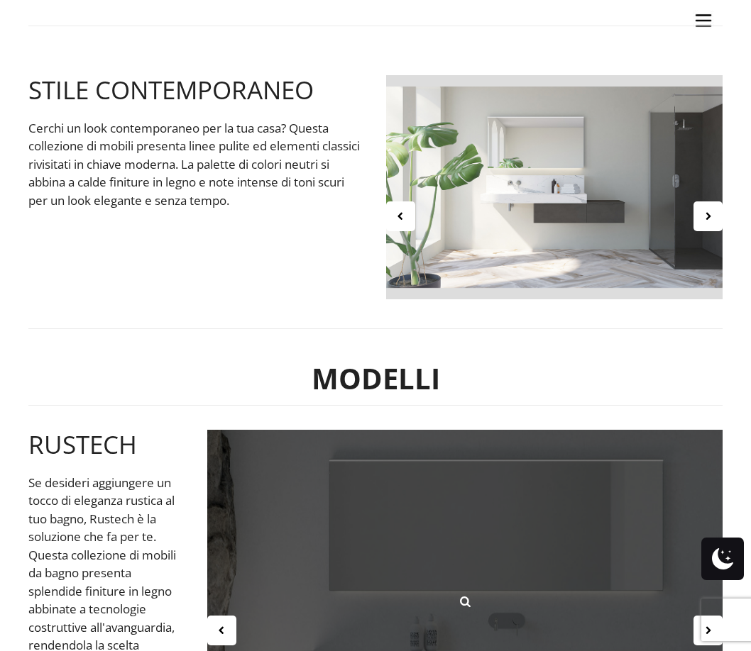
scroll to position [426, 0]
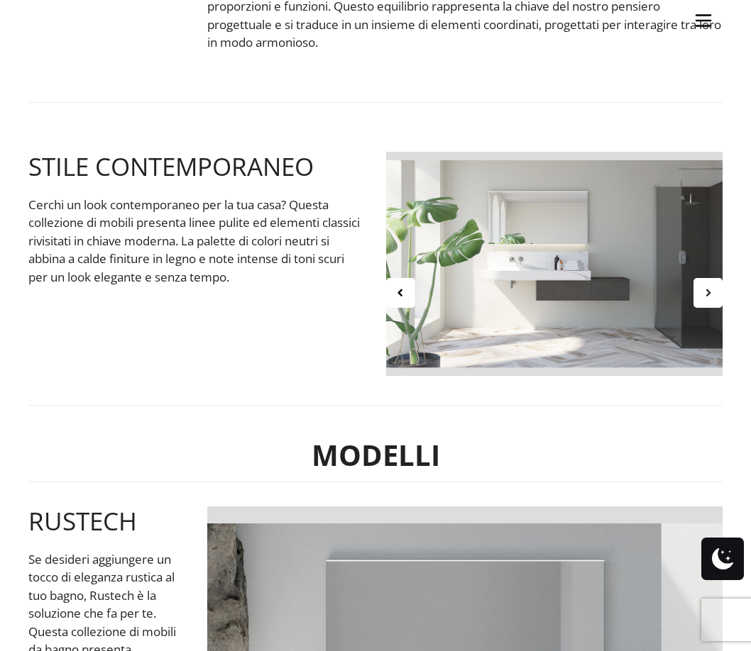
click at [710, 298] on icon at bounding box center [708, 293] width 12 height 12
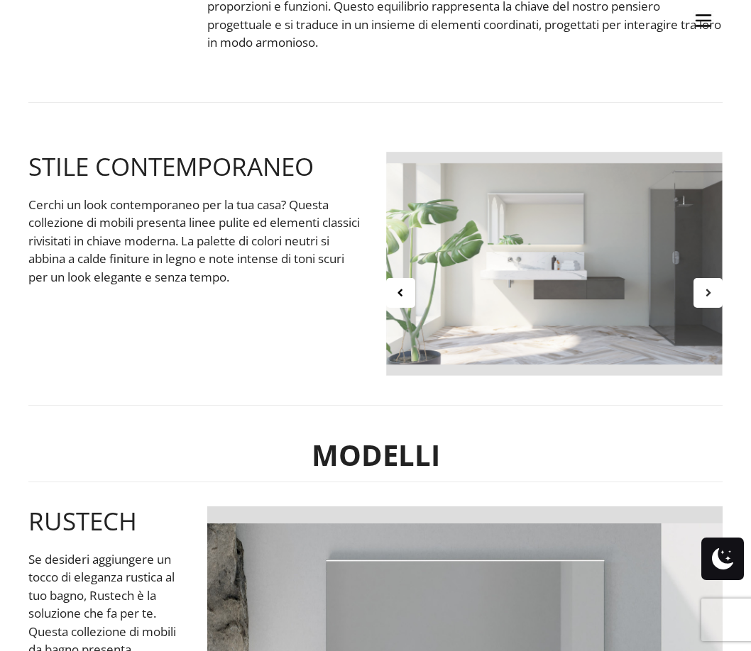
click at [710, 298] on icon at bounding box center [708, 293] width 12 height 12
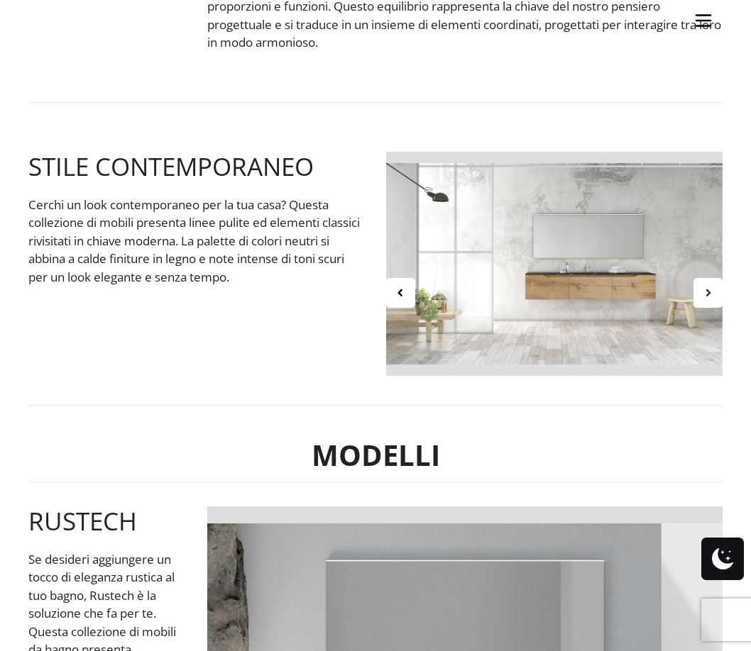
click at [710, 298] on icon at bounding box center [708, 293] width 12 height 12
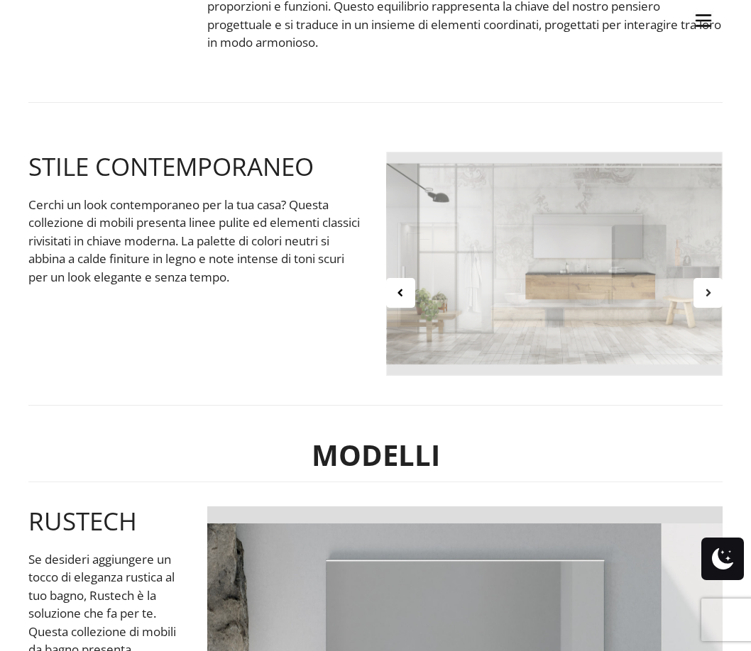
click at [710, 298] on icon at bounding box center [708, 293] width 12 height 12
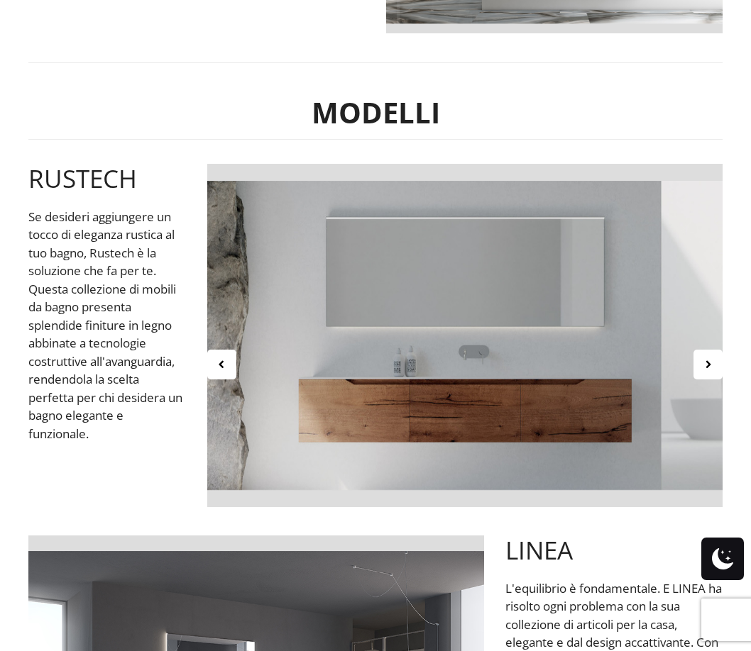
scroll to position [781, 0]
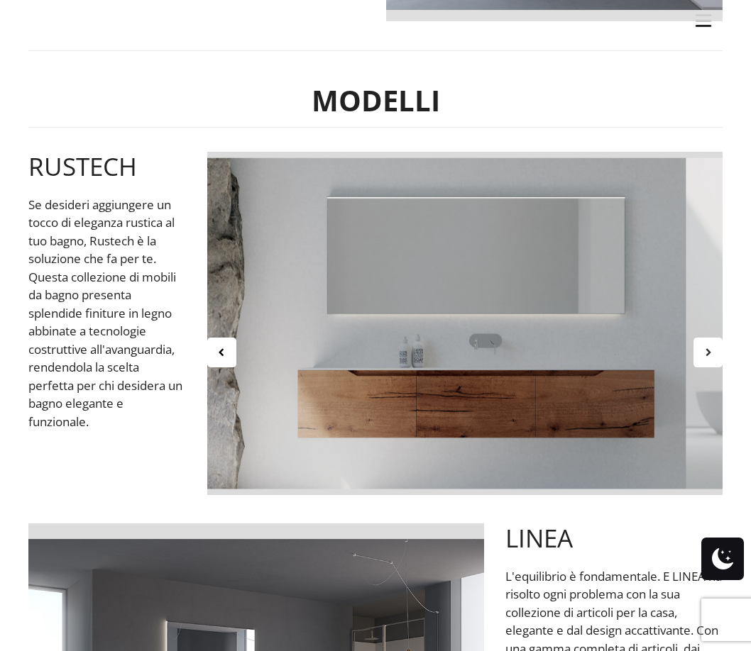
click at [701, 346] on div at bounding box center [707, 353] width 29 height 30
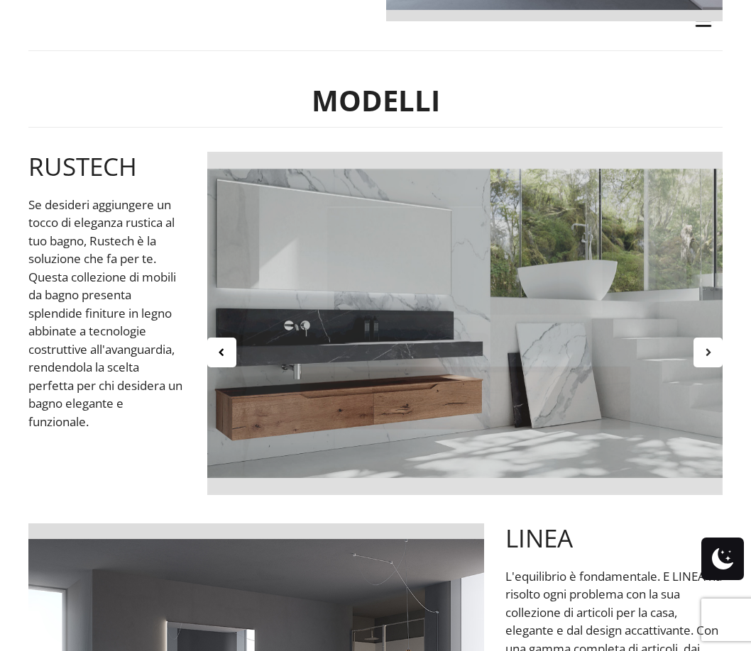
click at [707, 351] on icon at bounding box center [708, 352] width 12 height 12
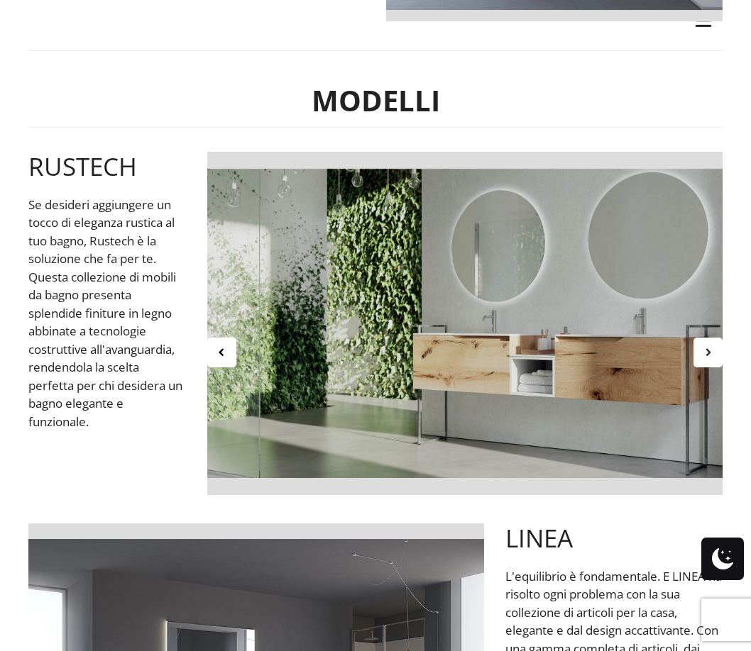
click at [707, 351] on icon at bounding box center [708, 352] width 12 height 12
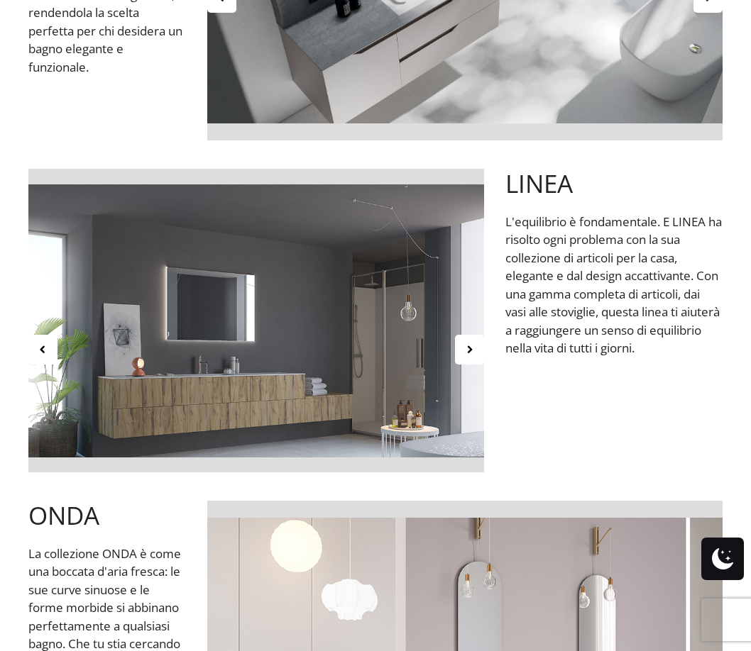
scroll to position [1206, 0]
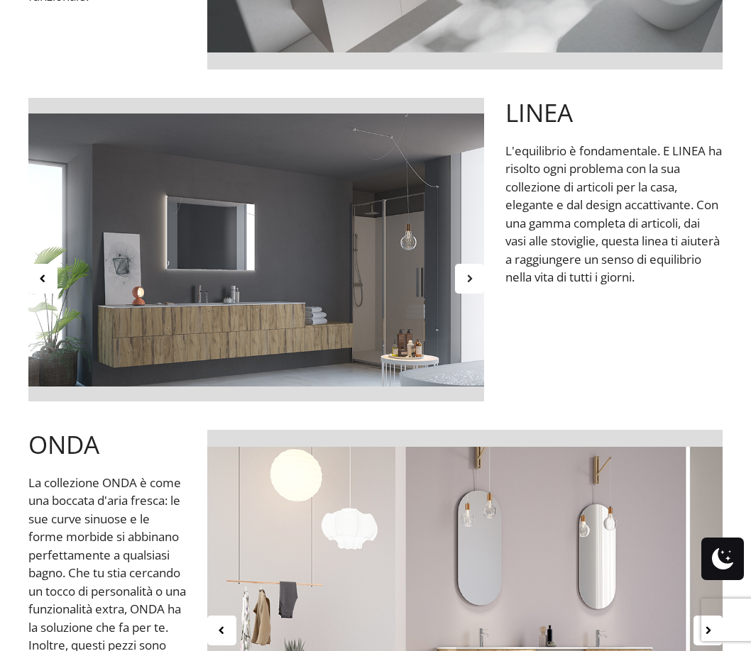
click at [477, 285] on div at bounding box center [469, 279] width 29 height 30
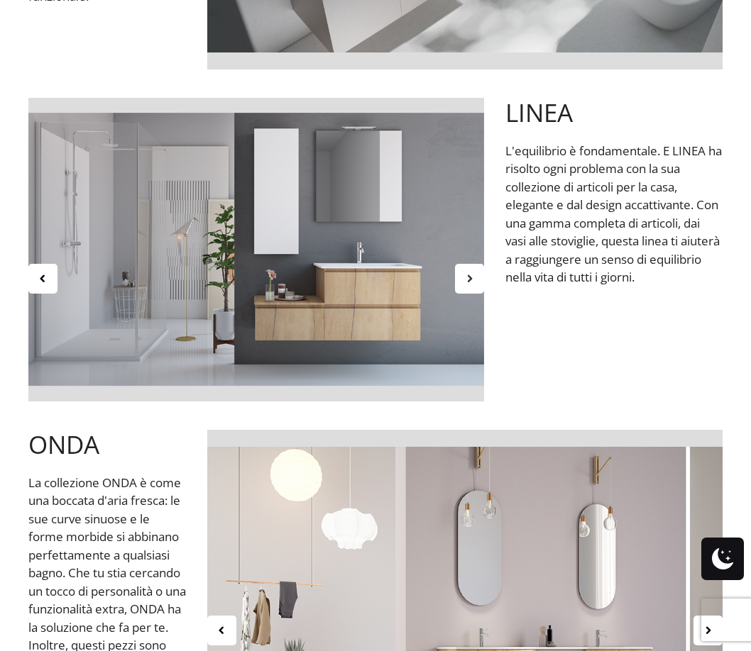
click at [477, 285] on div at bounding box center [469, 279] width 29 height 30
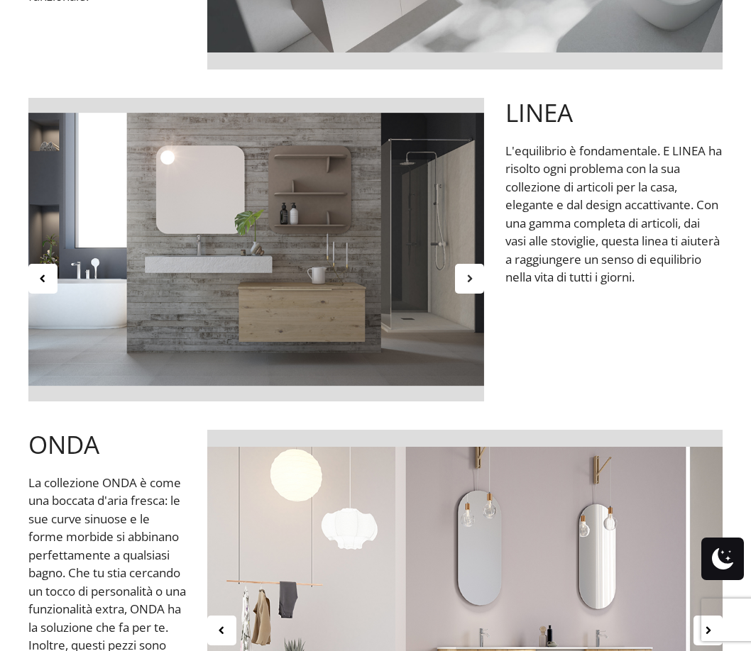
click at [464, 283] on icon at bounding box center [469, 278] width 12 height 12
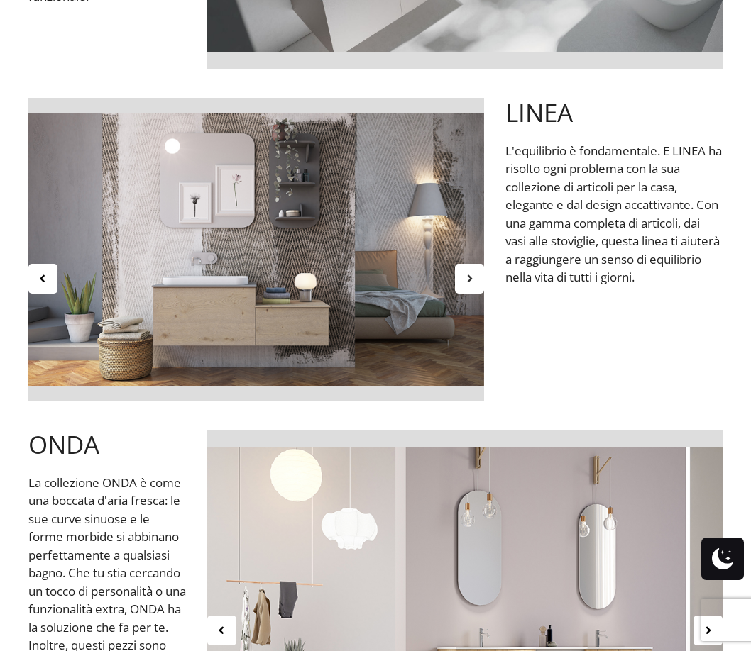
click at [465, 281] on icon at bounding box center [469, 278] width 12 height 12
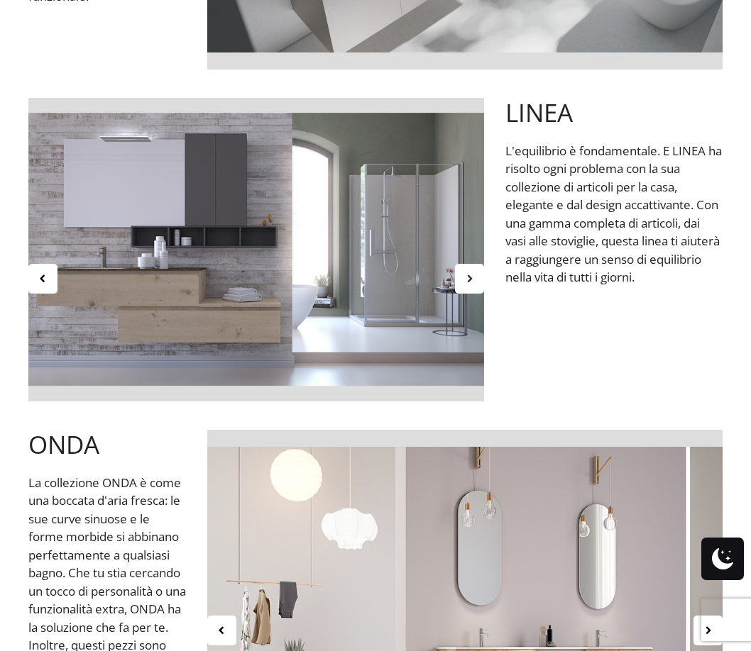
click at [466, 277] on icon at bounding box center [469, 278] width 12 height 12
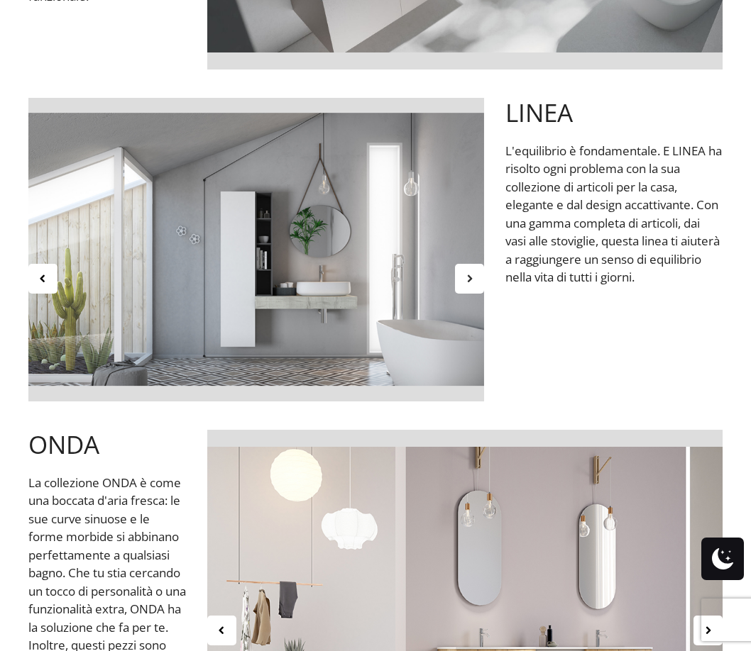
click at [466, 277] on icon at bounding box center [469, 278] width 12 height 12
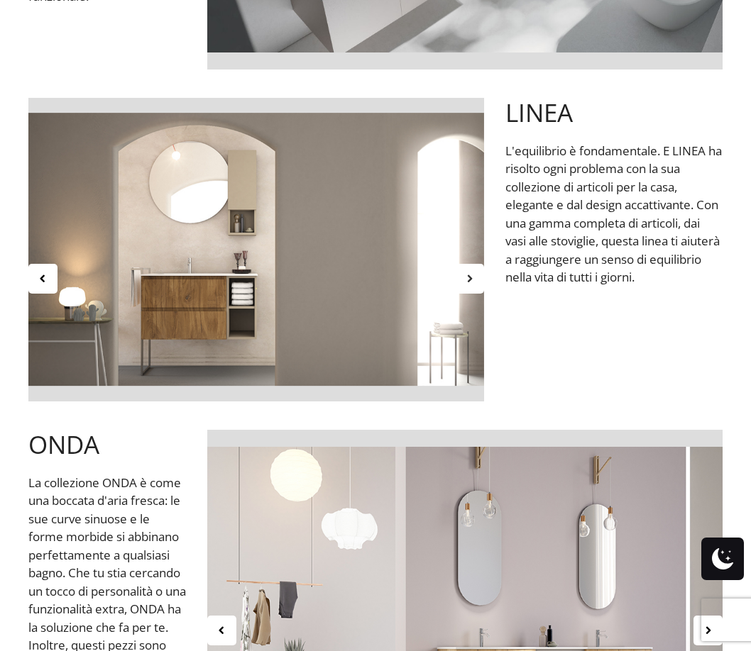
click at [471, 274] on icon at bounding box center [469, 278] width 12 height 12
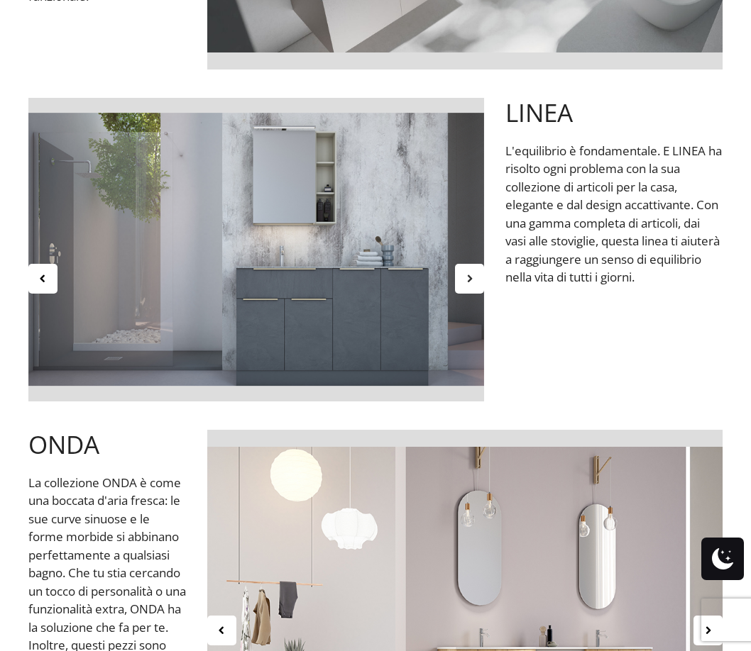
click at [471, 274] on icon at bounding box center [469, 278] width 12 height 12
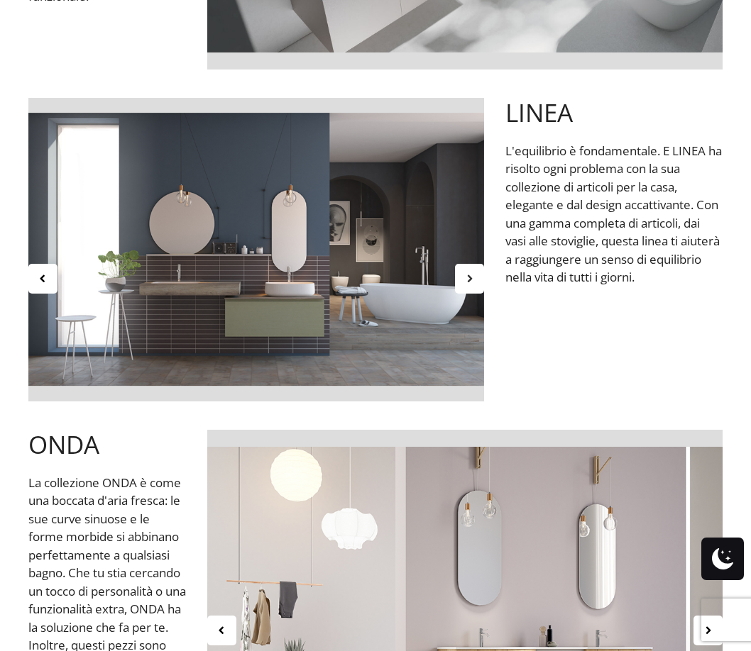
click at [471, 274] on icon at bounding box center [469, 278] width 12 height 12
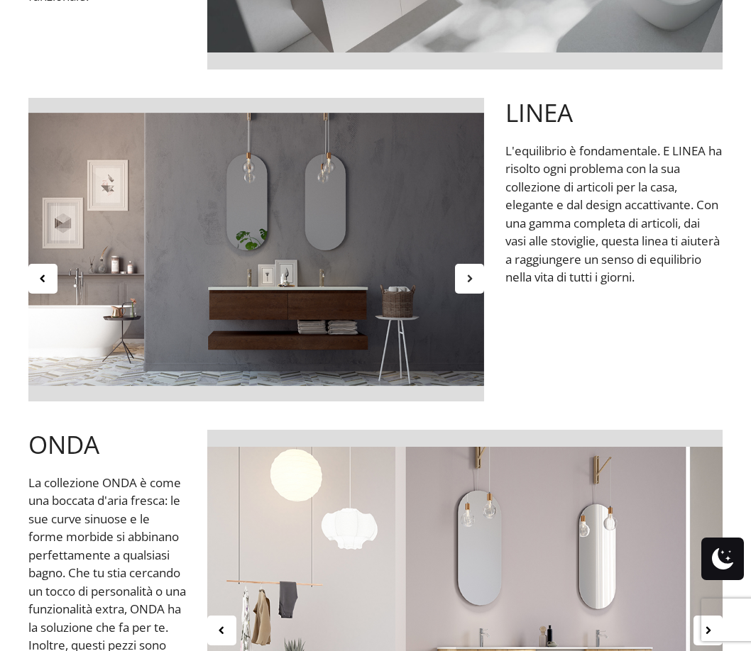
click at [471, 274] on icon at bounding box center [469, 278] width 12 height 12
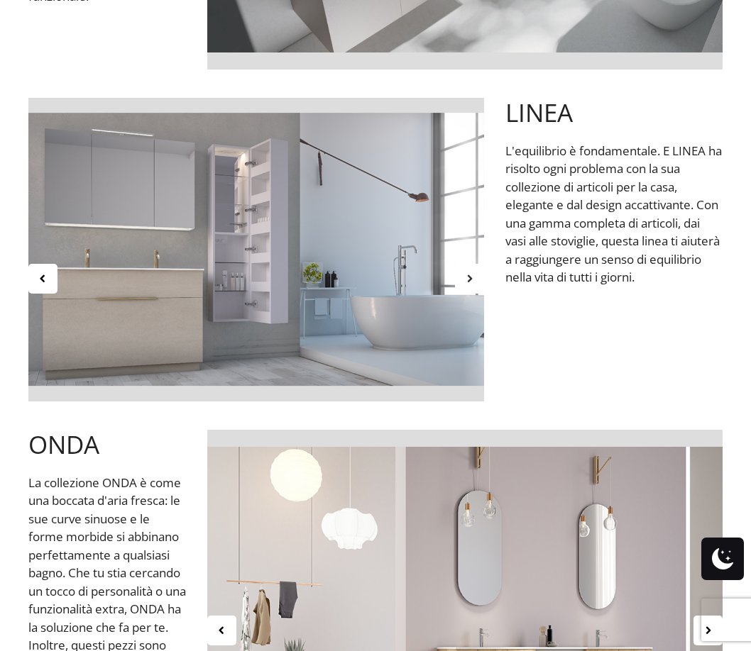
click at [471, 274] on icon at bounding box center [469, 278] width 12 height 12
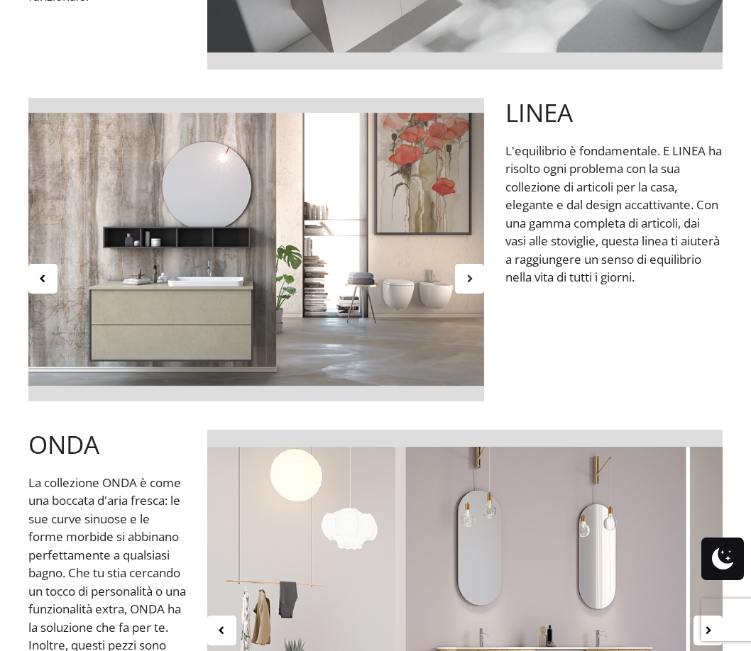
click at [471, 274] on icon at bounding box center [469, 278] width 12 height 12
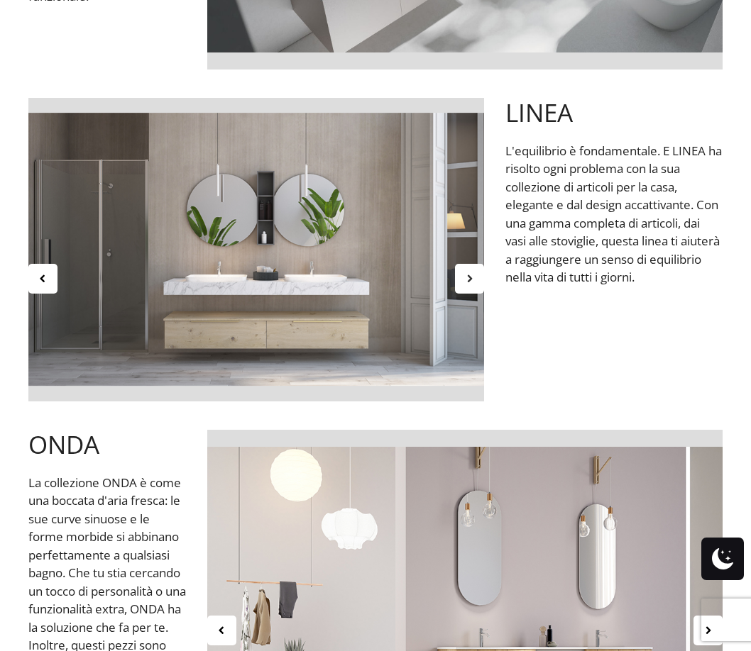
click at [471, 274] on icon at bounding box center [469, 278] width 12 height 12
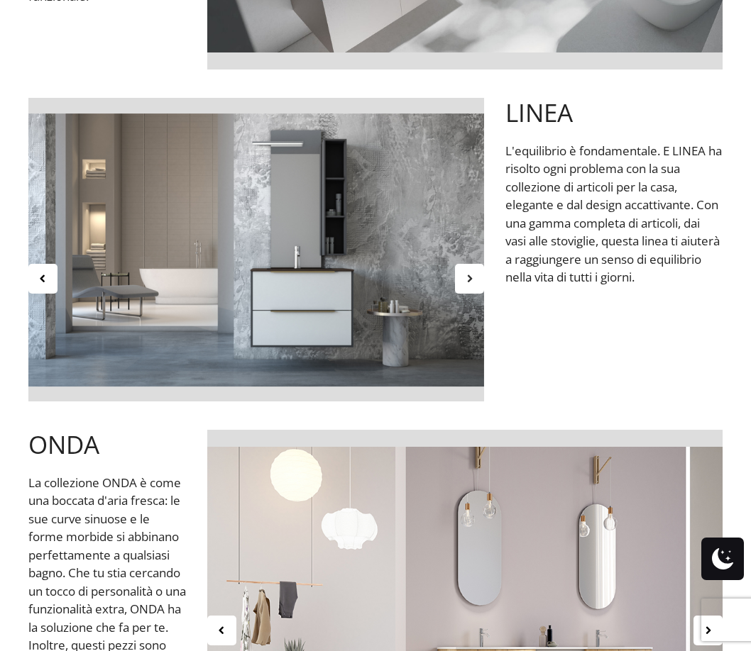
click at [468, 271] on div at bounding box center [469, 279] width 29 height 30
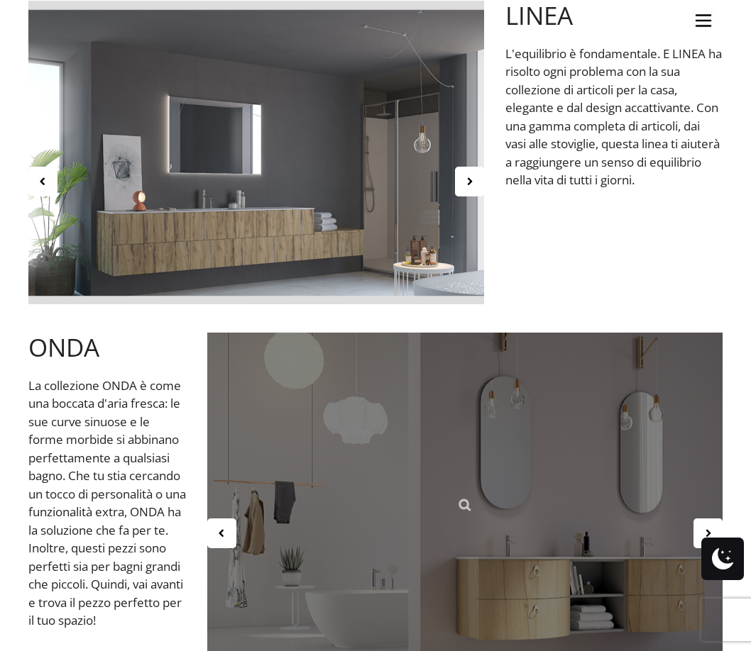
scroll to position [1561, 0]
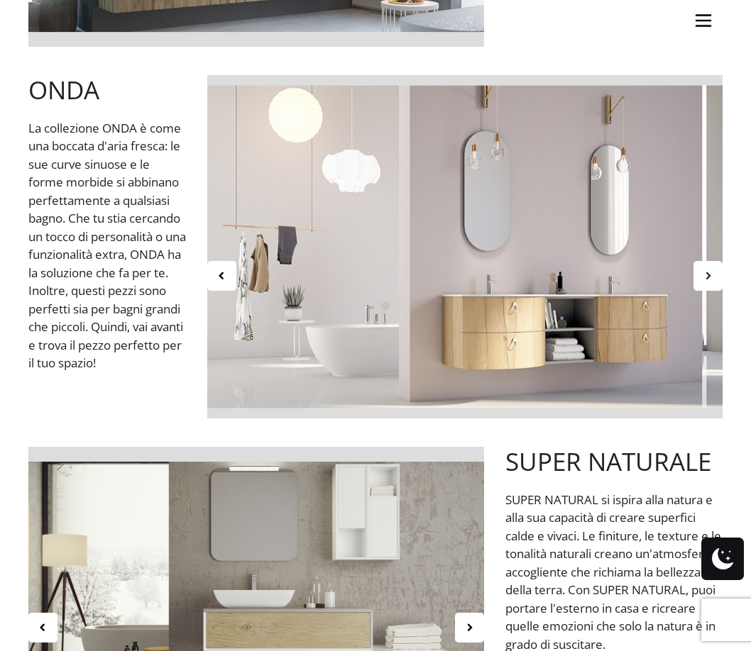
click at [698, 278] on div at bounding box center [707, 276] width 29 height 30
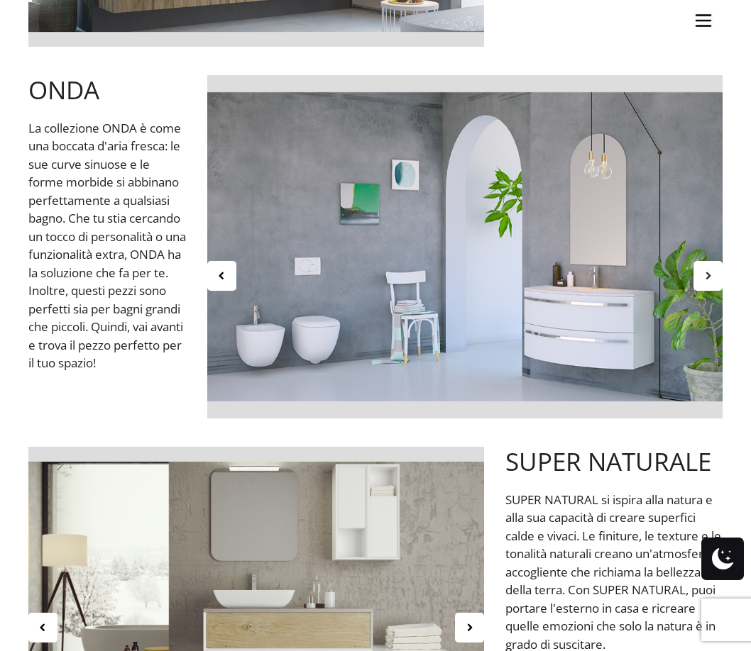
click at [698, 278] on div at bounding box center [707, 276] width 29 height 30
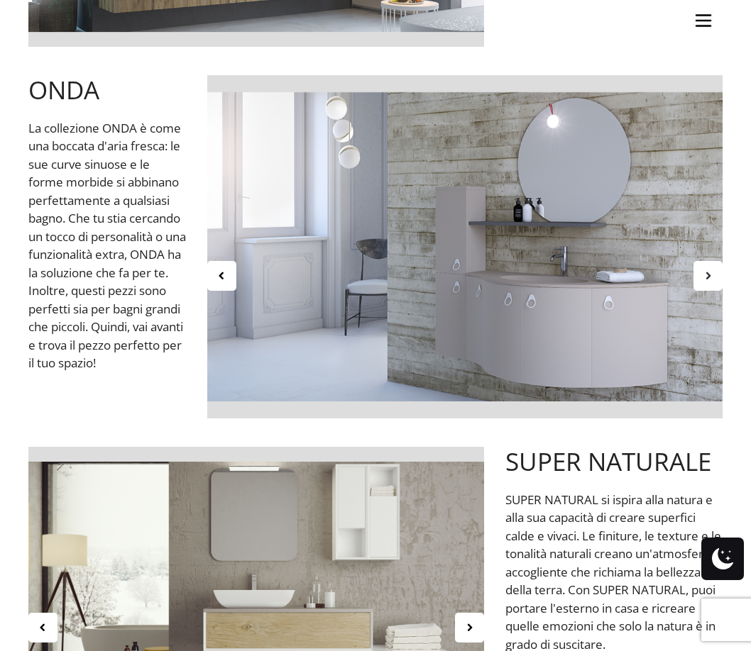
click at [698, 278] on div at bounding box center [707, 276] width 29 height 30
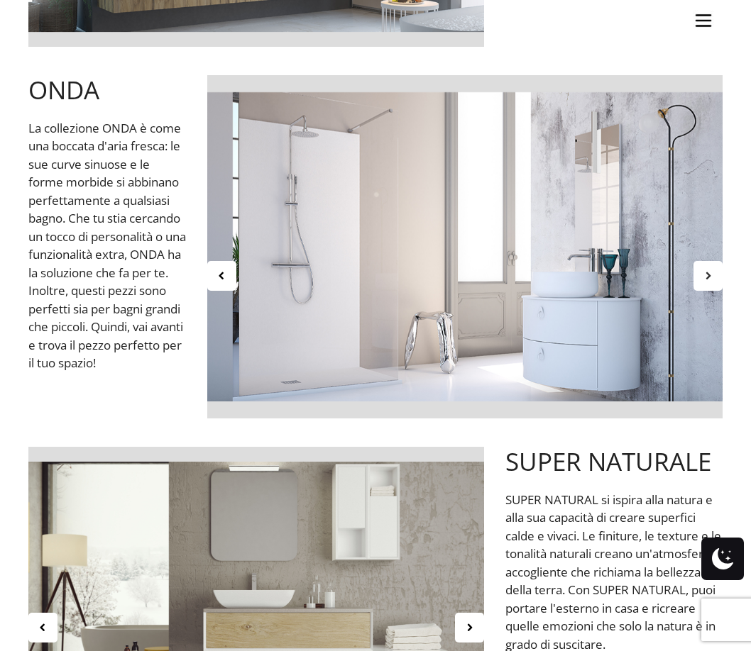
click at [698, 278] on div at bounding box center [707, 276] width 29 height 30
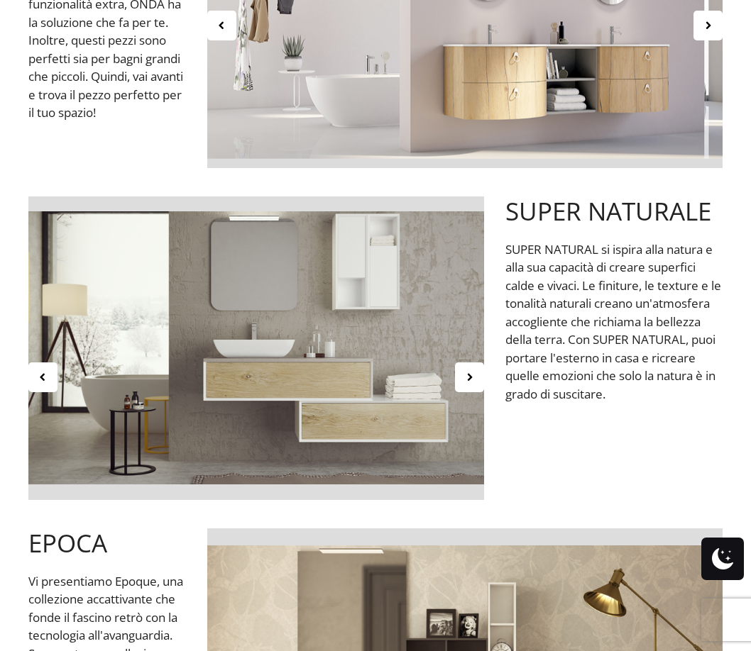
scroll to position [1845, 0]
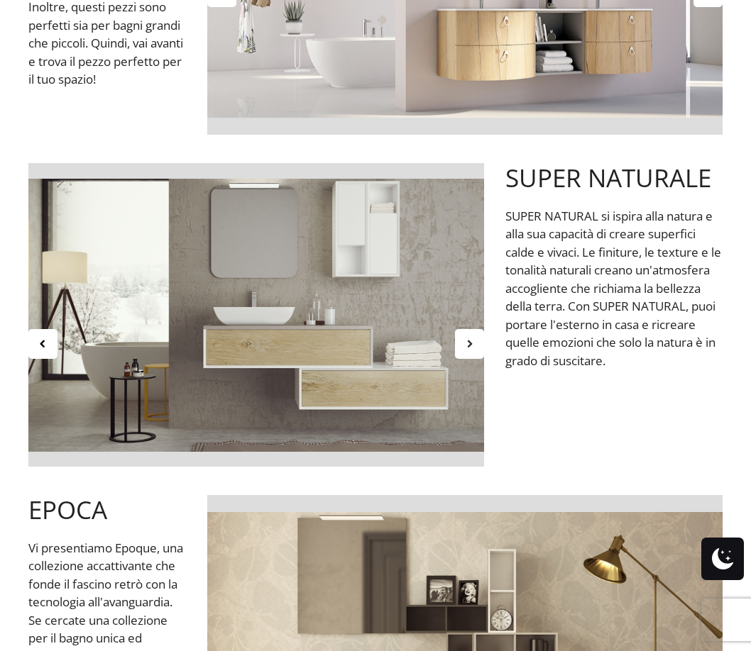
click at [479, 337] on div at bounding box center [469, 344] width 29 height 30
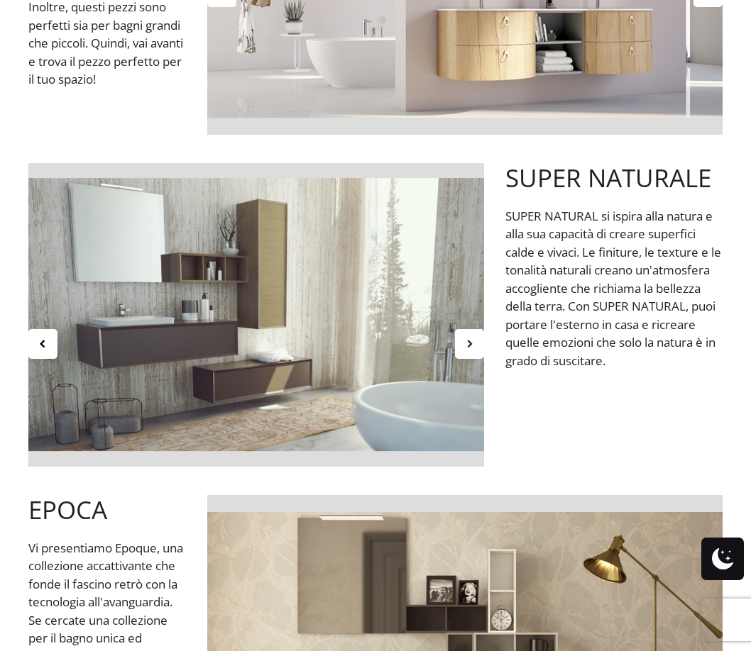
click at [479, 337] on div at bounding box center [469, 344] width 29 height 30
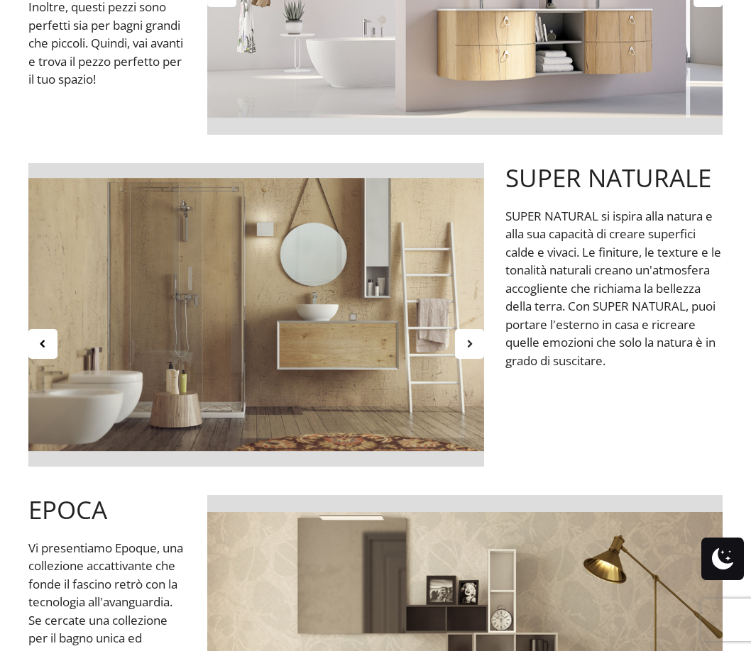
click at [479, 337] on div at bounding box center [469, 344] width 29 height 30
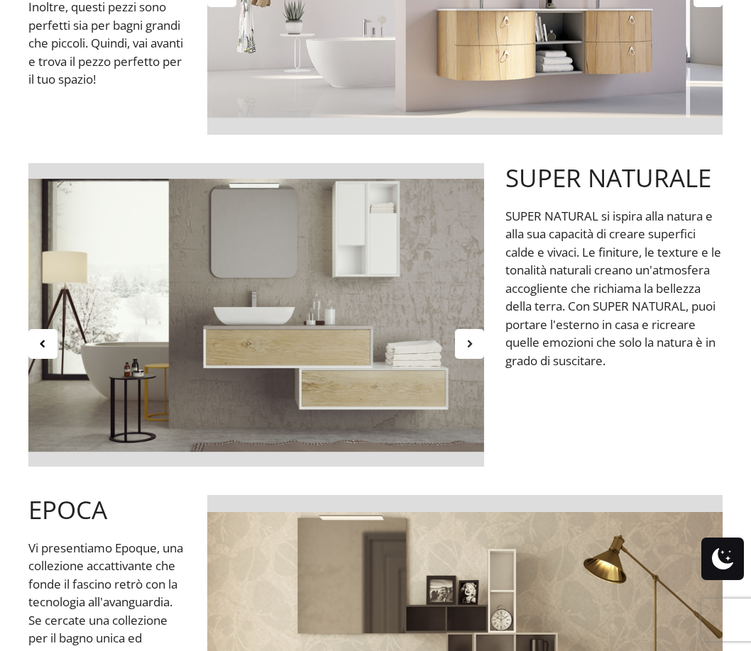
click at [479, 337] on div at bounding box center [469, 344] width 29 height 30
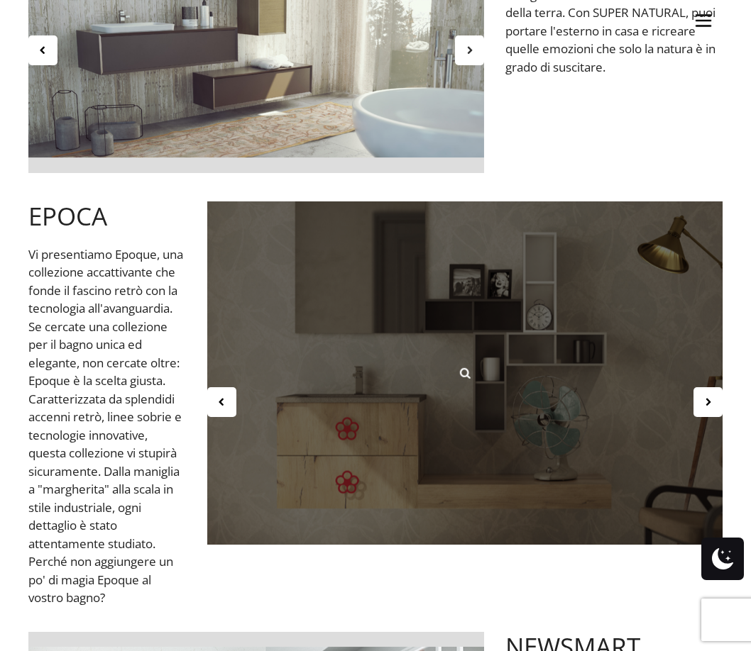
scroll to position [2200, 0]
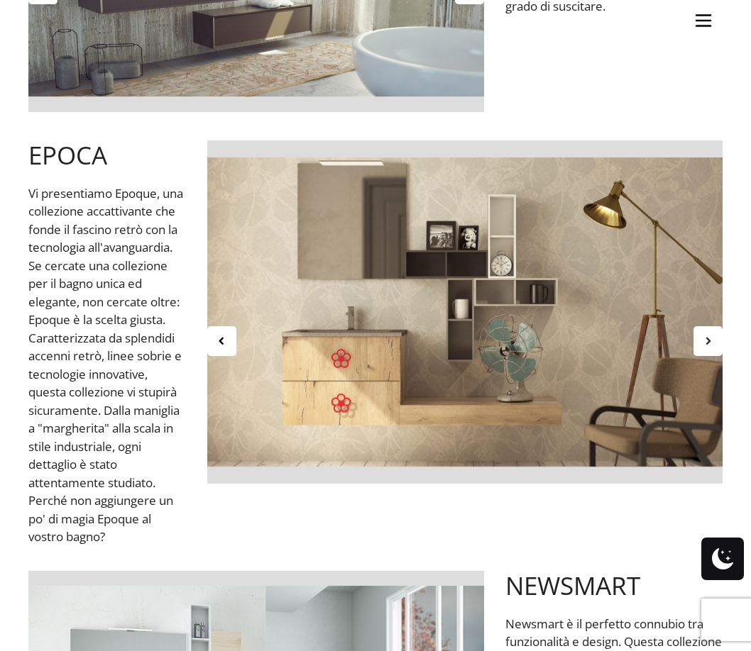
click at [698, 343] on div at bounding box center [707, 341] width 29 height 30
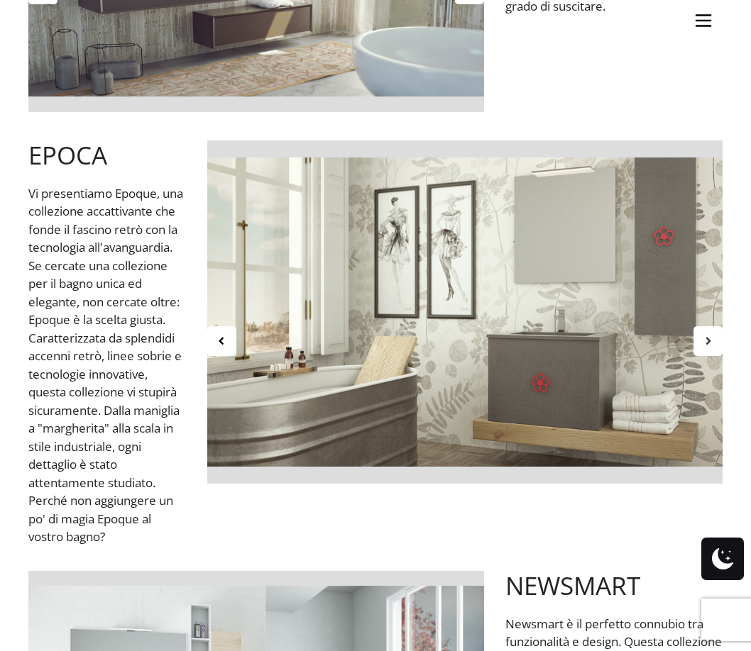
click at [698, 343] on div at bounding box center [707, 341] width 29 height 30
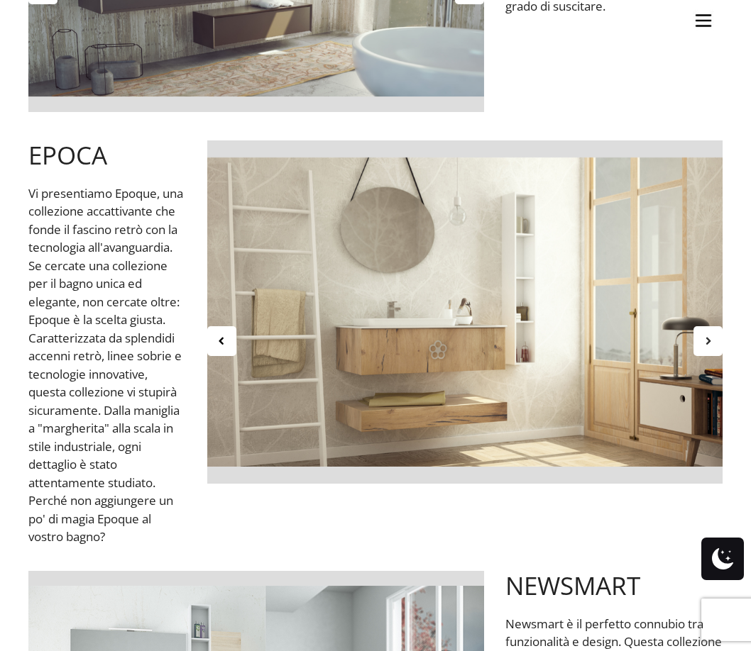
click at [698, 343] on div at bounding box center [707, 341] width 29 height 30
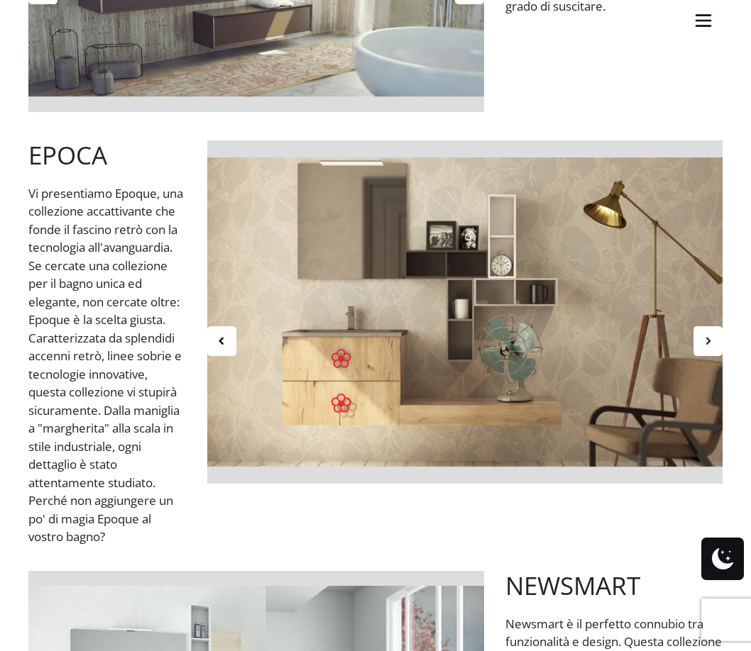
click at [698, 343] on div at bounding box center [707, 341] width 29 height 30
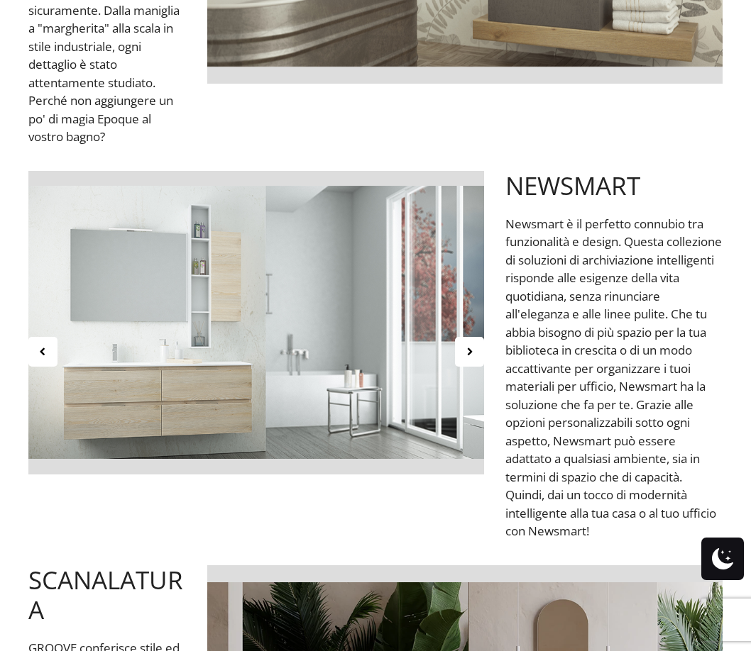
scroll to position [2626, 0]
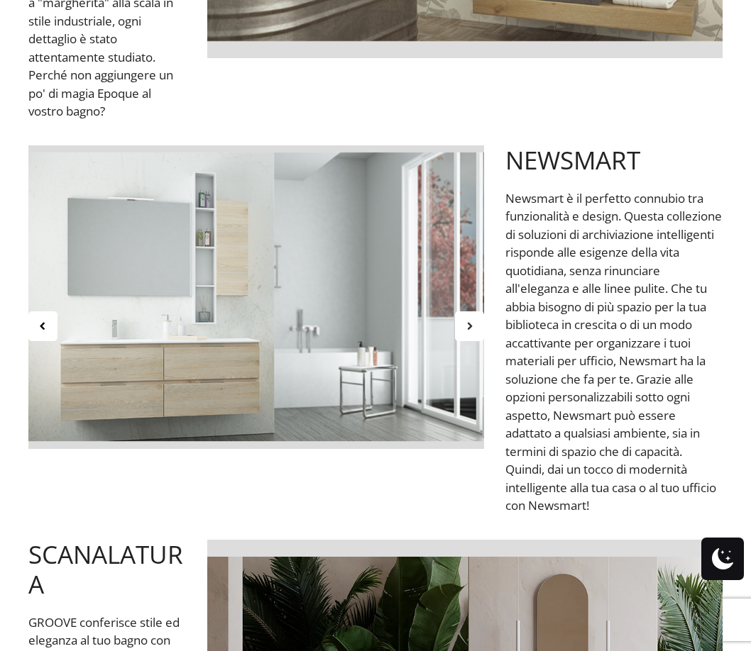
click at [461, 341] on div at bounding box center [469, 327] width 29 height 30
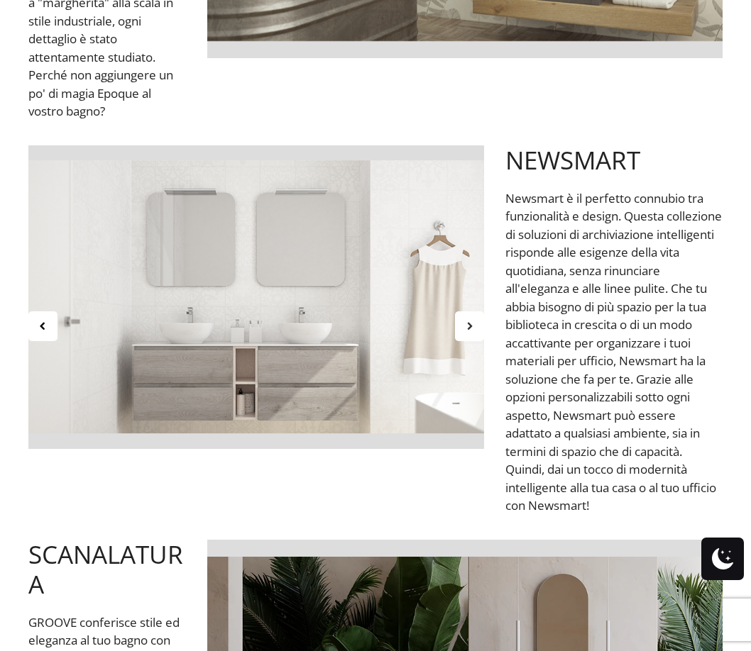
click at [461, 341] on div at bounding box center [469, 327] width 29 height 30
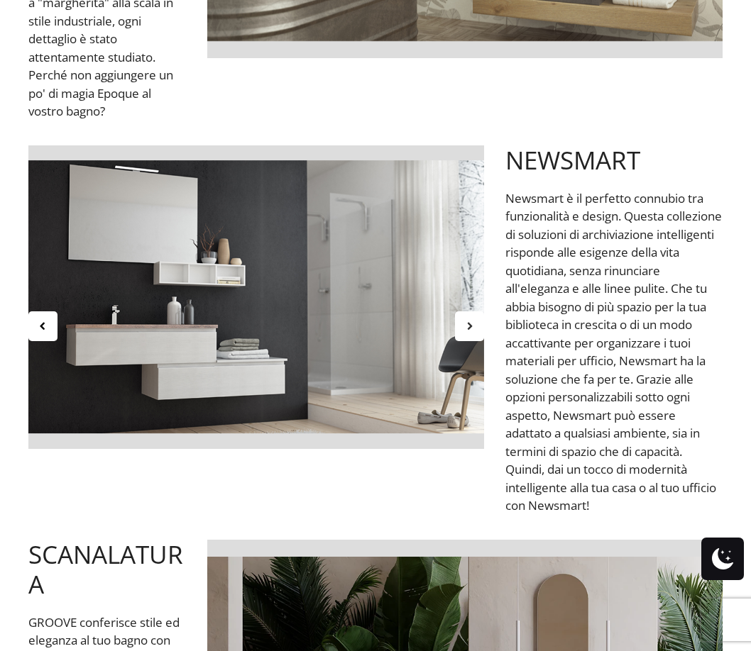
click at [461, 341] on div at bounding box center [469, 327] width 29 height 30
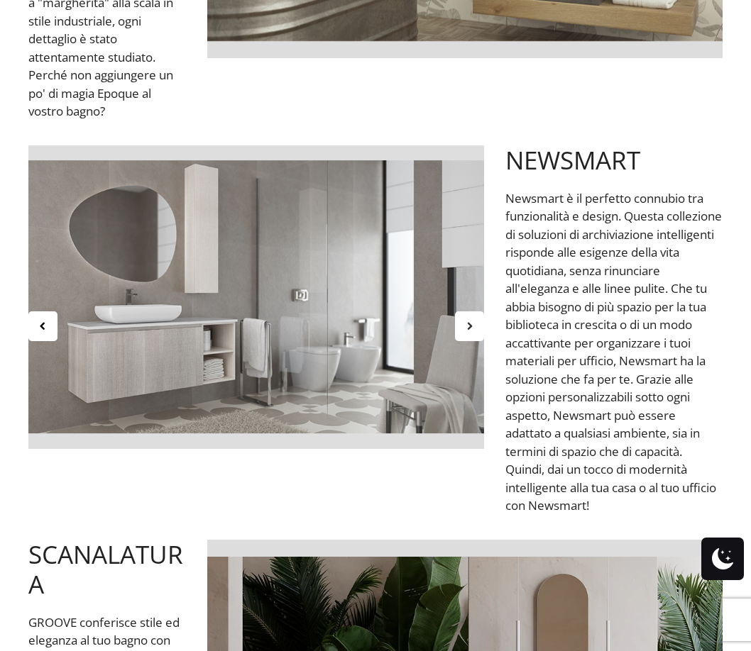
click at [461, 341] on div at bounding box center [469, 327] width 29 height 30
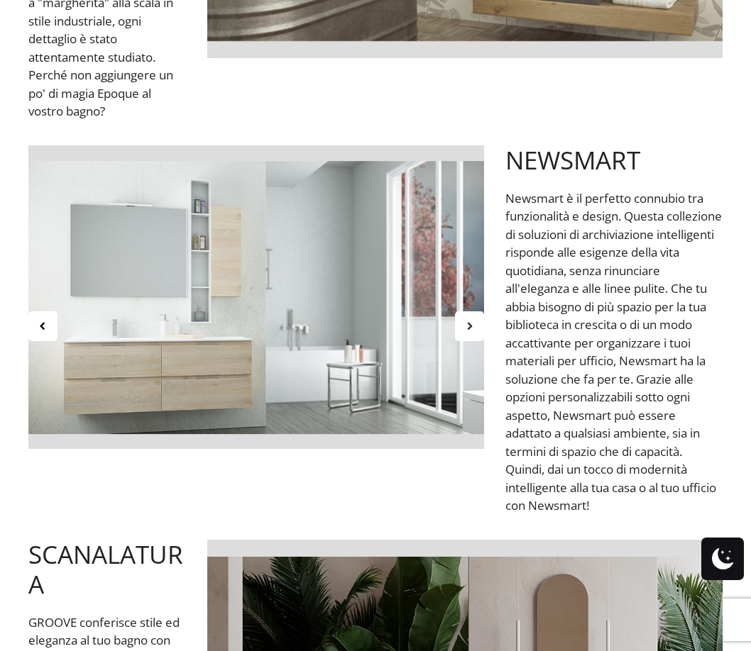
click at [461, 341] on div at bounding box center [469, 327] width 29 height 30
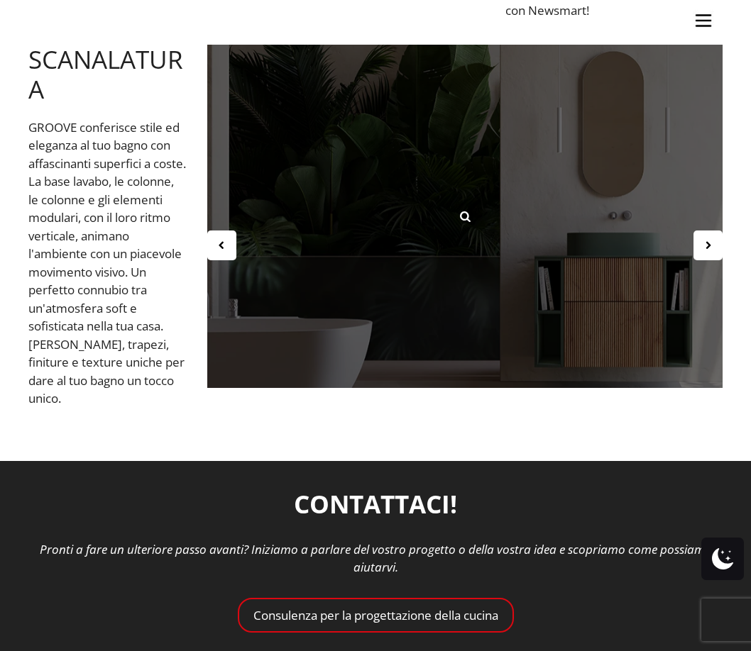
scroll to position [3122, 0]
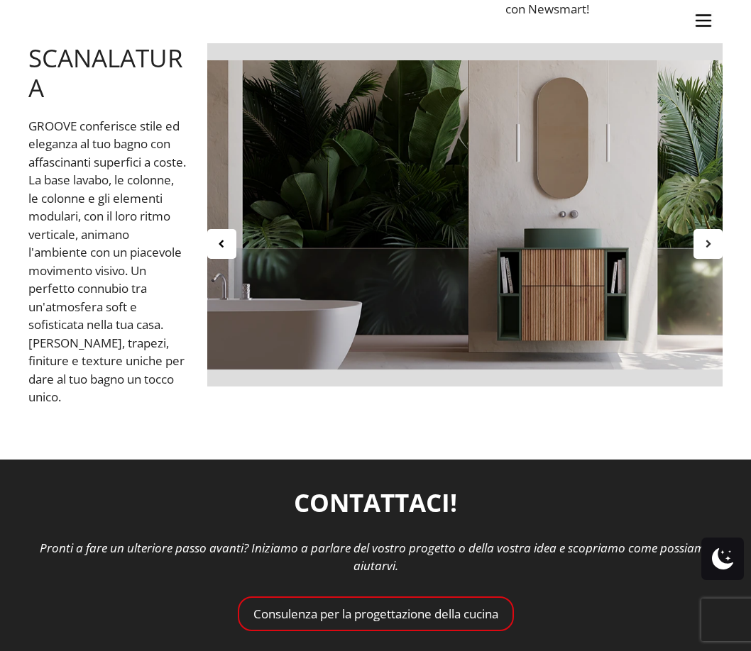
click at [705, 250] on icon at bounding box center [708, 244] width 12 height 12
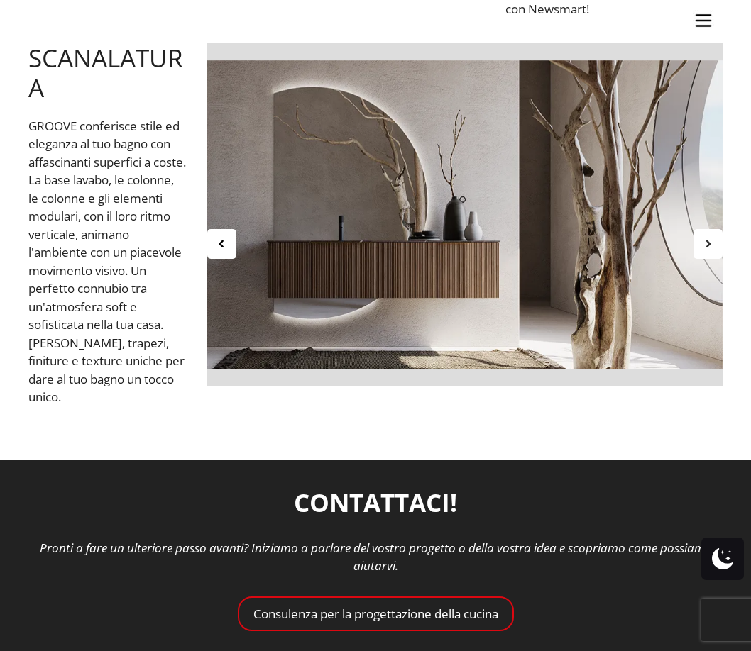
click at [705, 250] on icon at bounding box center [708, 244] width 12 height 12
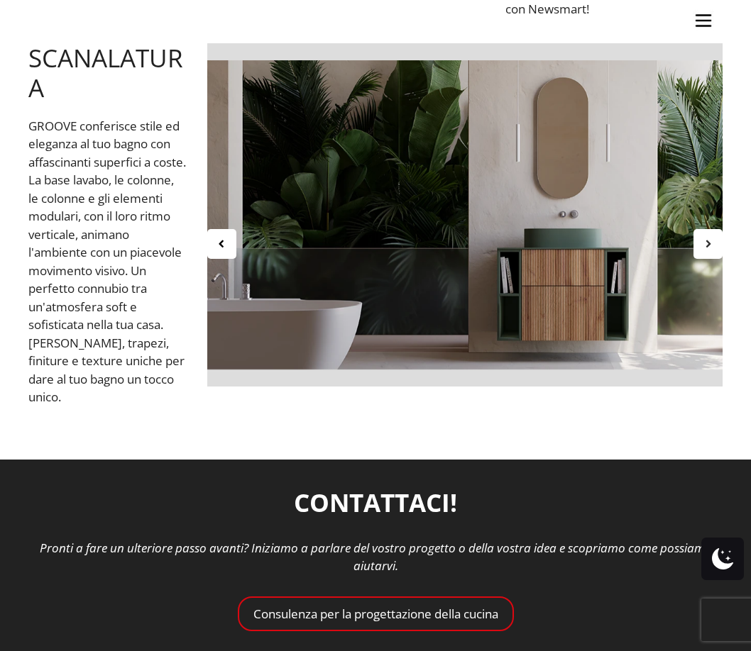
click at [705, 250] on icon at bounding box center [708, 244] width 12 height 12
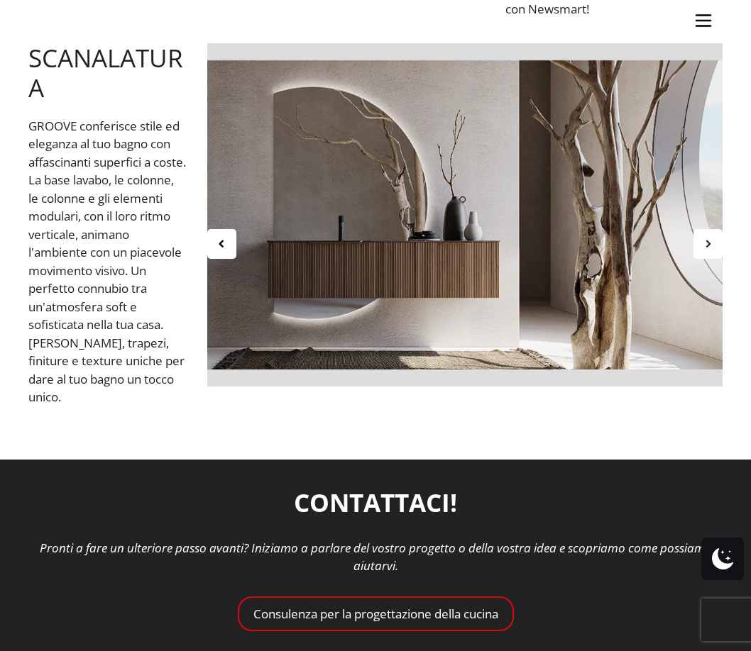
click at [705, 250] on icon at bounding box center [708, 244] width 12 height 12
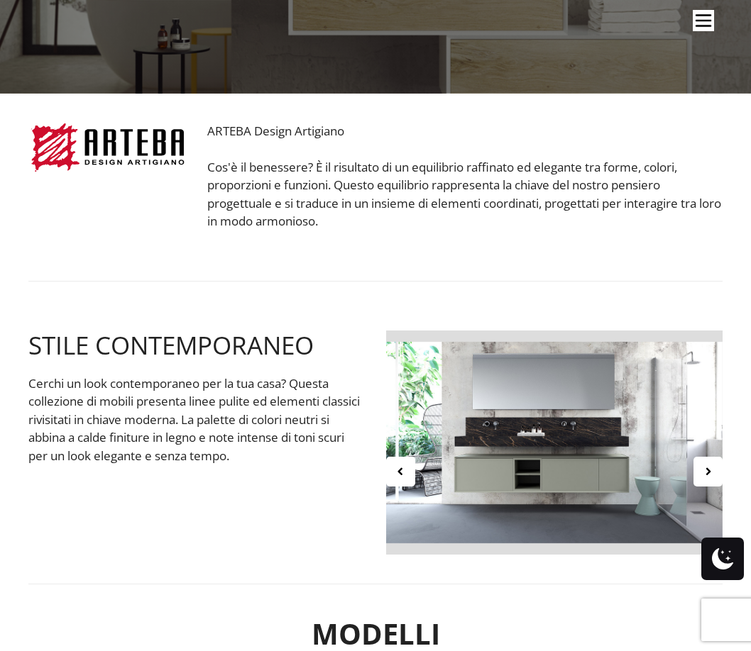
scroll to position [246, 0]
